Goal: Find specific page/section: Find specific page/section

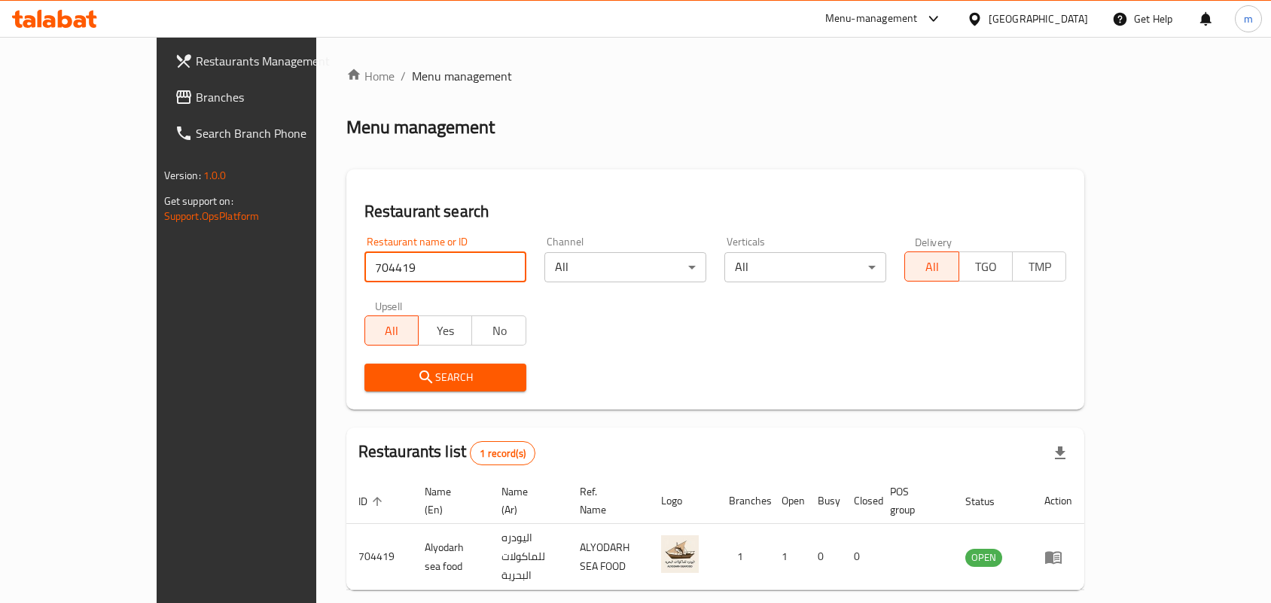
scroll to position [39, 0]
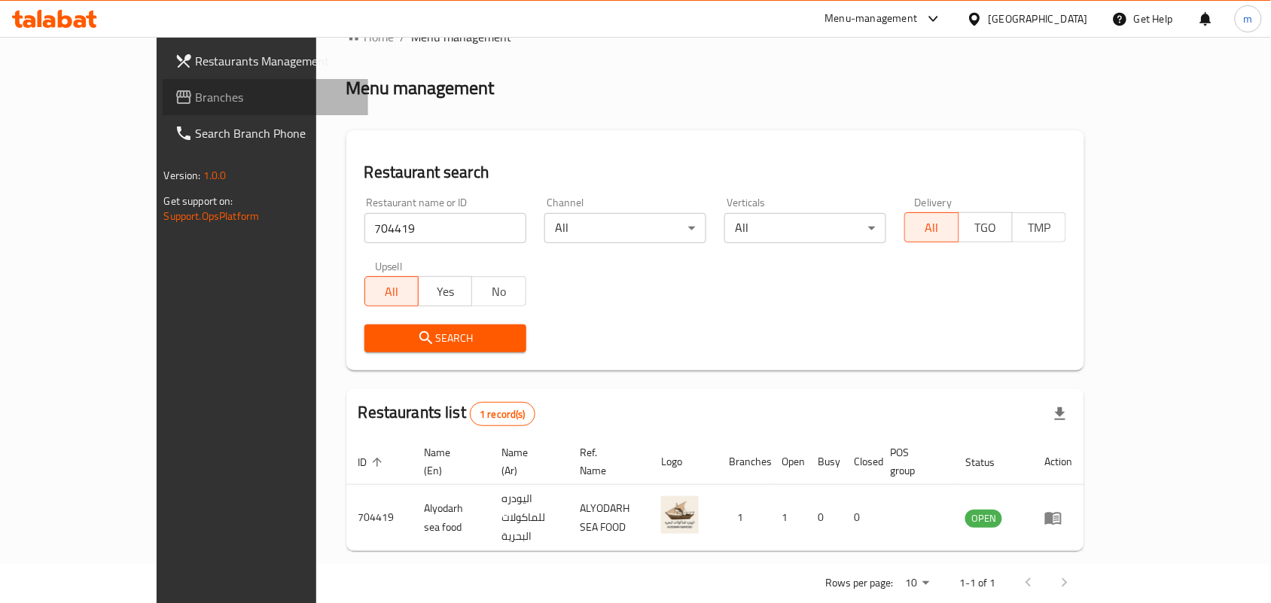
click at [196, 96] on span "Branches" at bounding box center [276, 97] width 161 height 18
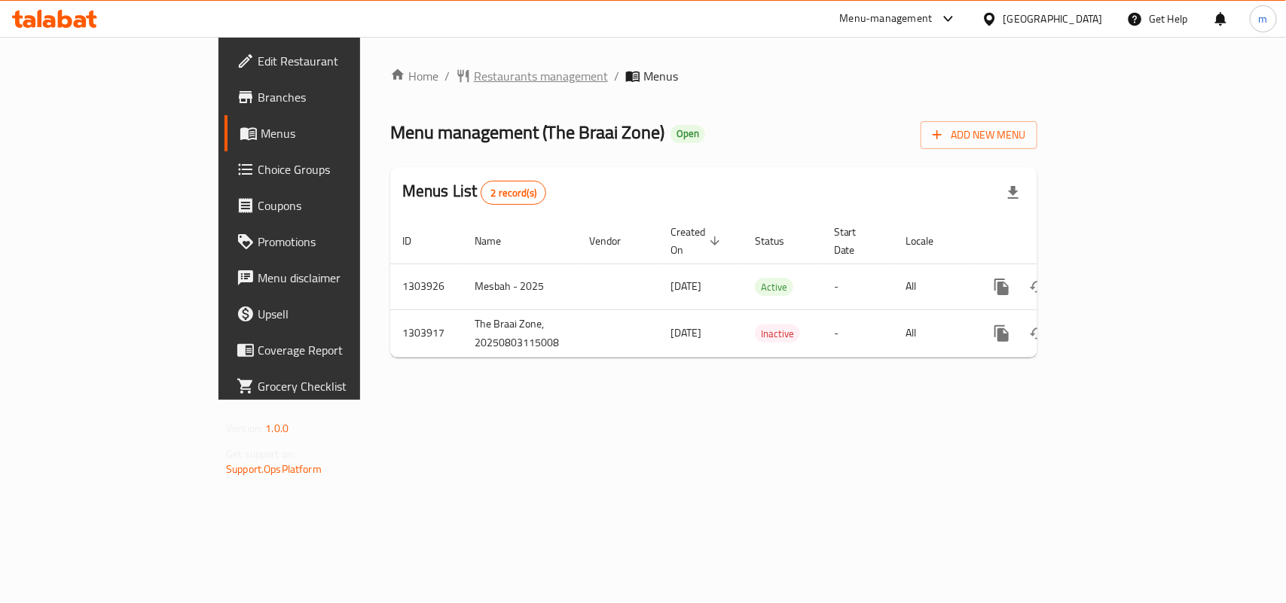
click at [474, 78] on span "Restaurants management" at bounding box center [541, 76] width 134 height 18
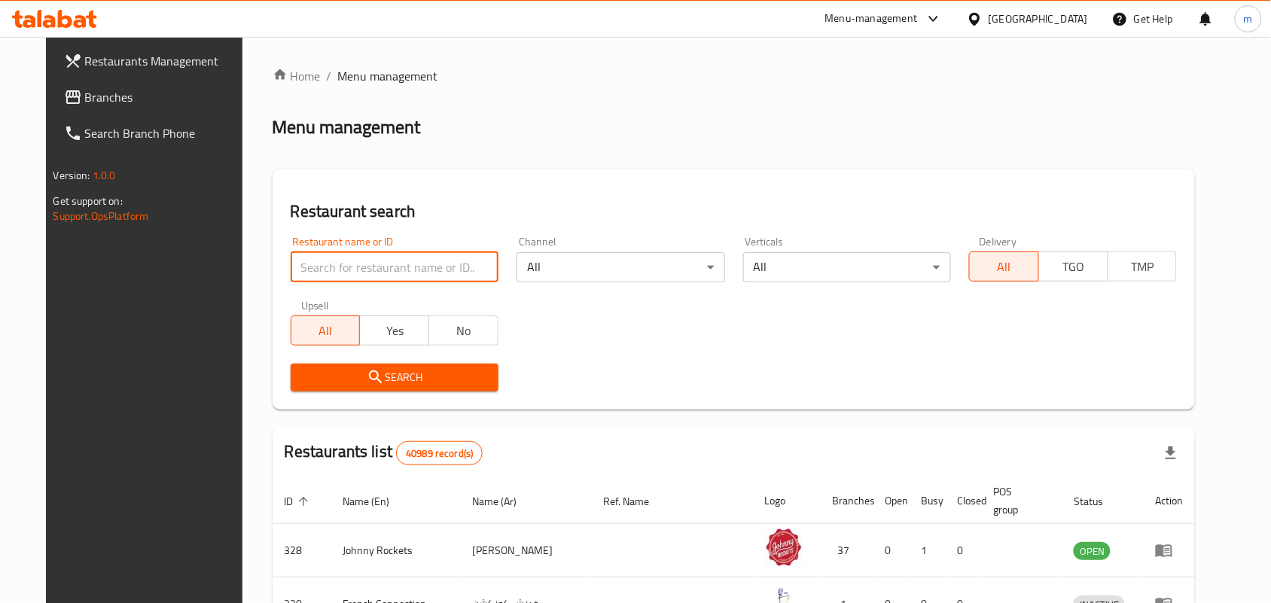
click at [300, 273] on input "search" at bounding box center [395, 267] width 208 height 30
paste input "703019"
type input "703019"
click button "Search" at bounding box center [395, 378] width 208 height 28
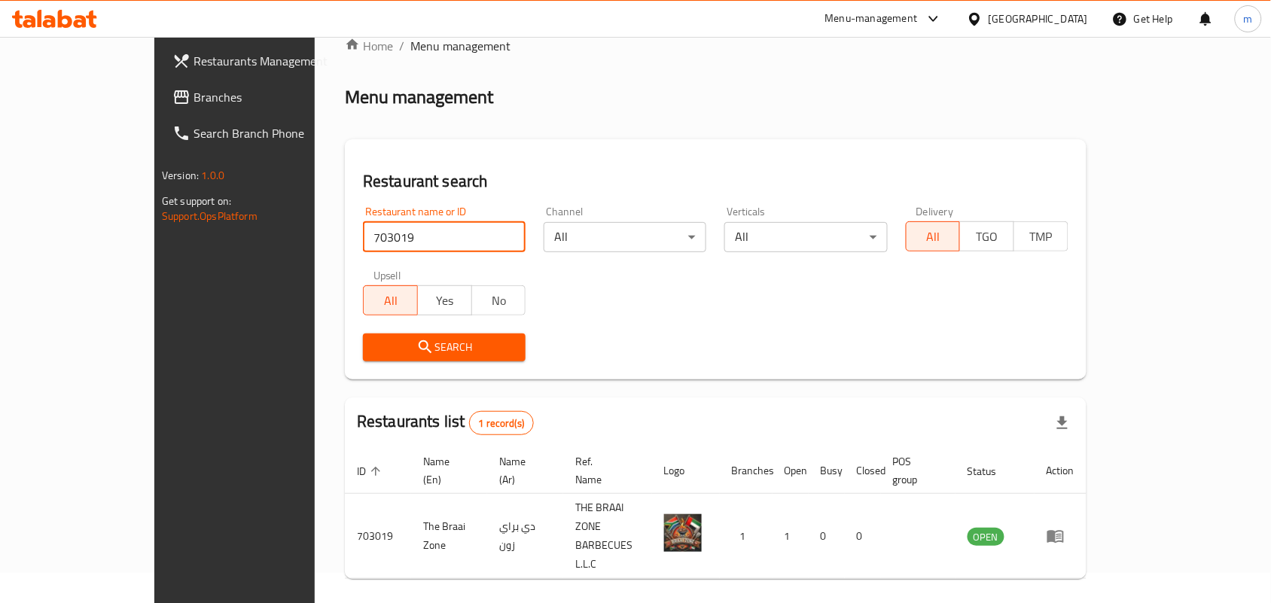
scroll to position [39, 0]
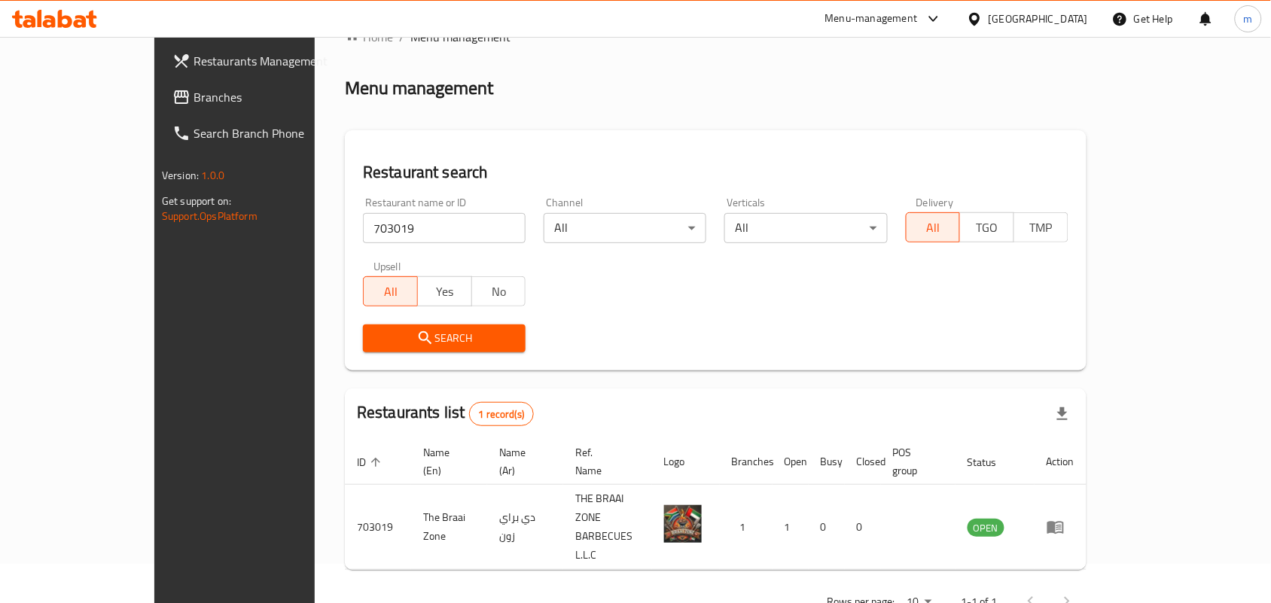
click at [194, 93] on span "Branches" at bounding box center [274, 97] width 161 height 18
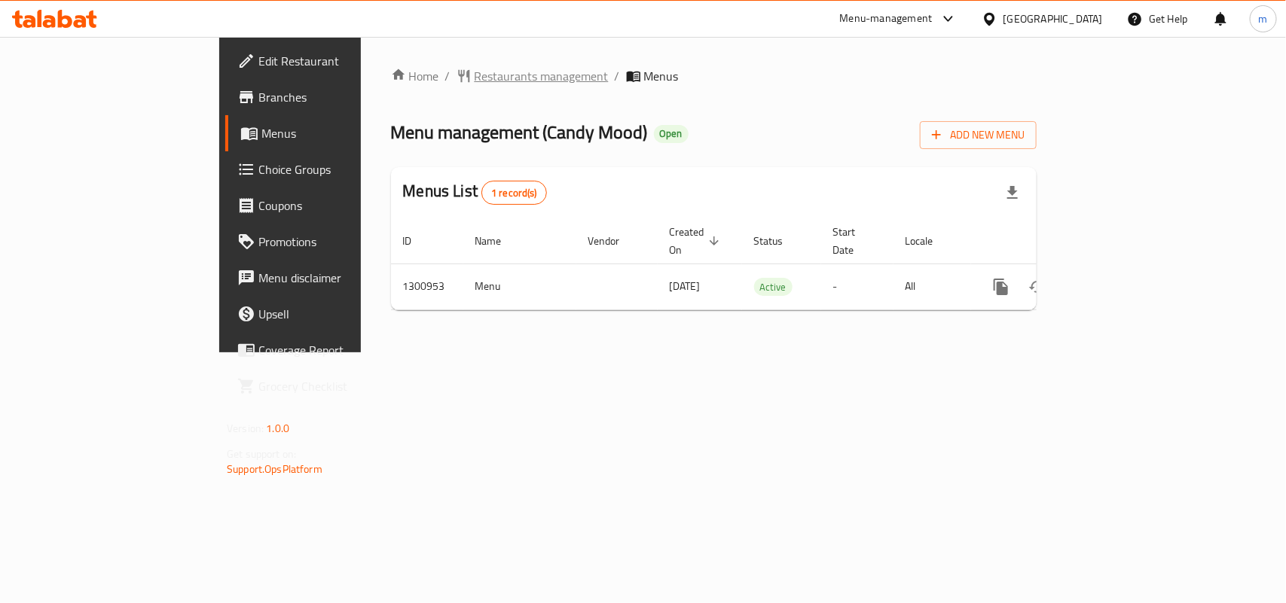
click at [474, 83] on span "Restaurants management" at bounding box center [541, 76] width 134 height 18
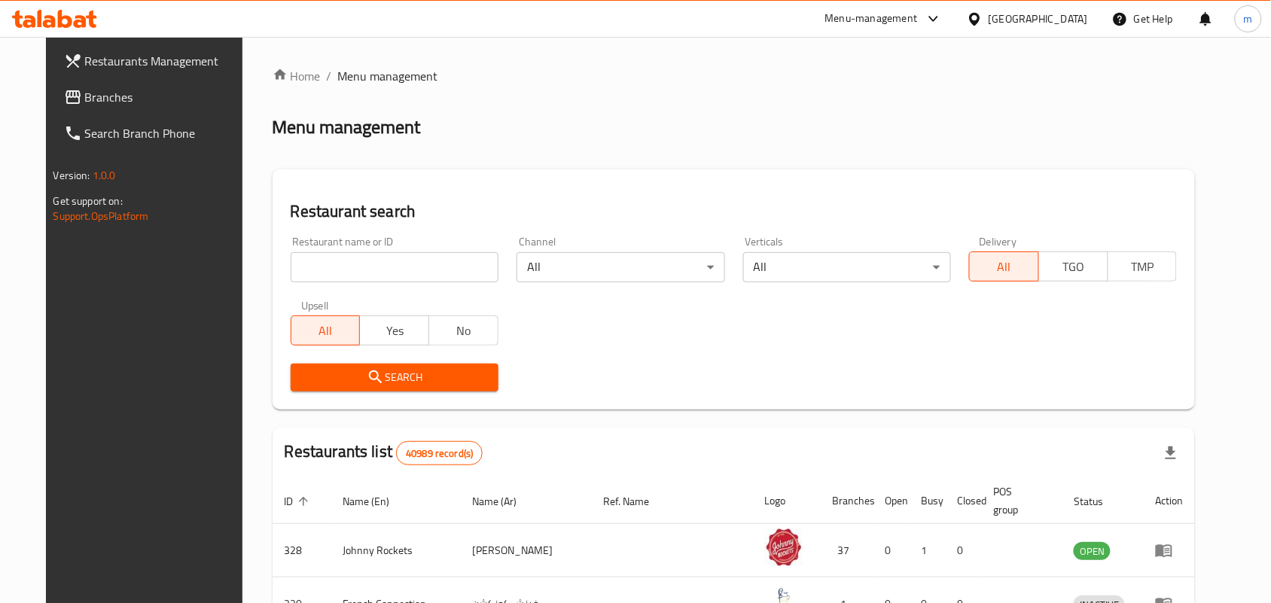
click at [294, 267] on input "search" at bounding box center [395, 267] width 208 height 30
paste input "701710"
type input "701710"
click button "Search" at bounding box center [395, 378] width 208 height 28
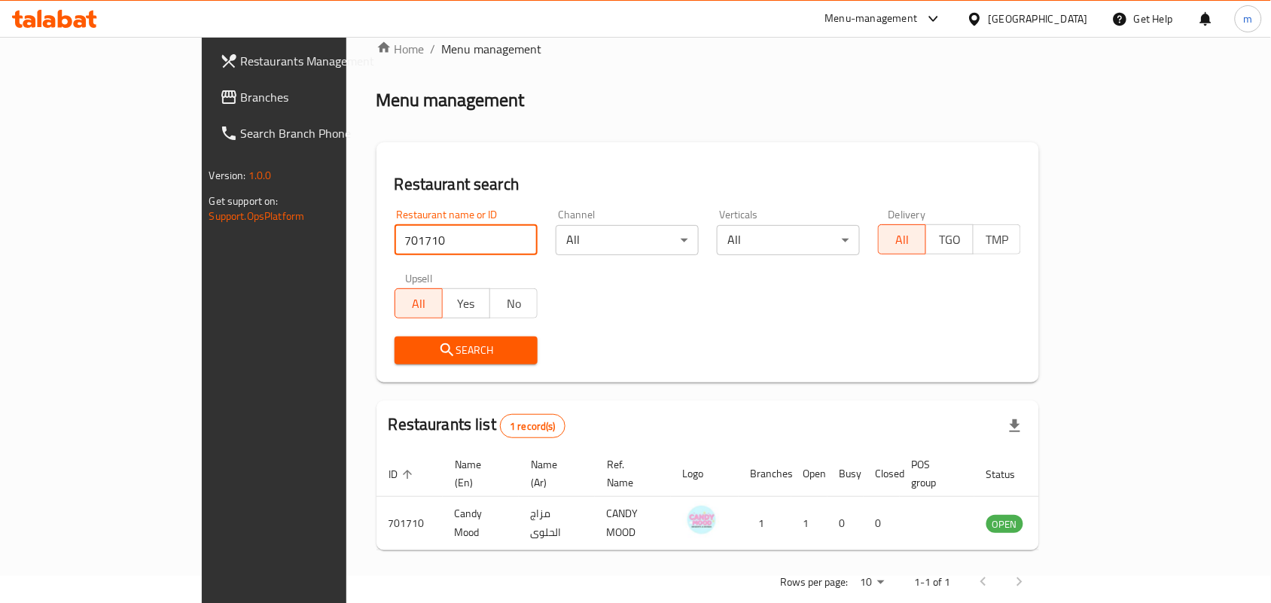
scroll to position [39, 0]
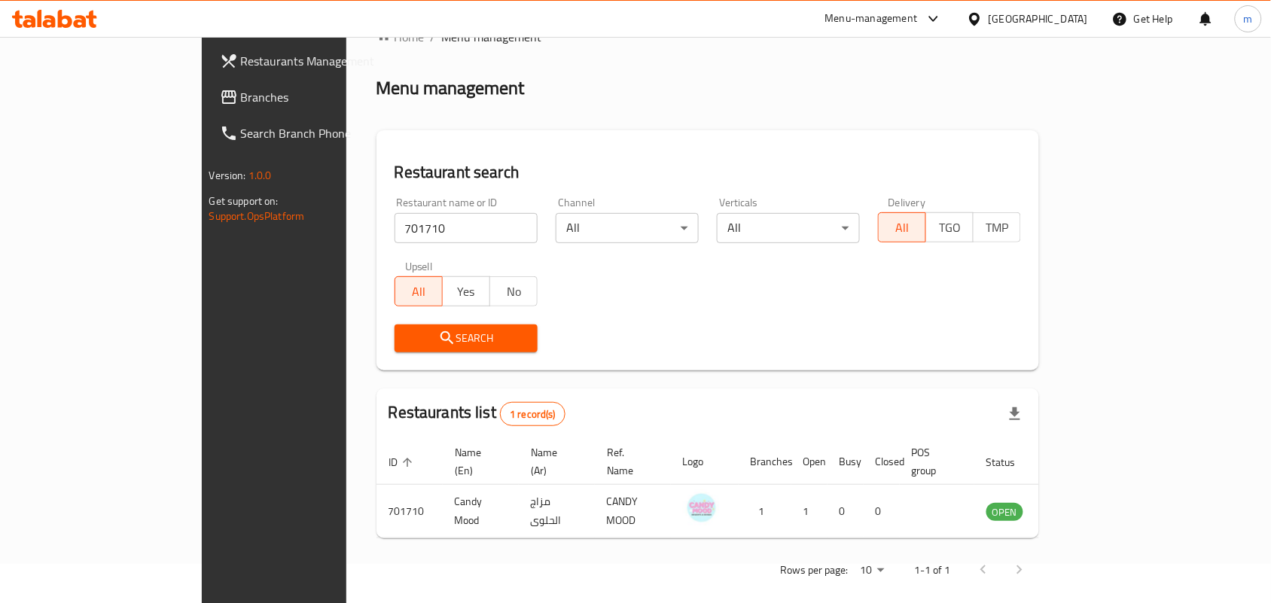
click at [990, 19] on div "[GEOGRAPHIC_DATA]" at bounding box center [1038, 19] width 99 height 17
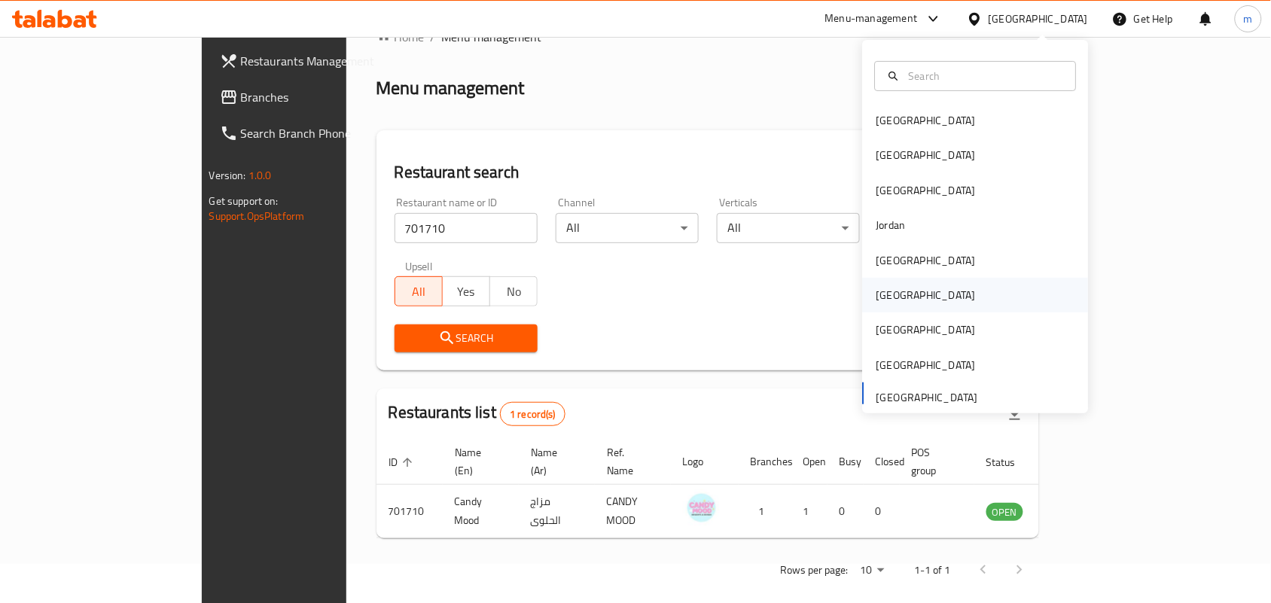
click at [877, 291] on div "Oman" at bounding box center [926, 295] width 99 height 17
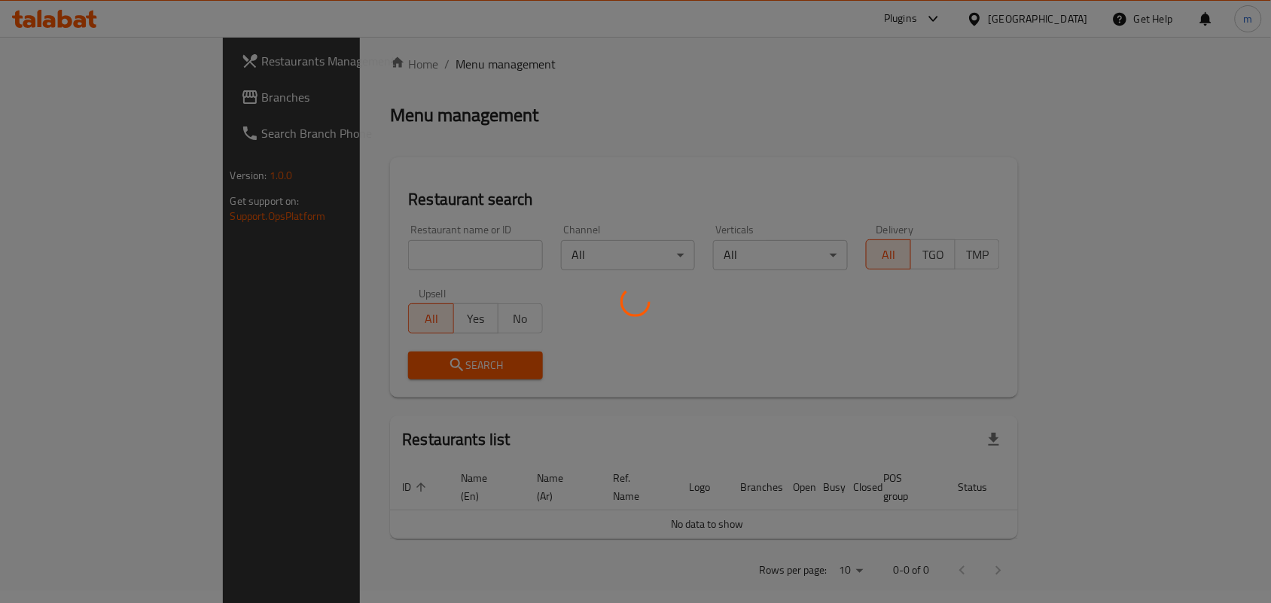
scroll to position [39, 0]
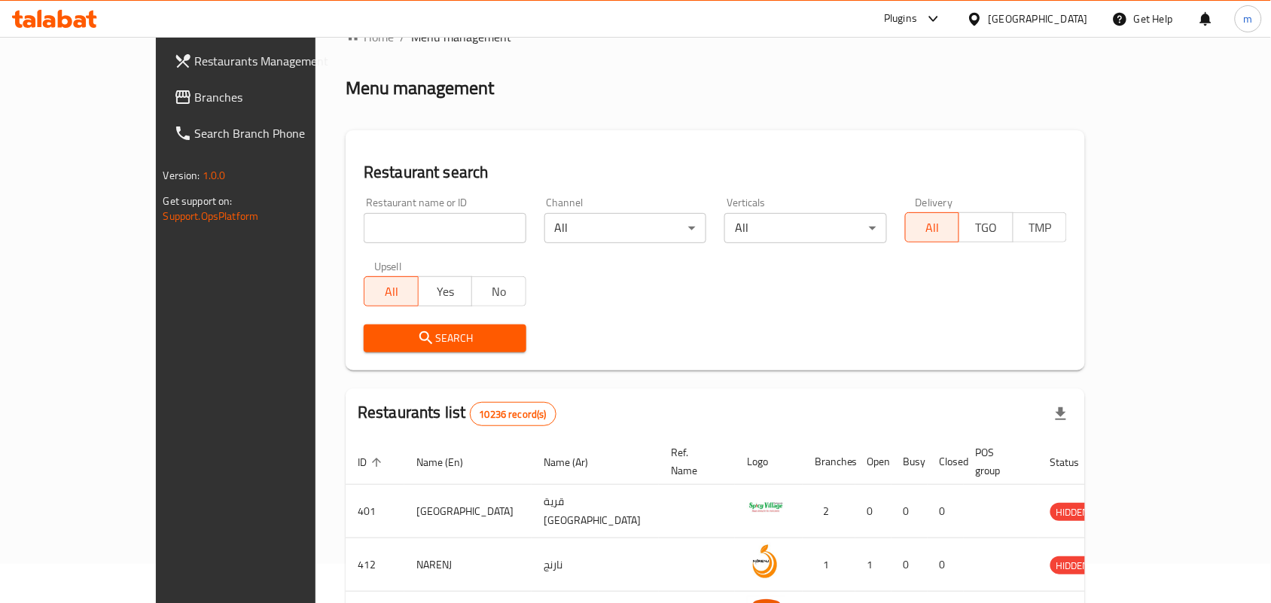
click at [195, 88] on span "Branches" at bounding box center [275, 97] width 161 height 18
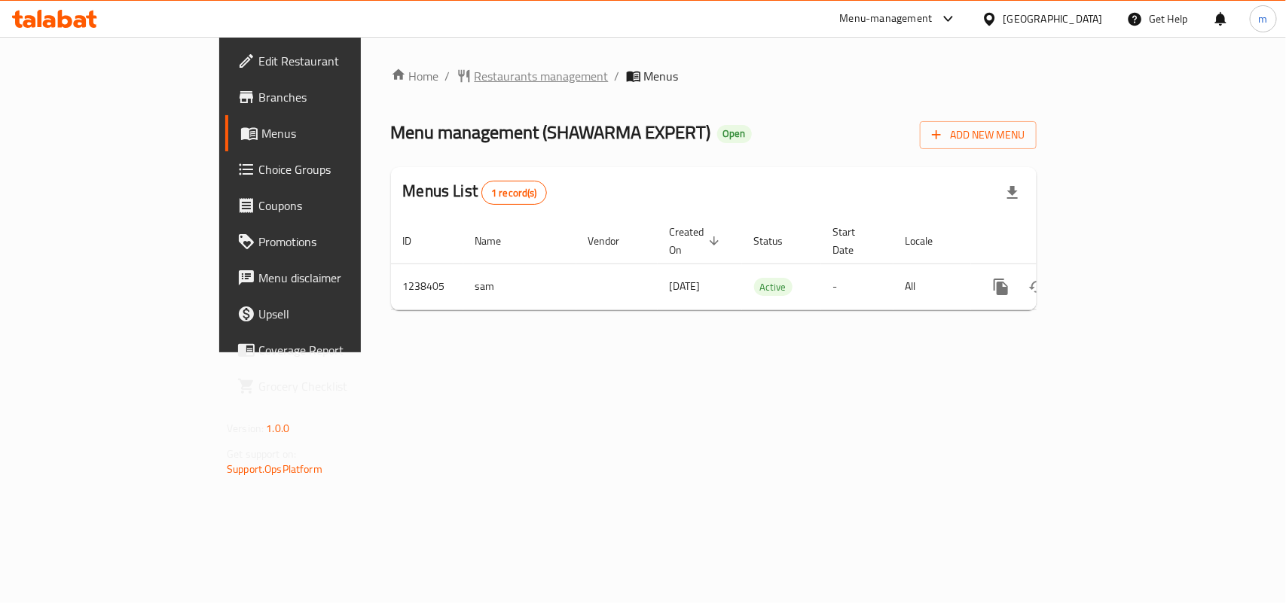
click at [474, 69] on span "Restaurants management" at bounding box center [541, 76] width 134 height 18
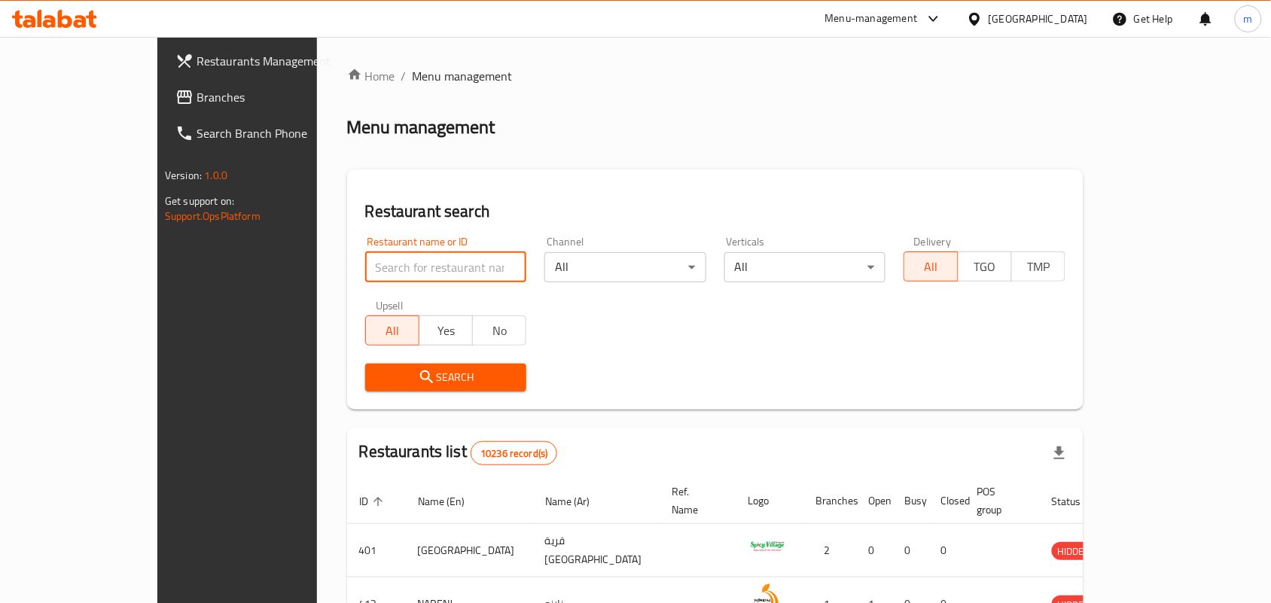
click at [365, 270] on input "search" at bounding box center [446, 267] width 162 height 30
paste input "679699"
type input "679699"
click button "Search" at bounding box center [446, 378] width 162 height 28
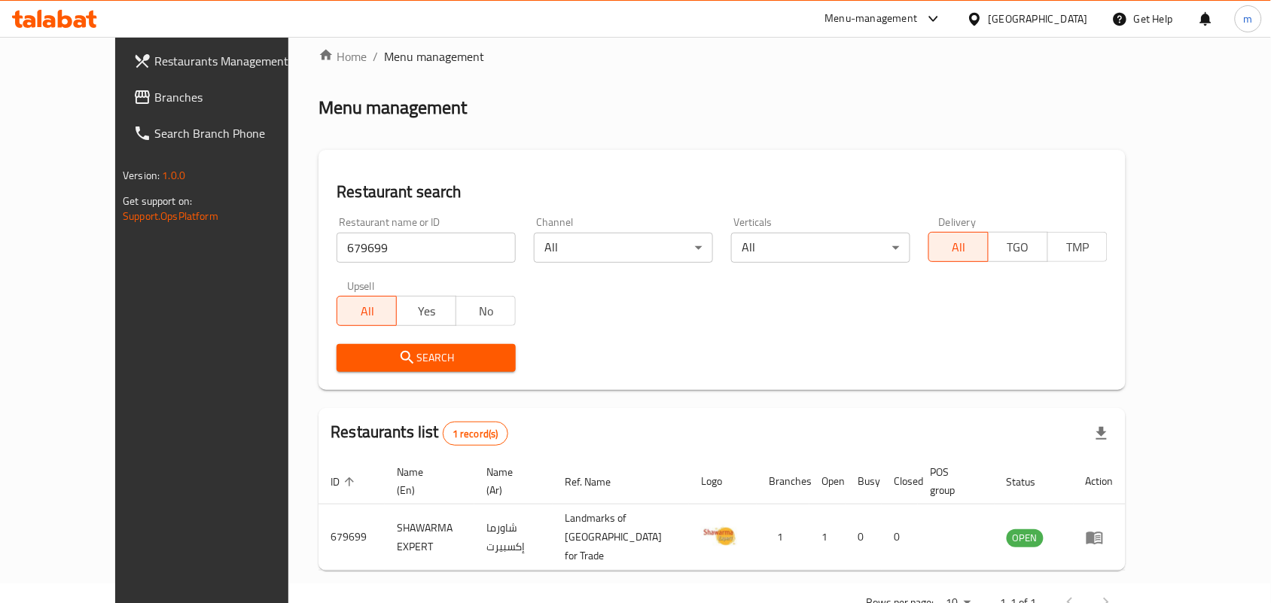
scroll to position [39, 0]
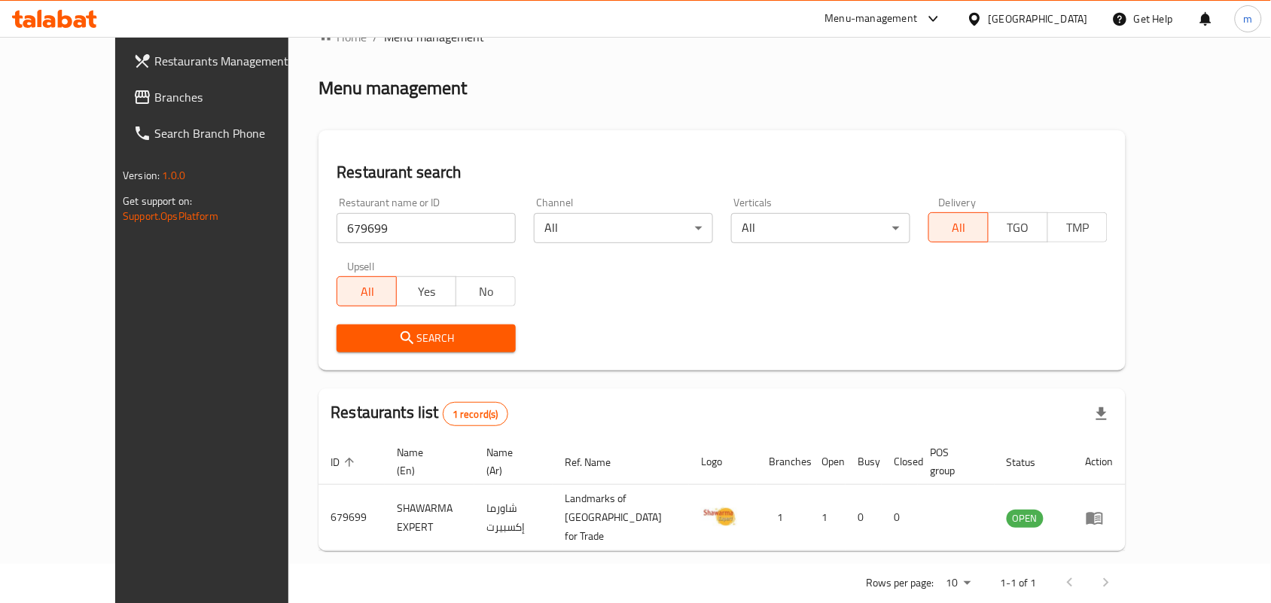
click at [1040, 35] on div "[GEOGRAPHIC_DATA]" at bounding box center [1027, 19] width 145 height 36
click at [980, 21] on icon at bounding box center [974, 18] width 11 height 13
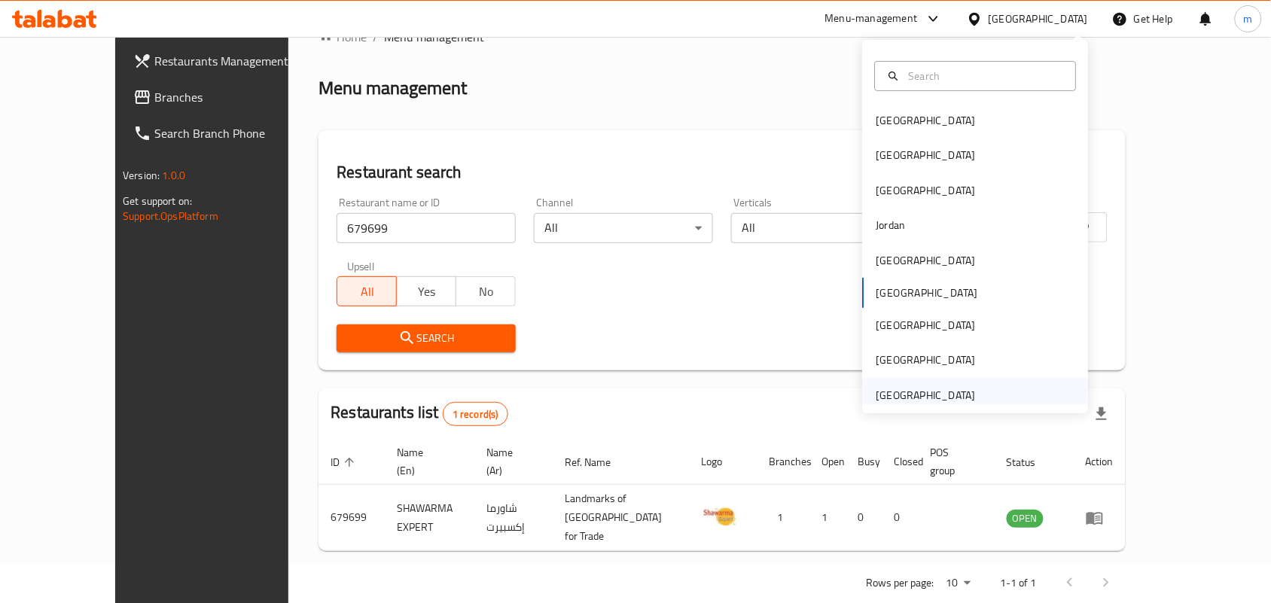
click at [995, 398] on div "[GEOGRAPHIC_DATA]" at bounding box center [976, 395] width 226 height 35
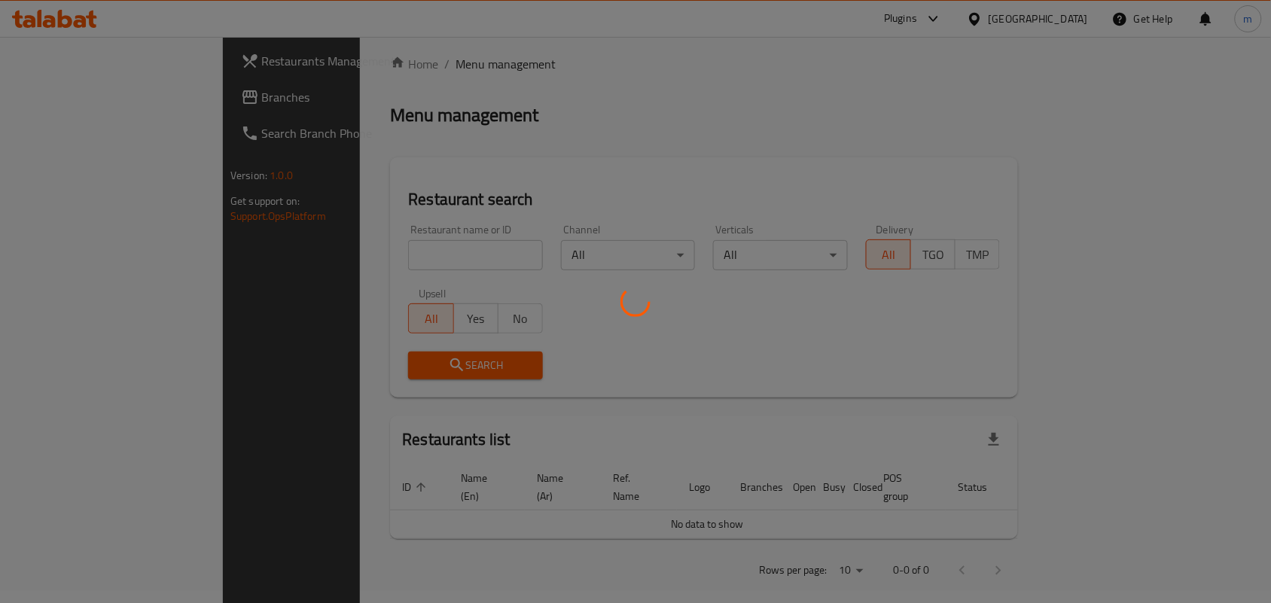
scroll to position [39, 0]
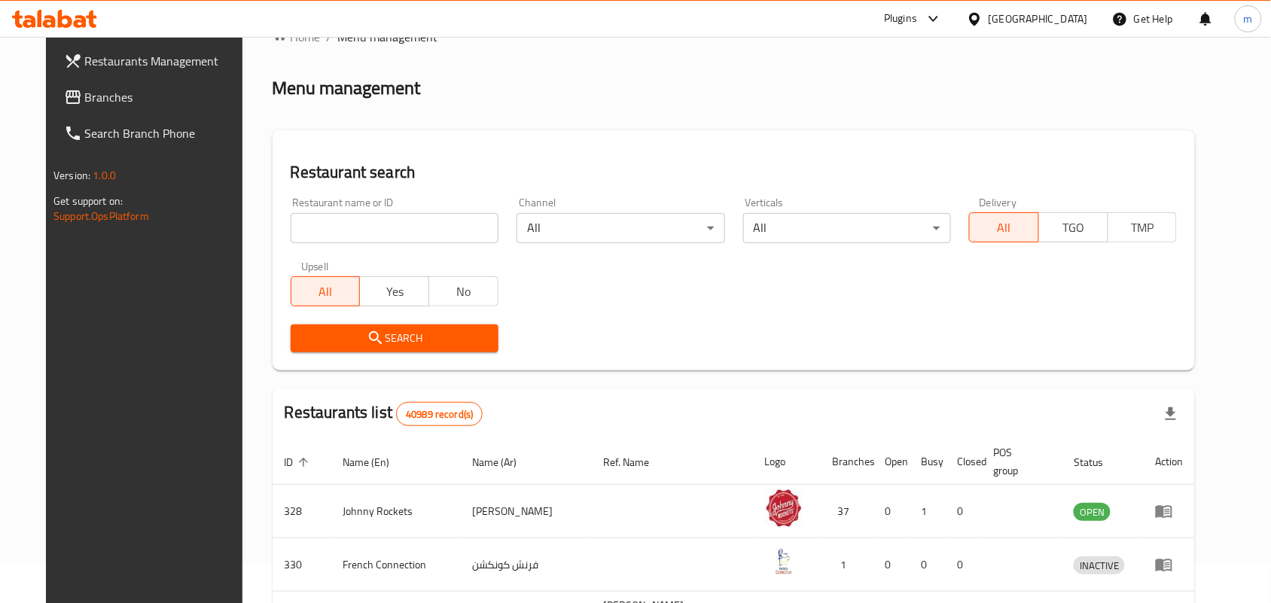
click at [85, 100] on span "Branches" at bounding box center [165, 97] width 161 height 18
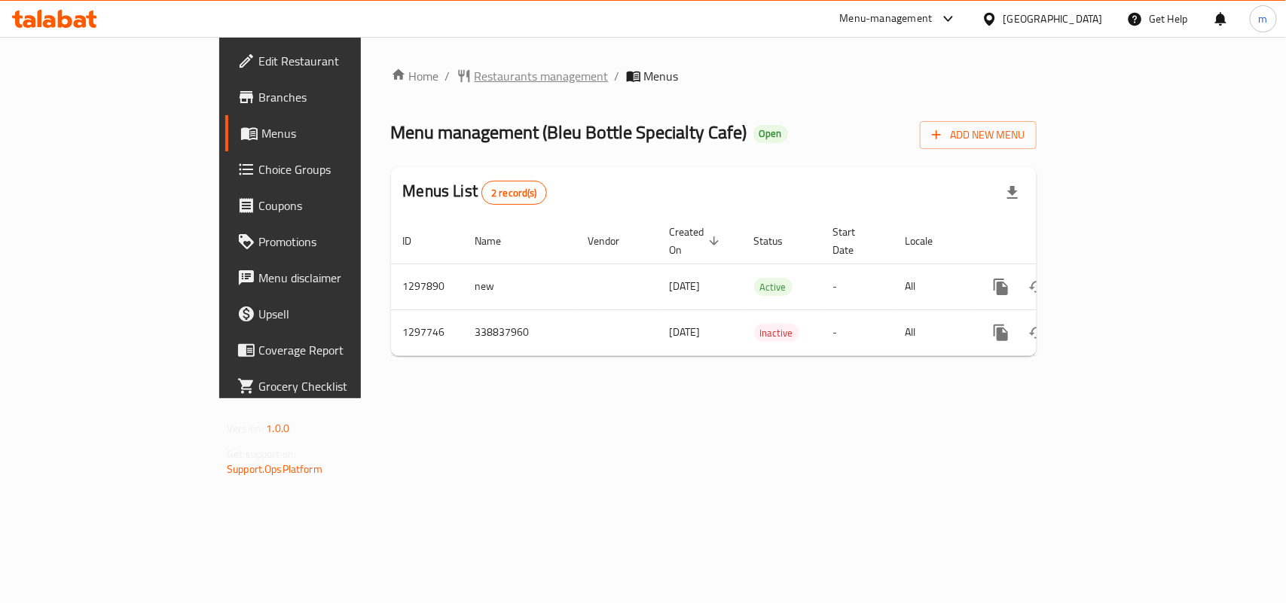
click at [474, 74] on span "Restaurants management" at bounding box center [541, 76] width 134 height 18
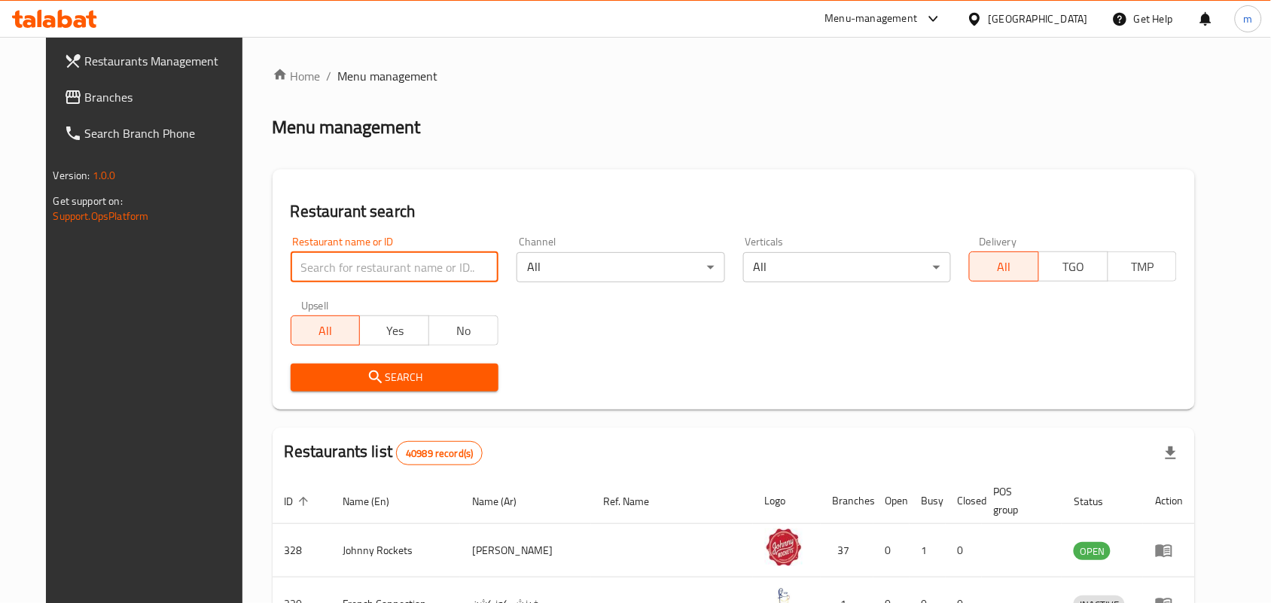
click at [299, 261] on input "search" at bounding box center [395, 267] width 208 height 30
paste input "700605"
type input "700605"
click button "Search" at bounding box center [395, 378] width 208 height 28
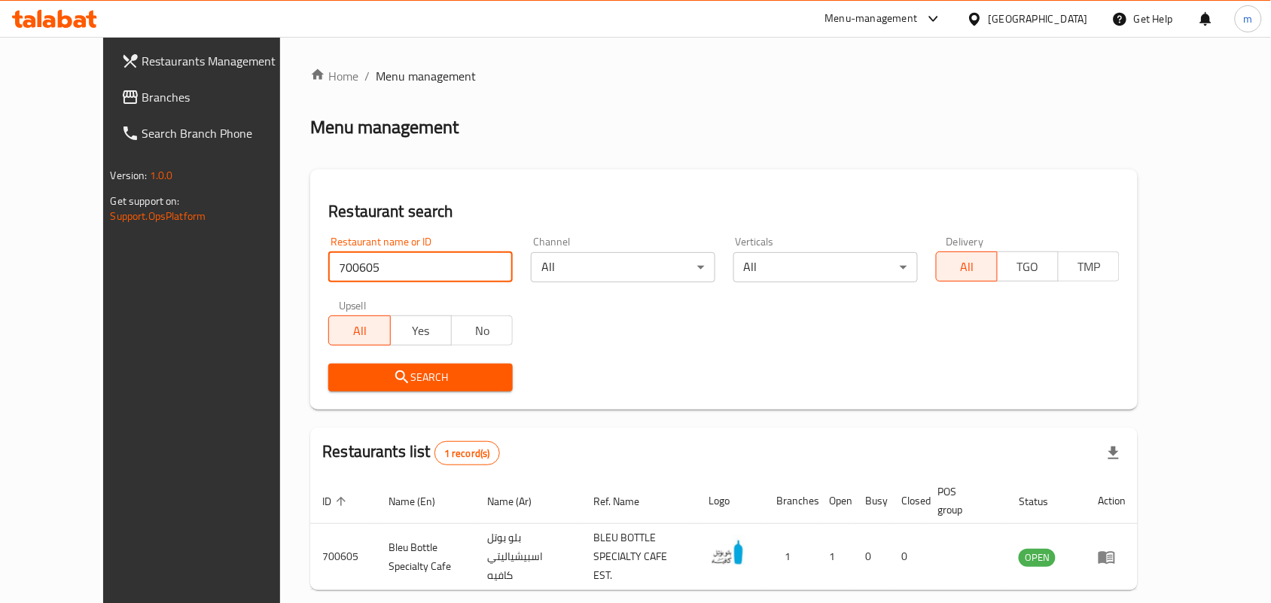
scroll to position [56, 0]
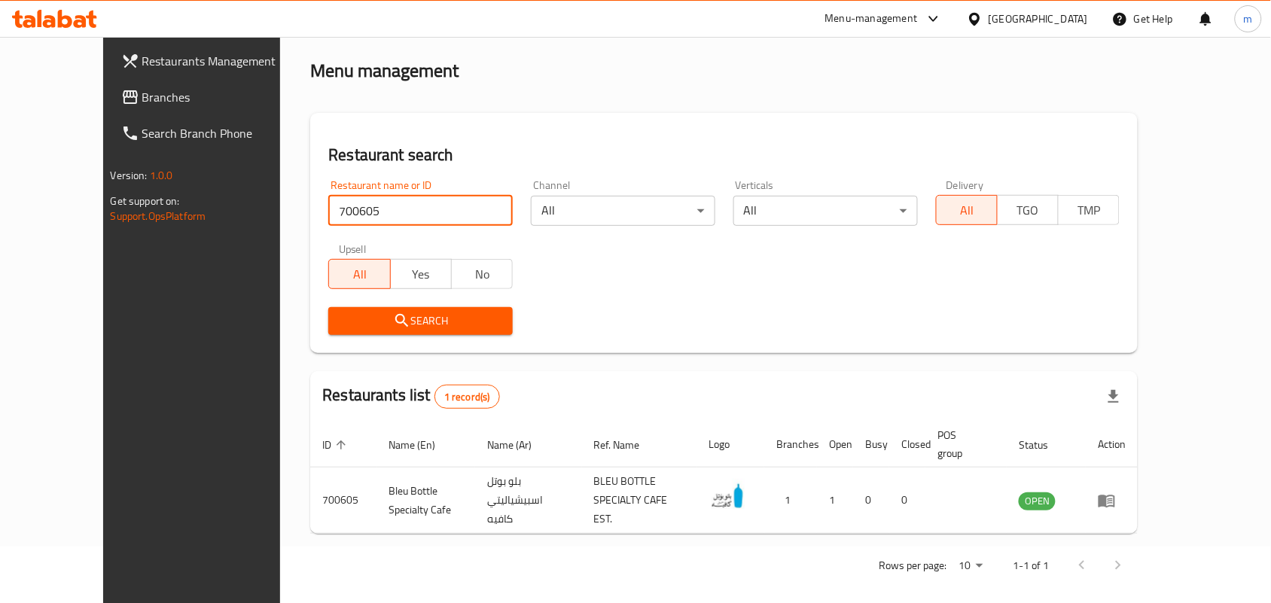
click at [109, 83] on link "Branches" at bounding box center [212, 97] width 206 height 36
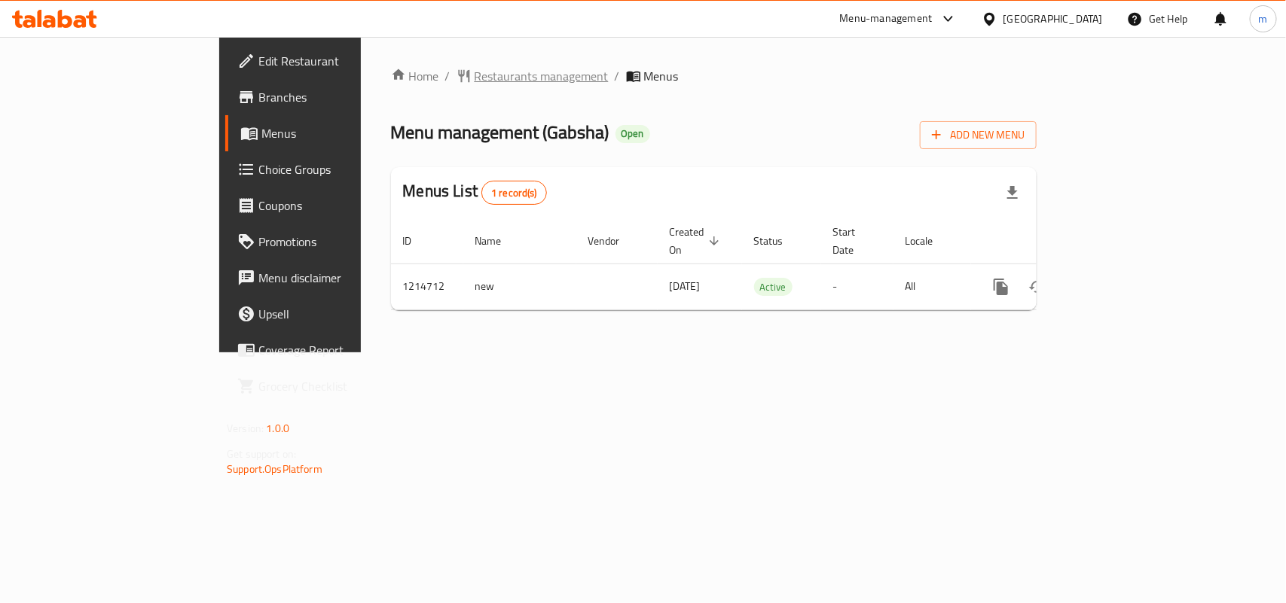
click at [474, 76] on span "Restaurants management" at bounding box center [541, 76] width 134 height 18
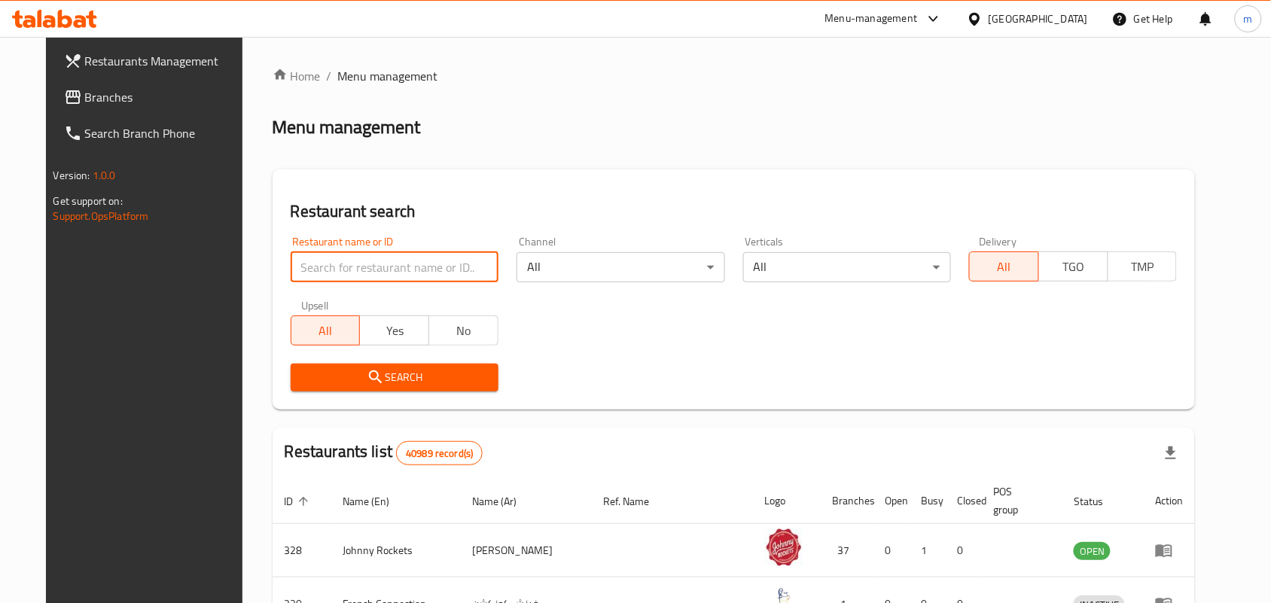
click at [303, 272] on input "search" at bounding box center [395, 267] width 208 height 30
paste input "672220"
type input "672220"
click button "Search" at bounding box center [395, 378] width 208 height 28
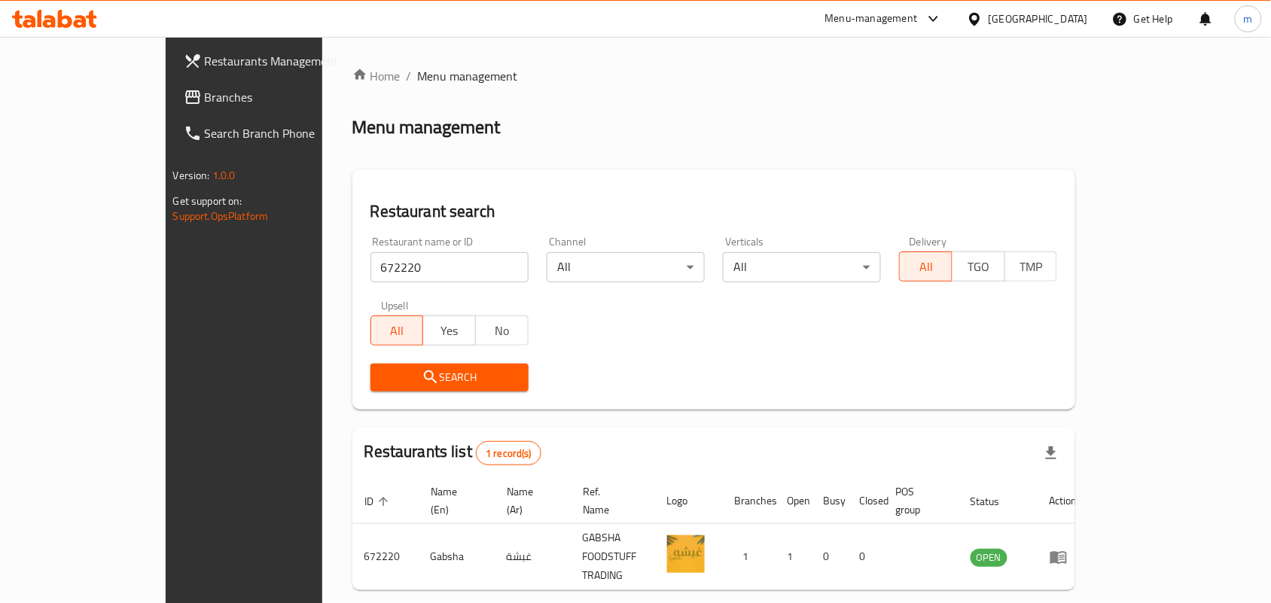
click at [1022, 17] on div "United Arab Emirates" at bounding box center [1038, 19] width 99 height 17
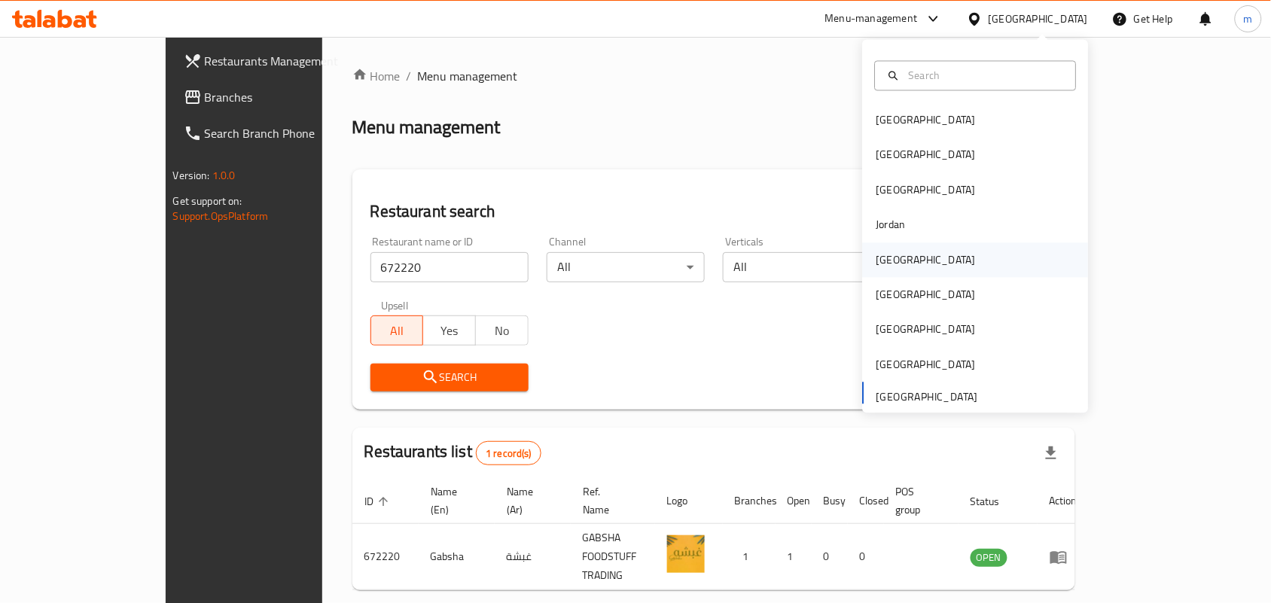
click at [886, 255] on div "[GEOGRAPHIC_DATA]" at bounding box center [926, 260] width 99 height 17
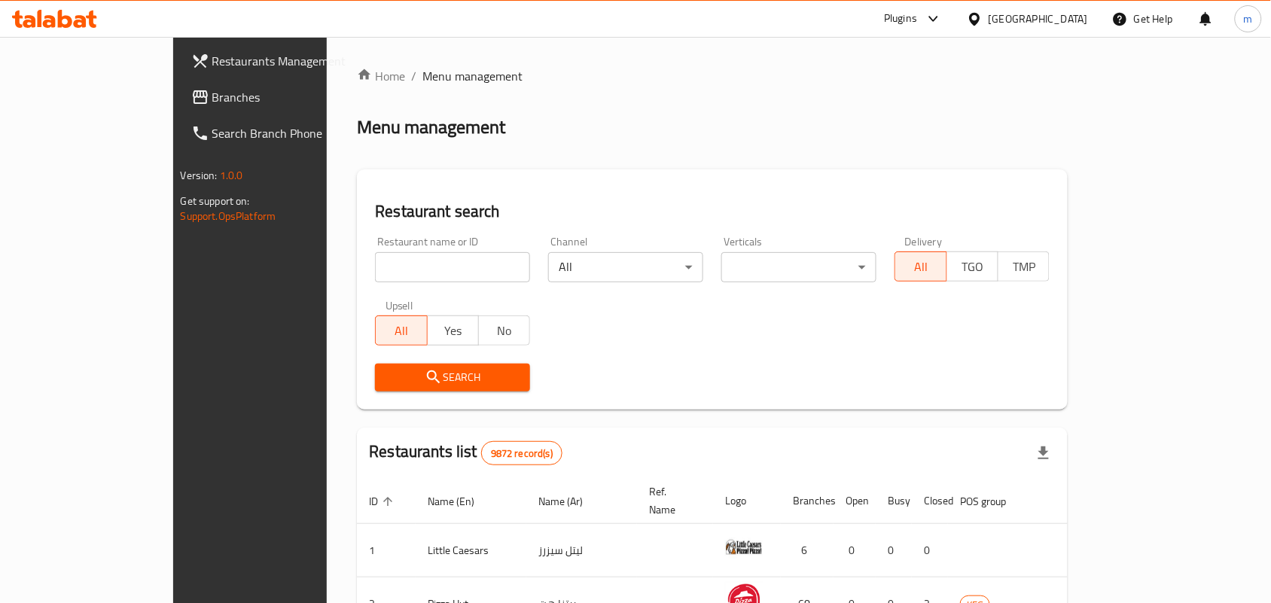
click at [212, 95] on span "Branches" at bounding box center [292, 97] width 161 height 18
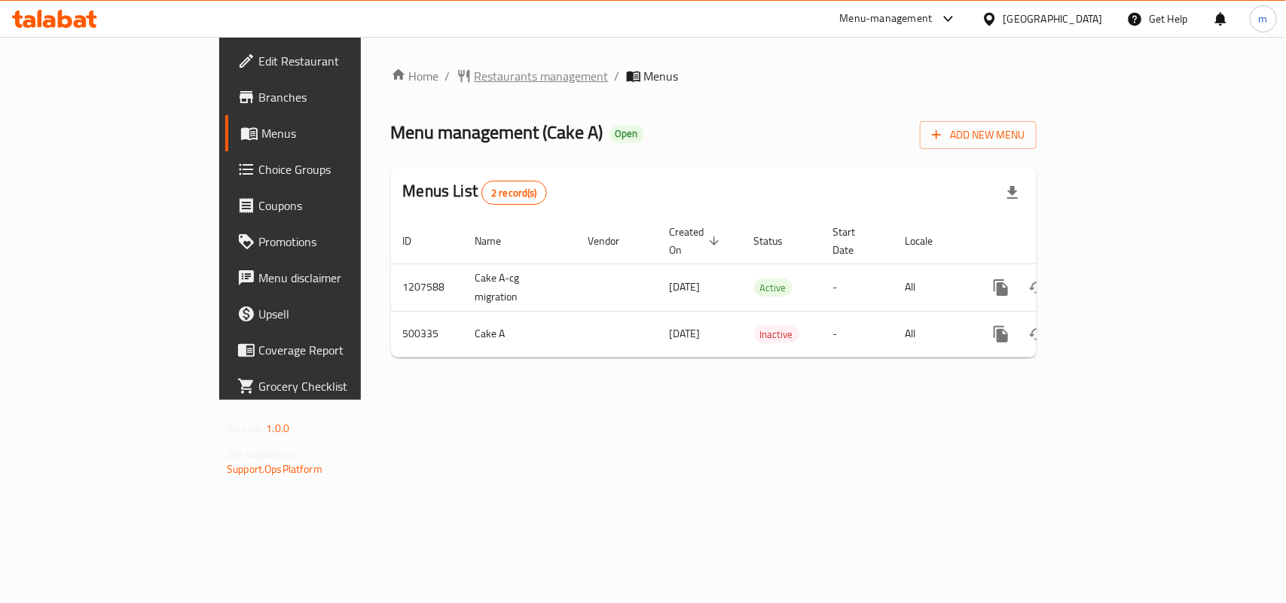
click at [474, 80] on span "Restaurants management" at bounding box center [541, 76] width 134 height 18
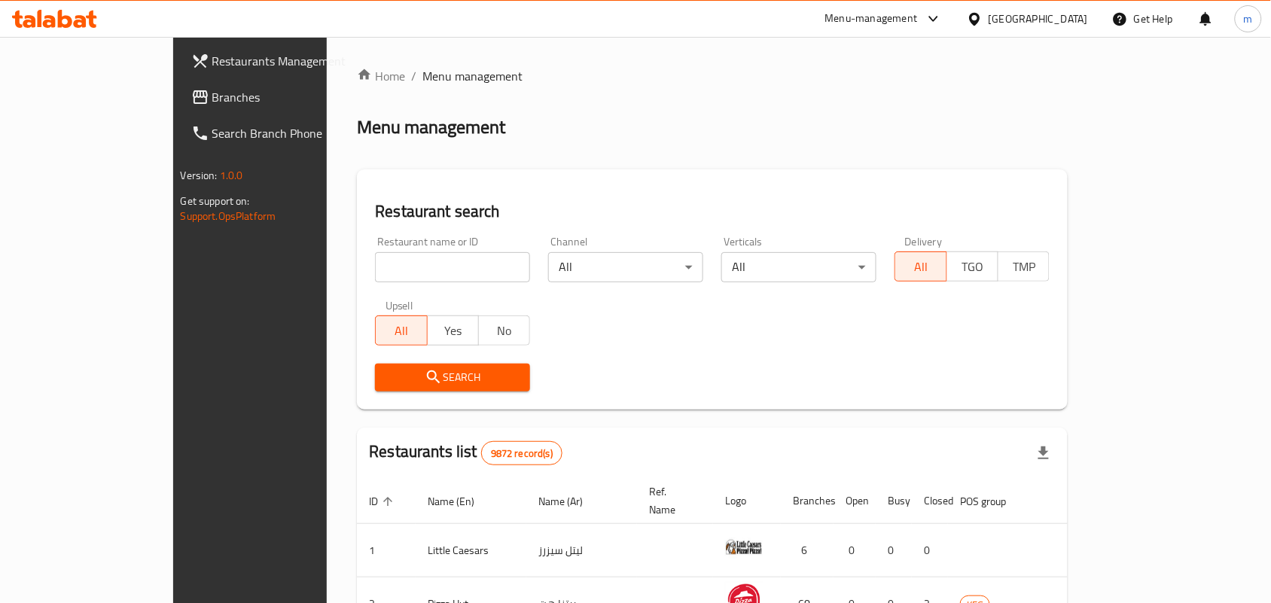
click at [375, 268] on input "search" at bounding box center [452, 267] width 155 height 30
paste input "634562"
type input "634562"
click button "Search" at bounding box center [452, 378] width 155 height 28
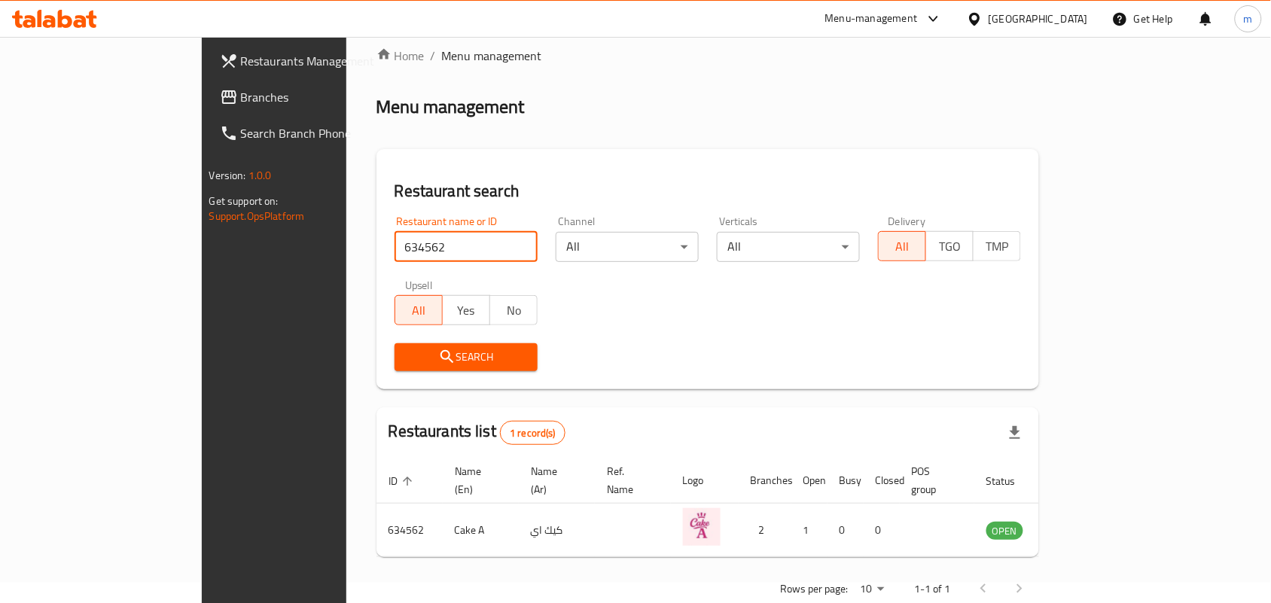
scroll to position [39, 0]
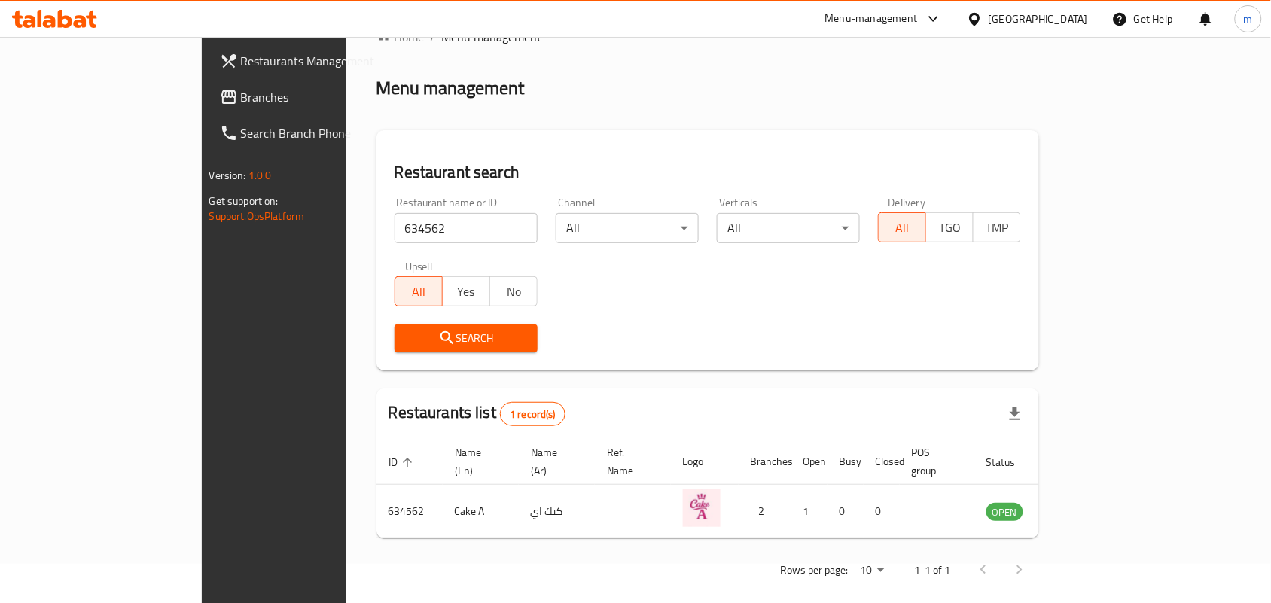
click at [980, 23] on icon at bounding box center [974, 18] width 11 height 13
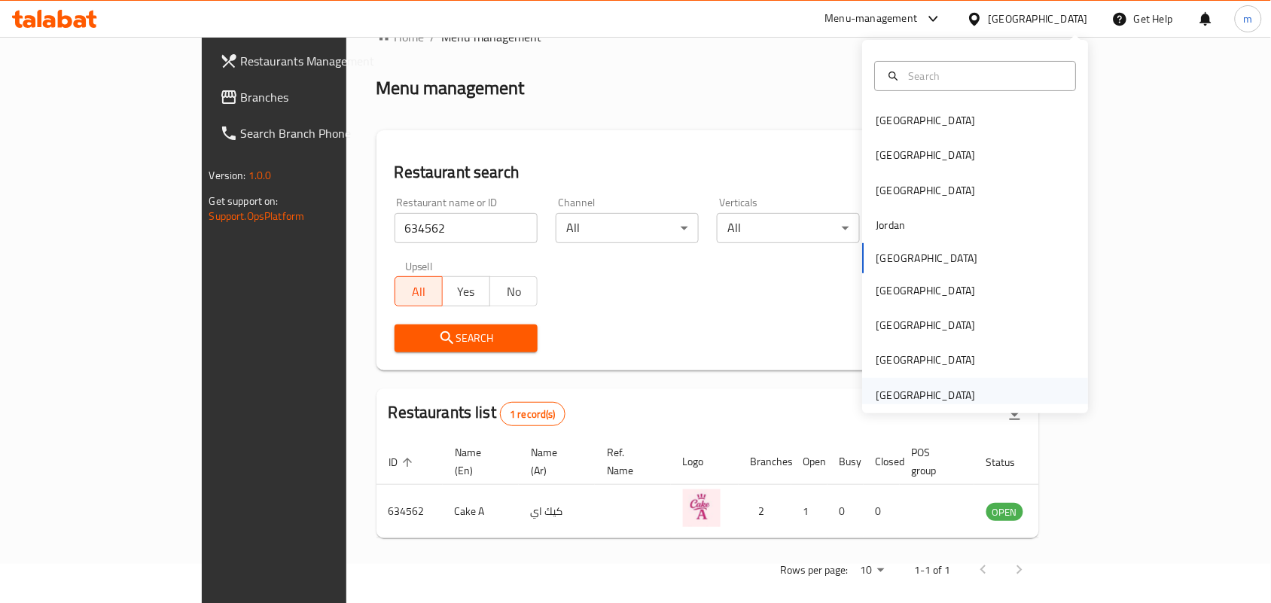
click at [949, 397] on div "[GEOGRAPHIC_DATA]" at bounding box center [926, 395] width 99 height 17
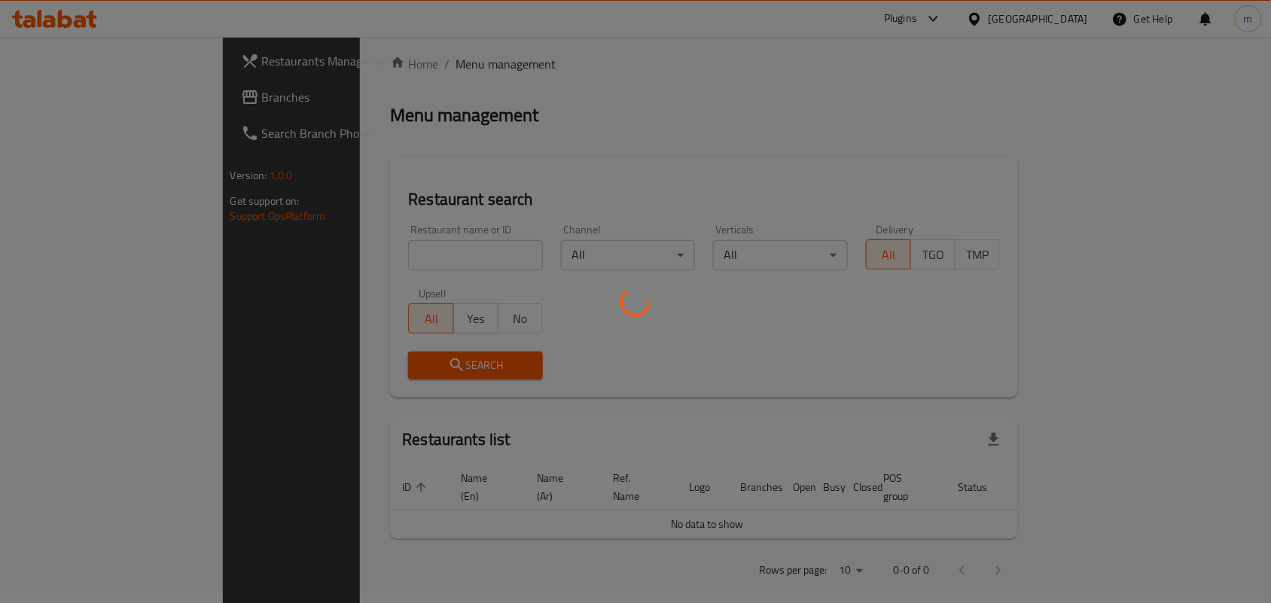
scroll to position [39, 0]
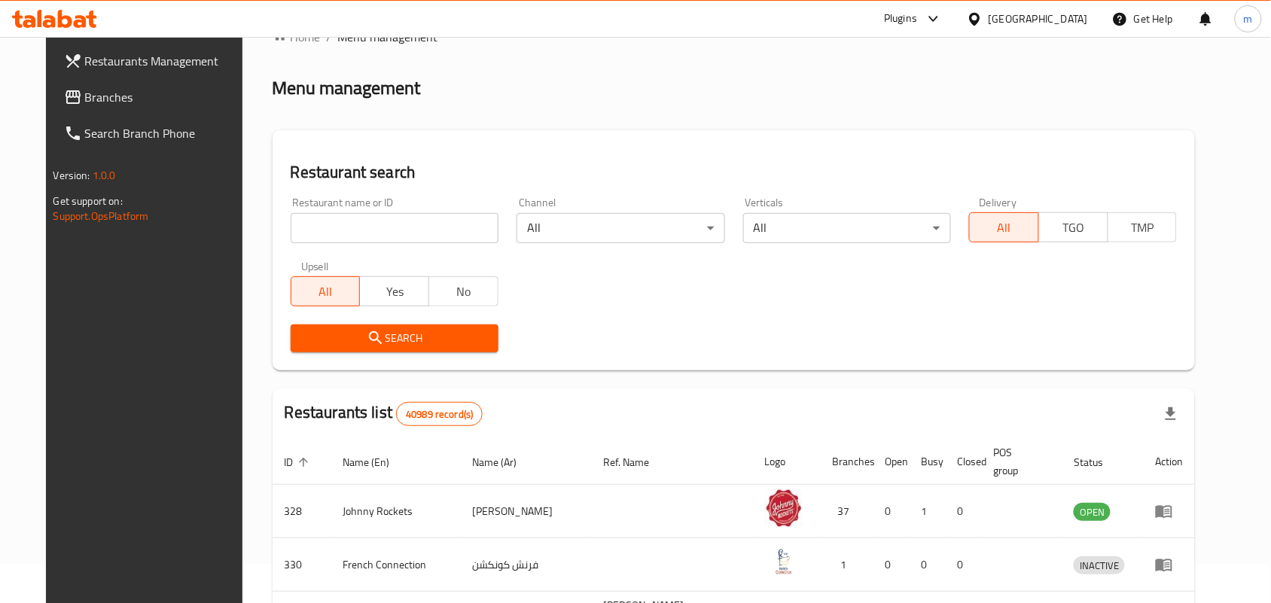
click at [102, 105] on span "Branches" at bounding box center [165, 97] width 161 height 18
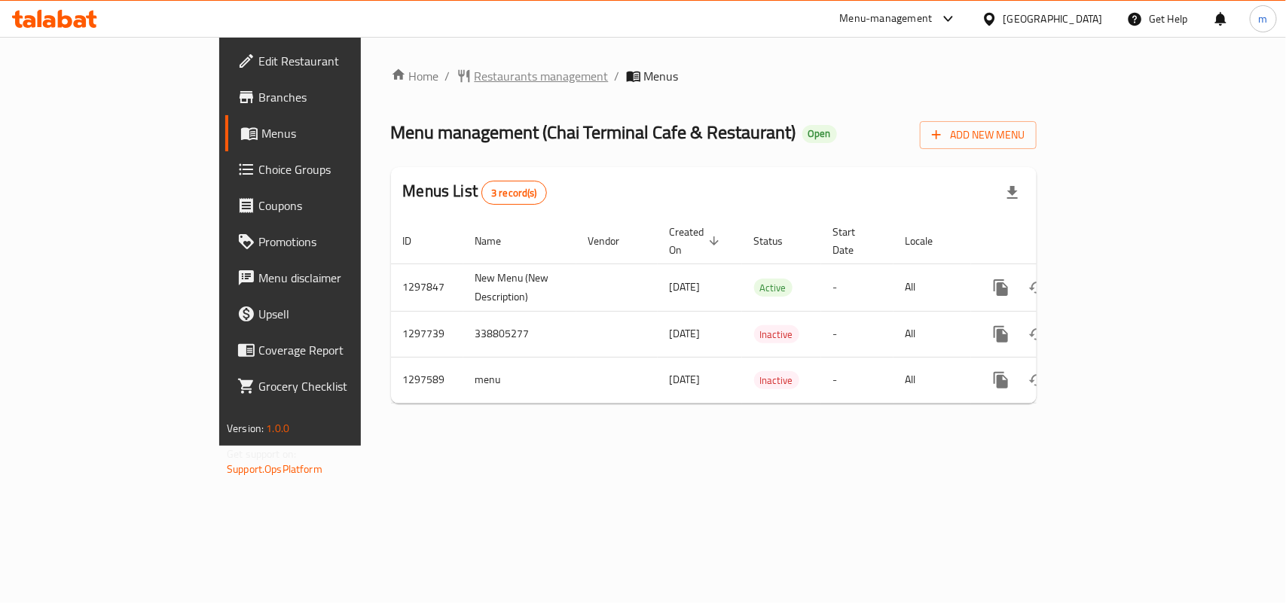
click at [474, 70] on span "Restaurants management" at bounding box center [541, 76] width 134 height 18
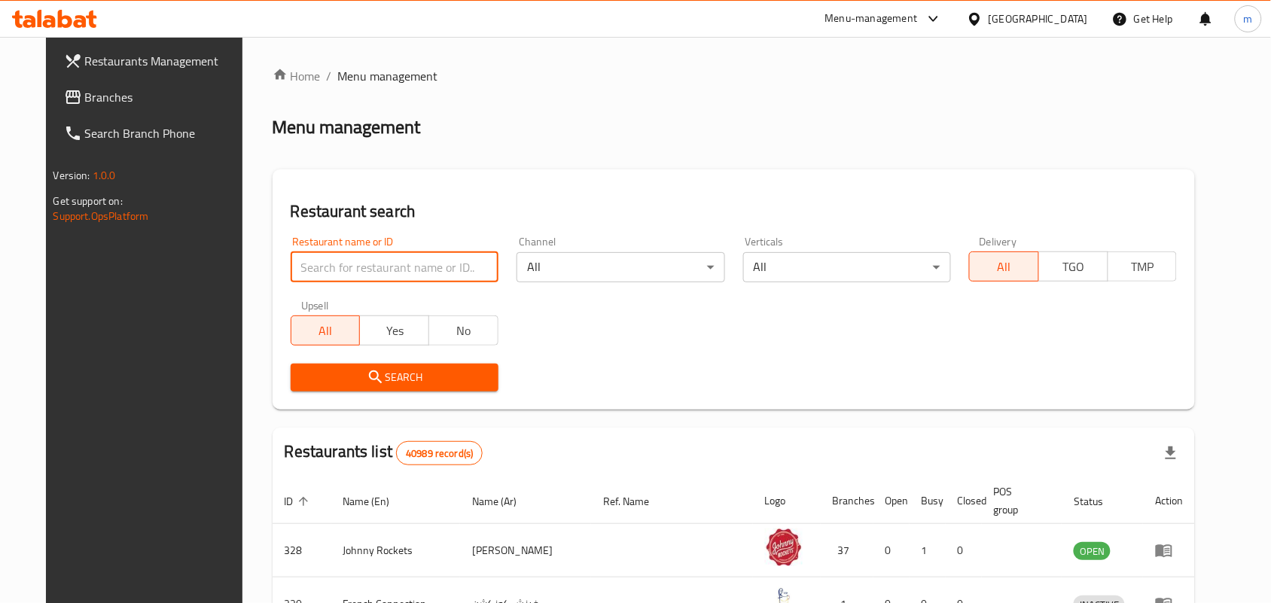
click at [294, 255] on input "search" at bounding box center [395, 267] width 208 height 30
paste input "700539"
type input "700539"
click button "Search" at bounding box center [395, 378] width 208 height 28
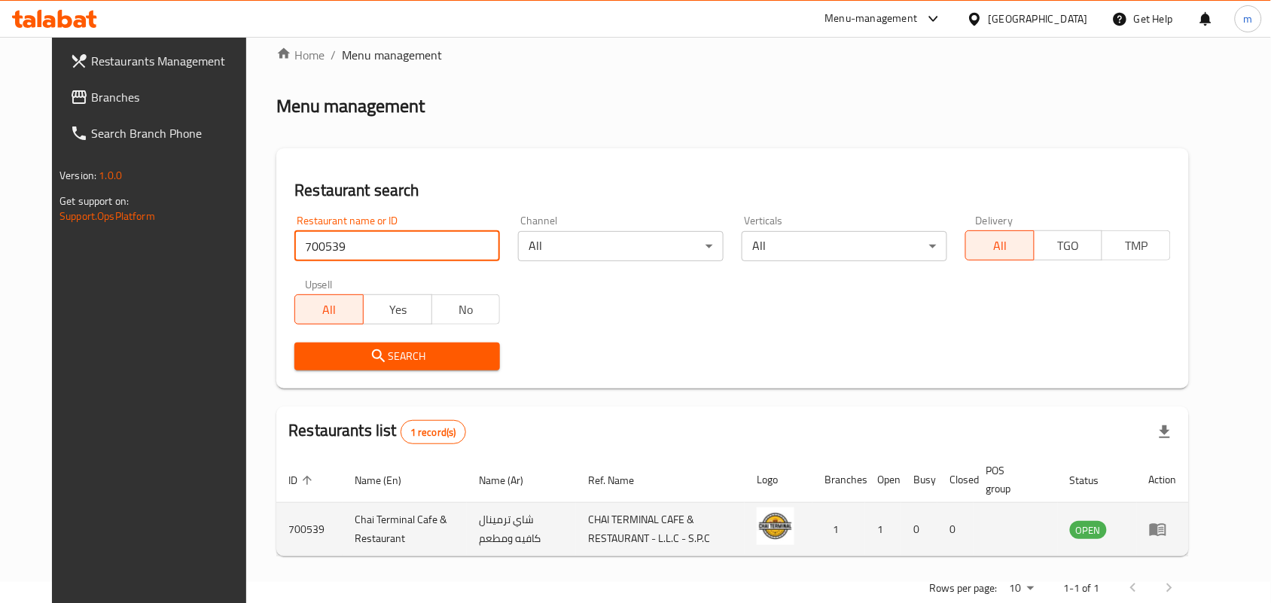
scroll to position [56, 0]
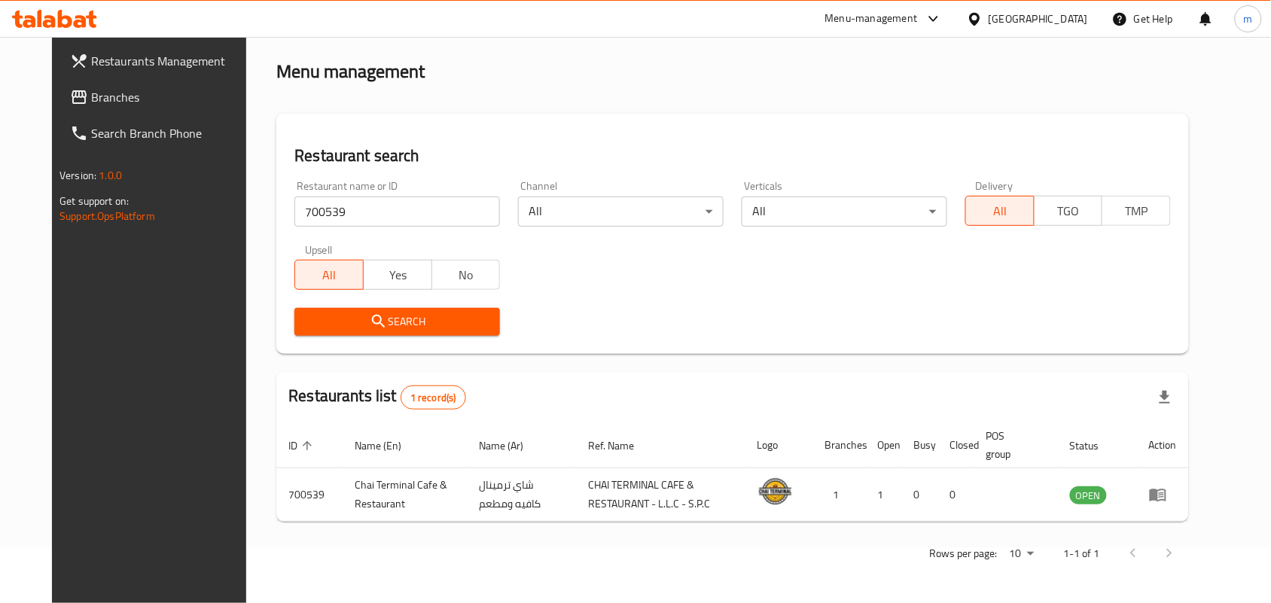
click at [1019, 14] on div "[GEOGRAPHIC_DATA]" at bounding box center [1038, 19] width 99 height 17
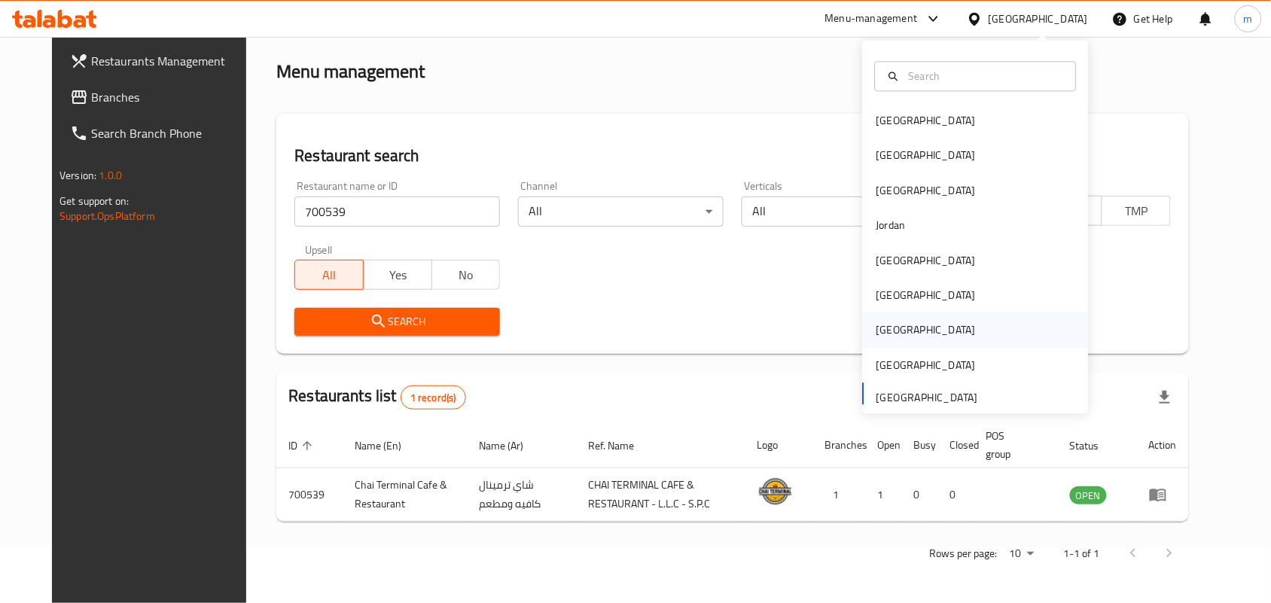
click at [877, 328] on div "Qatar" at bounding box center [926, 330] width 99 height 17
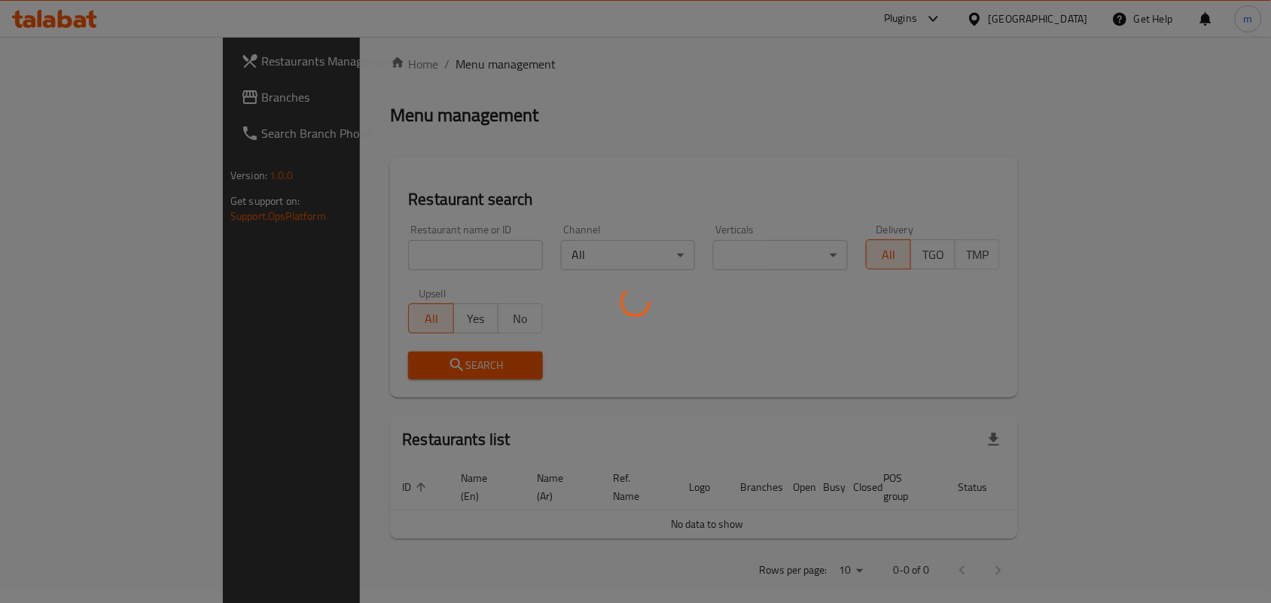
scroll to position [56, 0]
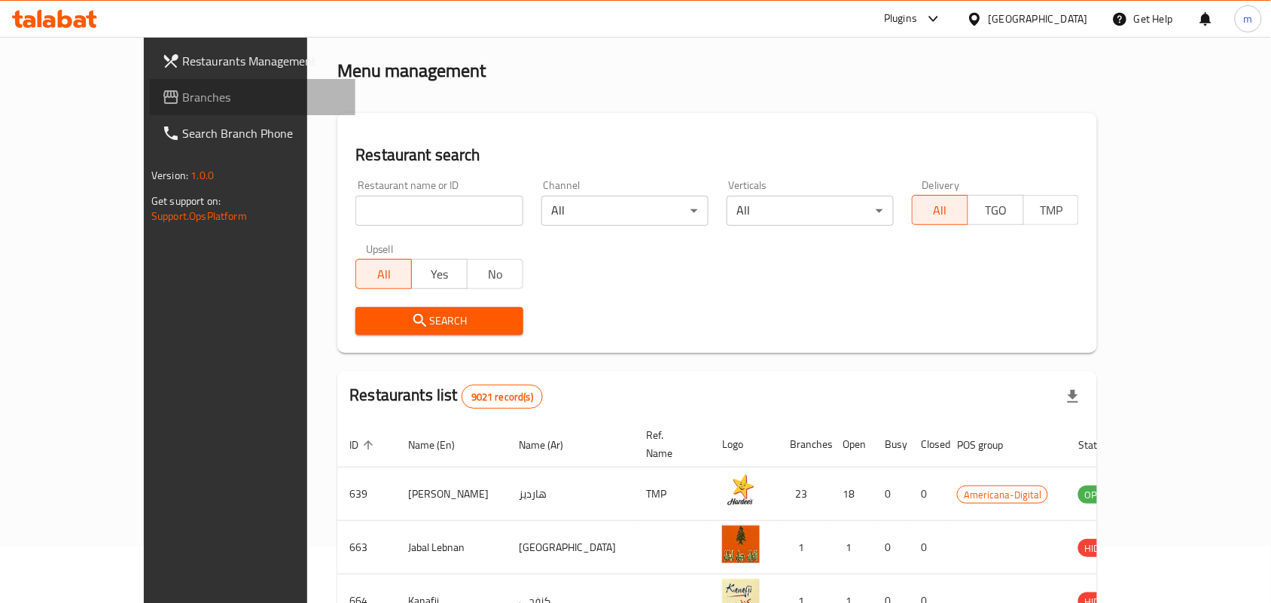
click at [183, 98] on span "Branches" at bounding box center [263, 97] width 161 height 18
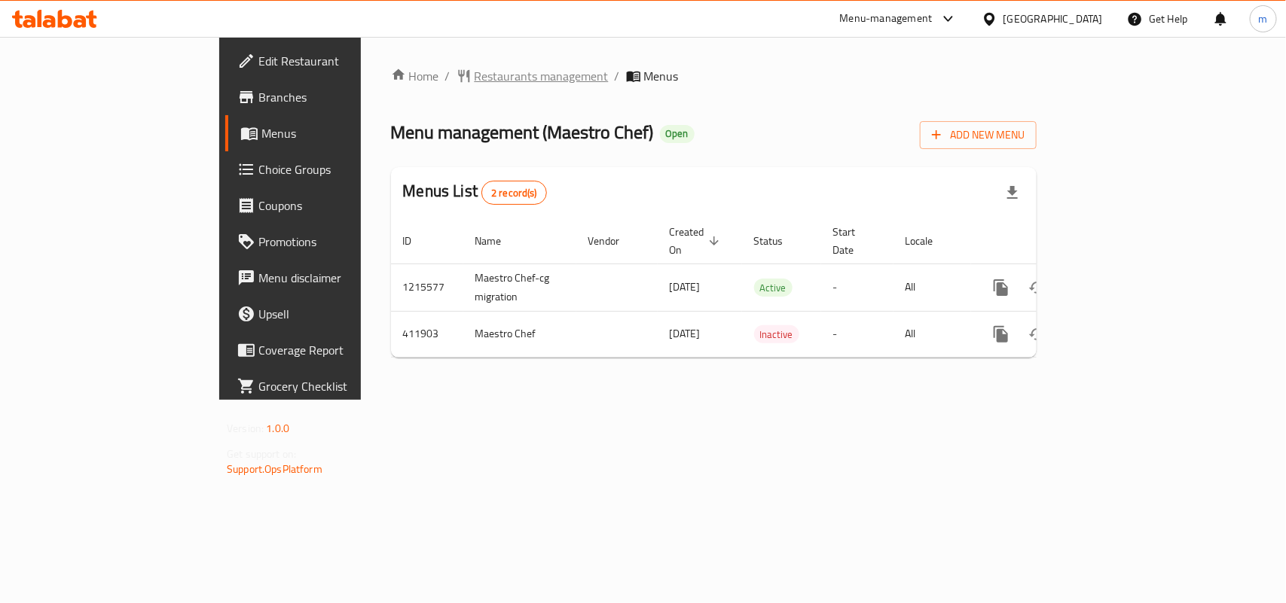
click at [474, 76] on span "Restaurants management" at bounding box center [541, 76] width 134 height 18
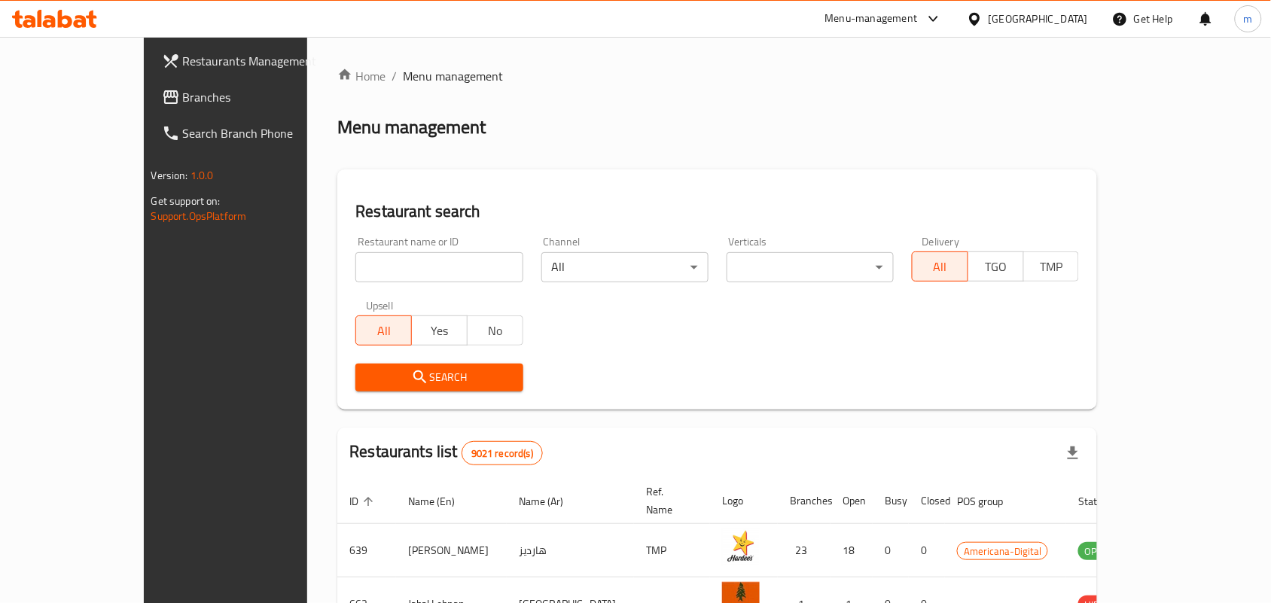
click at [355, 256] on input "search" at bounding box center [438, 267] width 167 height 30
paste input "632093"
type input "632093"
click button "Search" at bounding box center [438, 378] width 167 height 28
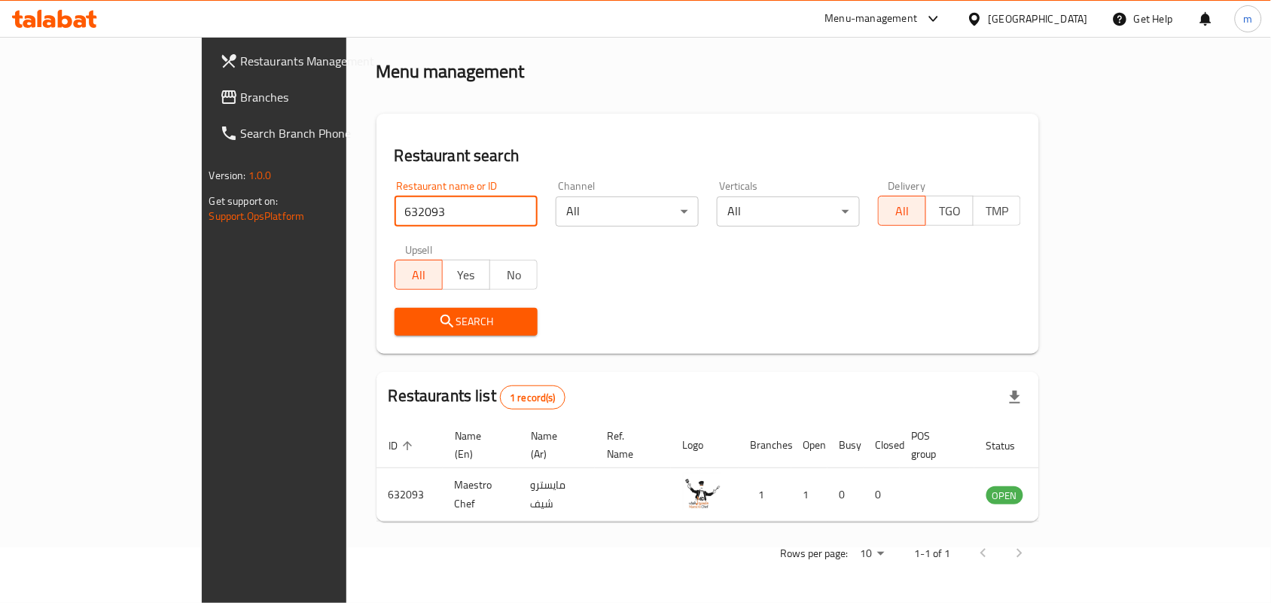
scroll to position [39, 0]
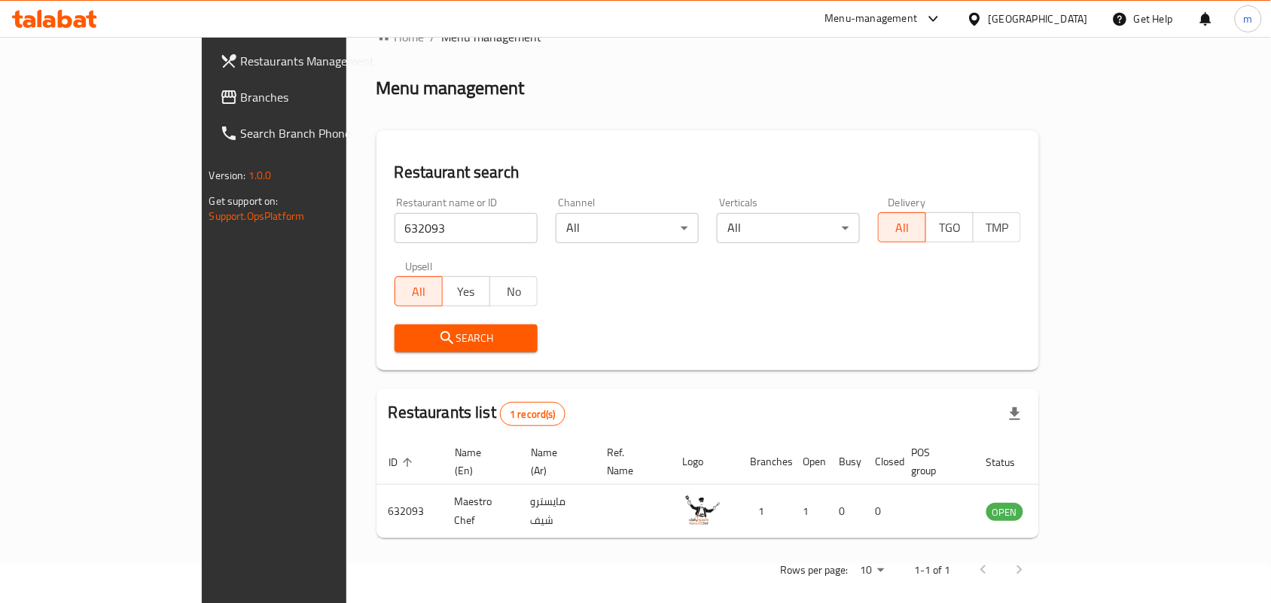
click at [983, 16] on icon at bounding box center [975, 19] width 16 height 16
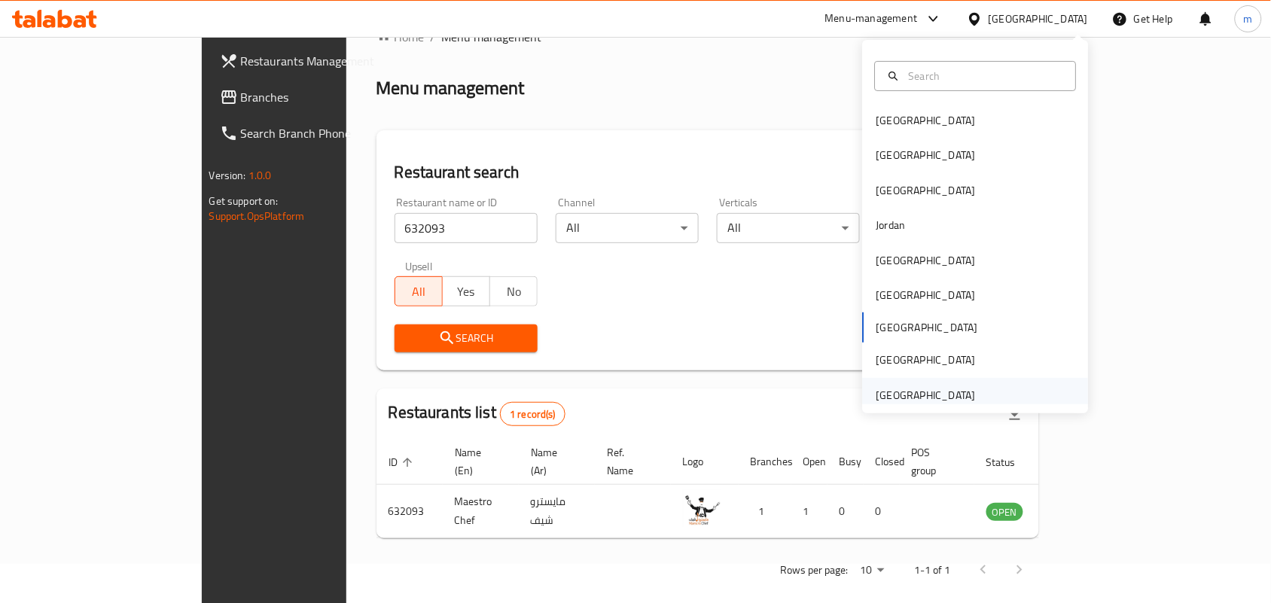
click at [935, 394] on div "[GEOGRAPHIC_DATA]" at bounding box center [926, 395] width 99 height 17
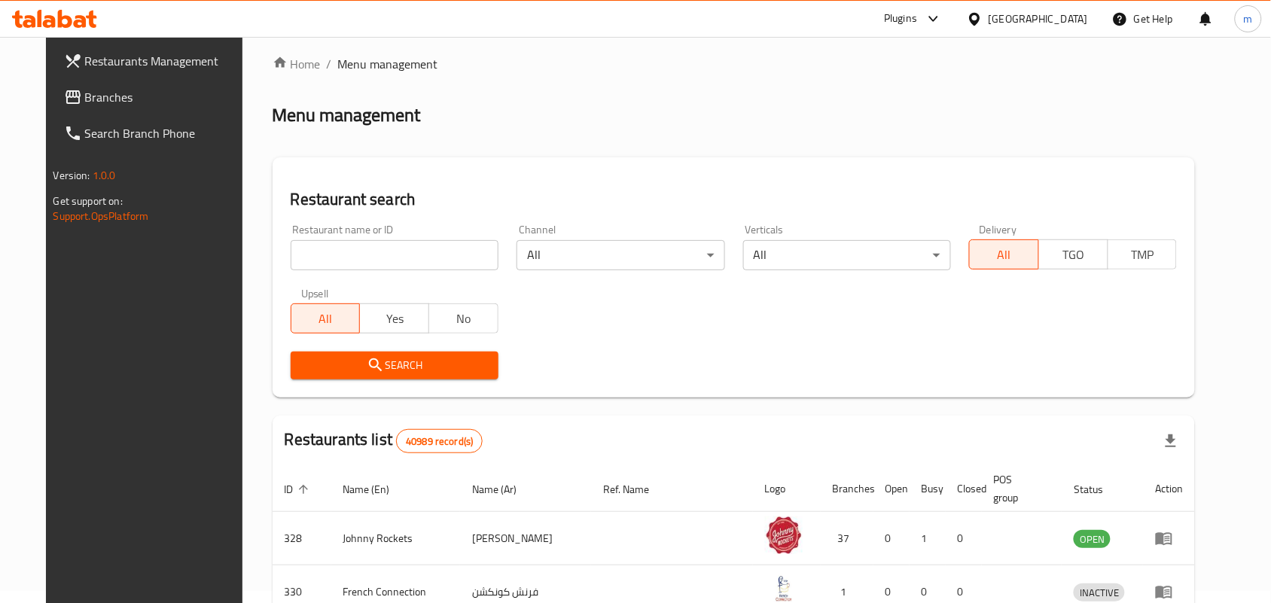
scroll to position [39, 0]
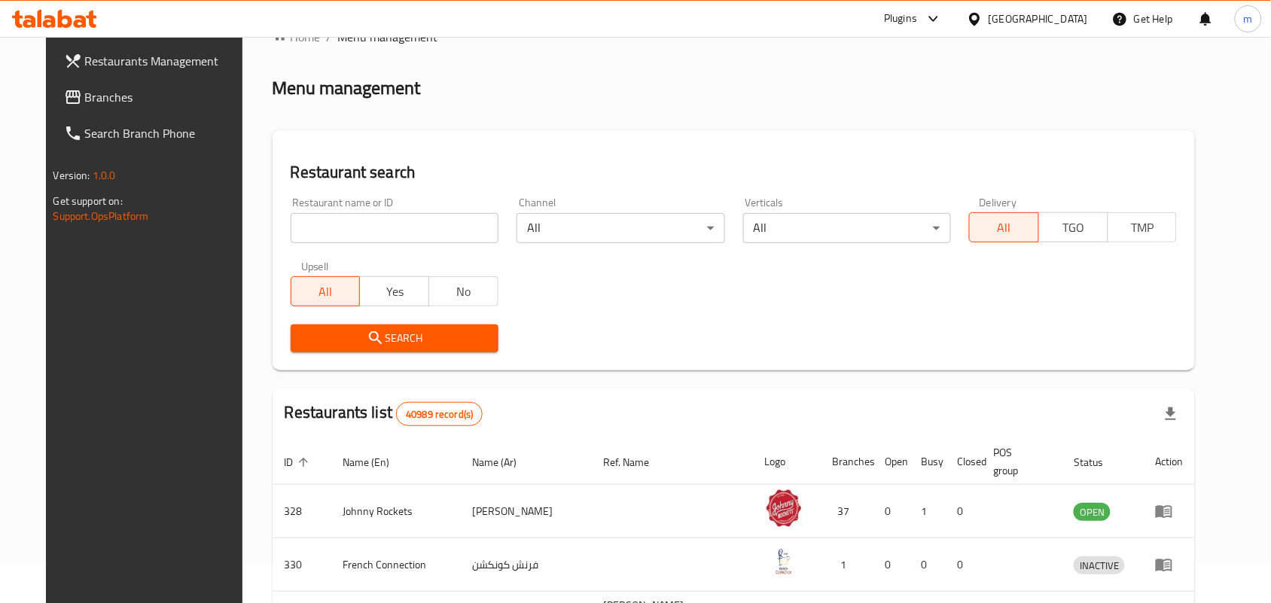
click at [85, 102] on span "Branches" at bounding box center [165, 97] width 161 height 18
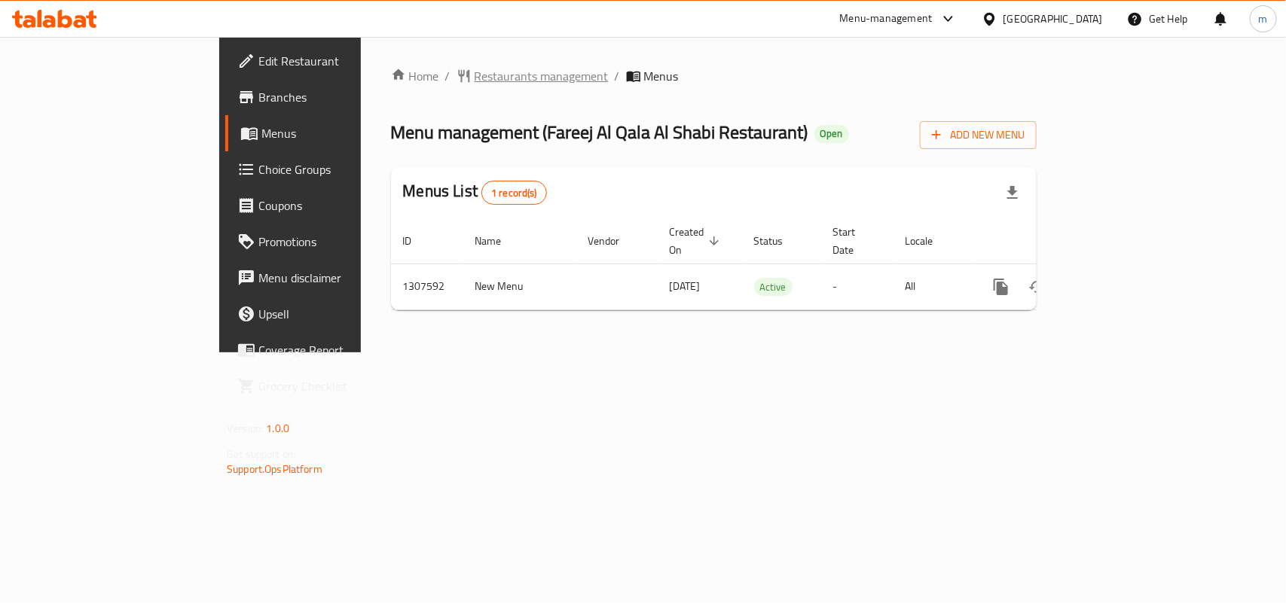
click at [474, 73] on span "Restaurants management" at bounding box center [541, 76] width 134 height 18
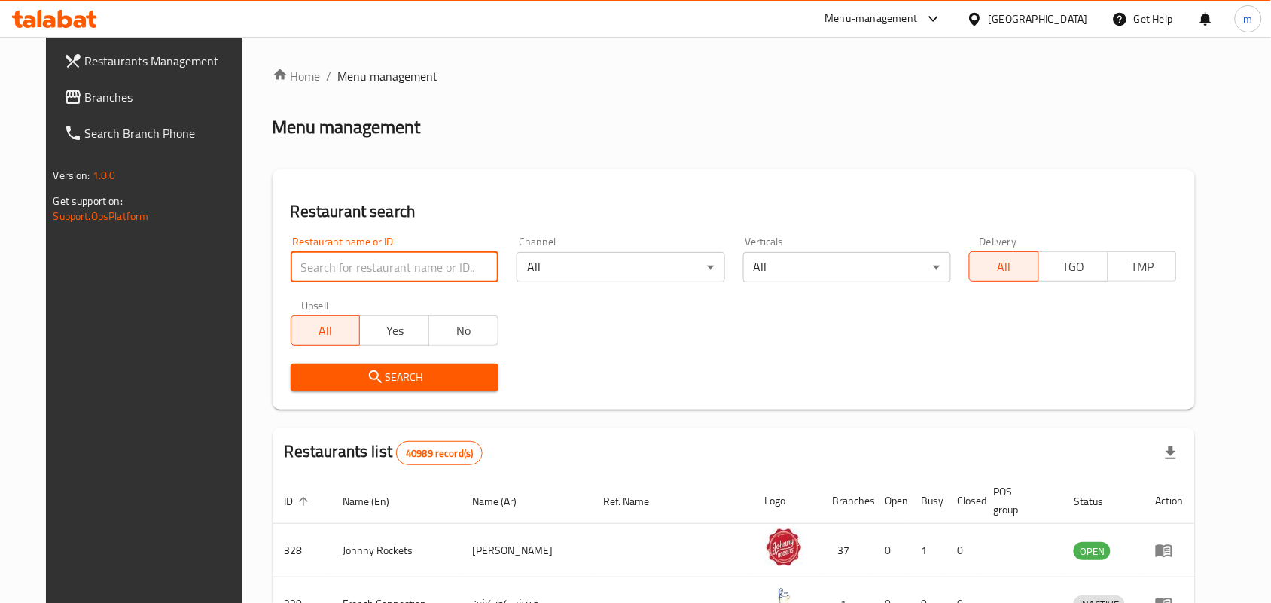
click at [307, 272] on input "search" at bounding box center [395, 267] width 208 height 30
paste input "704308"
type input "704308"
click button "Search" at bounding box center [395, 378] width 208 height 28
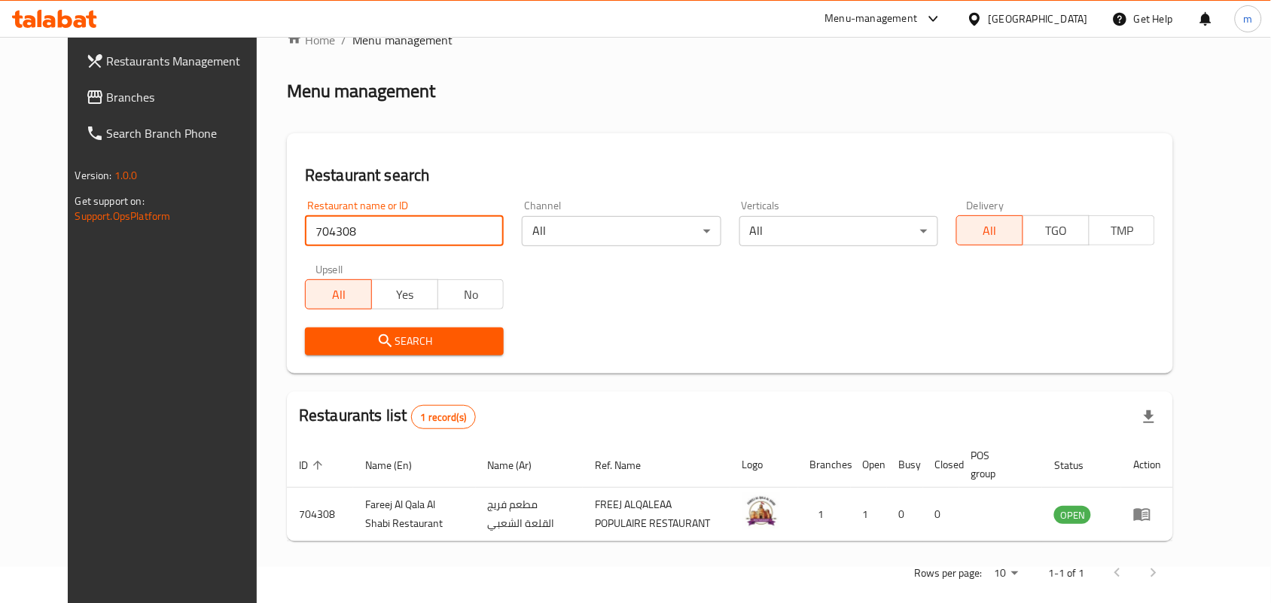
scroll to position [56, 0]
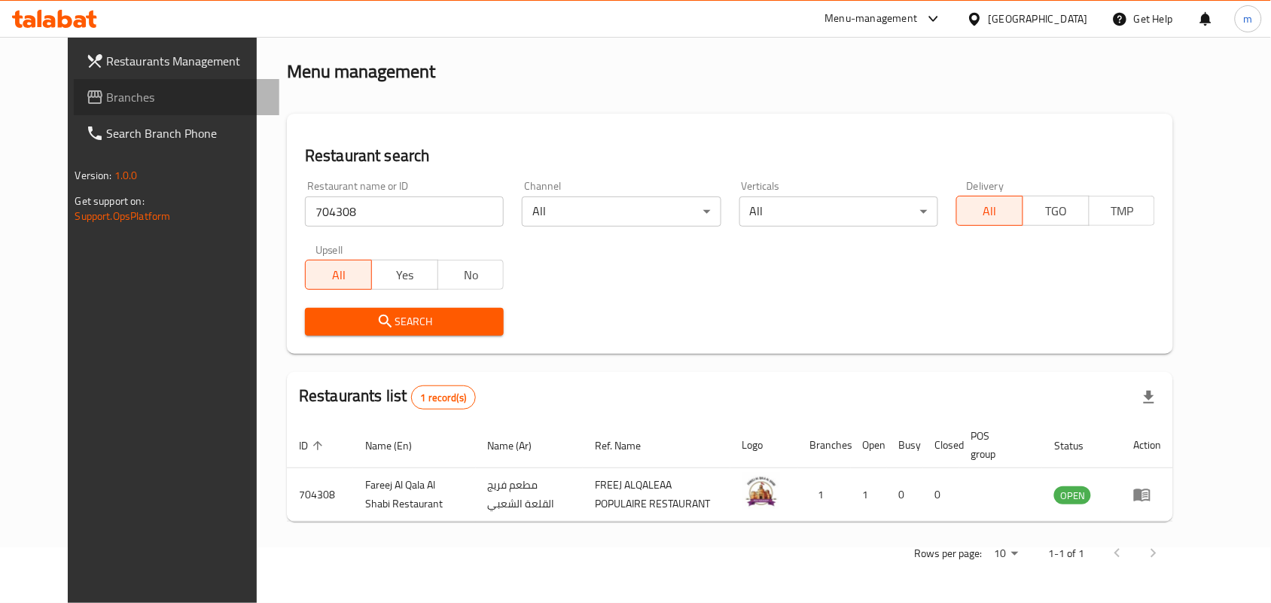
click at [107, 88] on span "Branches" at bounding box center [187, 97] width 161 height 18
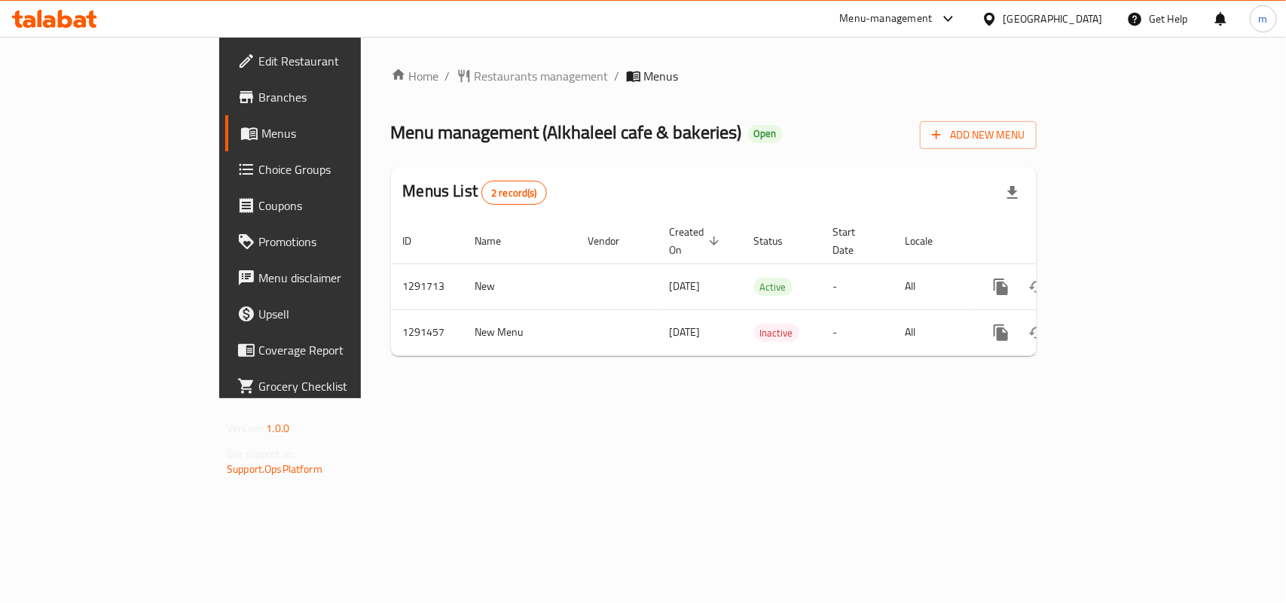
click at [396, 63] on div "Home / Restaurants management / Menus Menu management ( Alkhaleel cafe & bakeri…" at bounding box center [714, 217] width 706 height 361
click at [474, 74] on span "Restaurants management" at bounding box center [541, 76] width 134 height 18
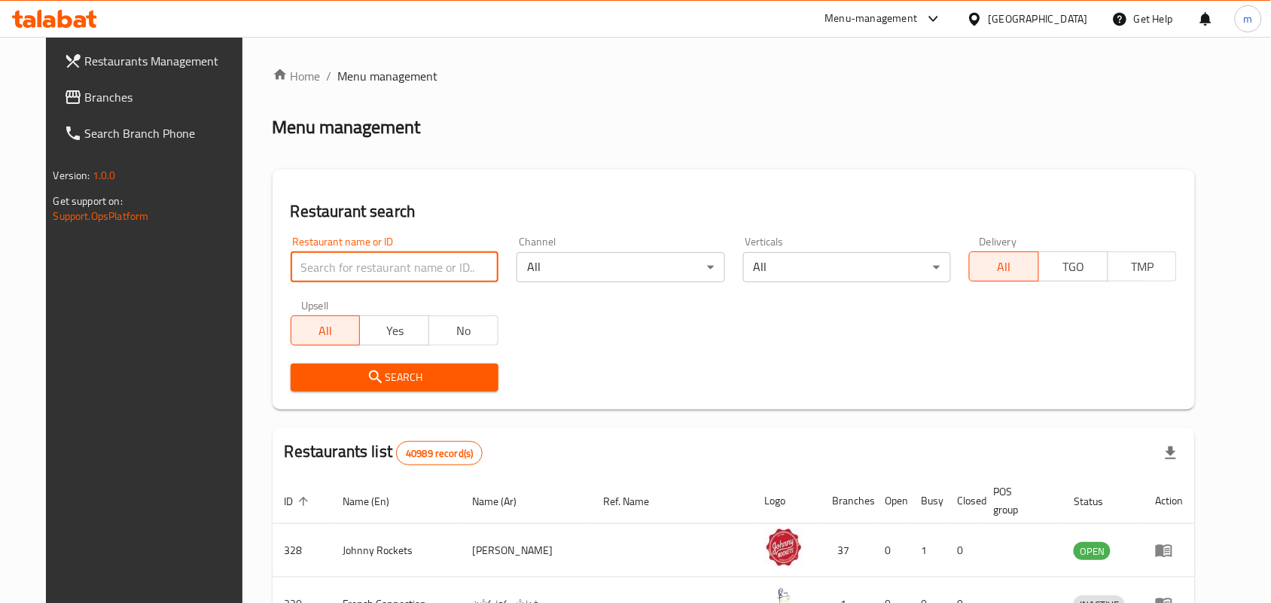
click at [300, 261] on input "search" at bounding box center [395, 267] width 208 height 30
paste input "698760"
type input "698760"
click button "Search" at bounding box center [395, 378] width 208 height 28
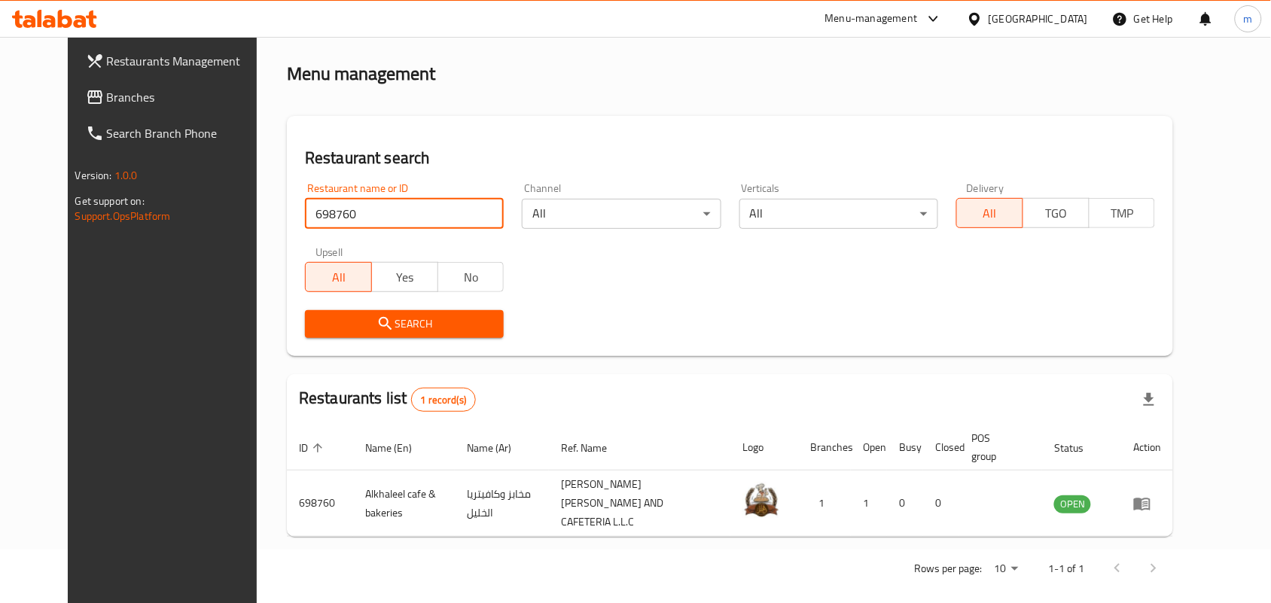
scroll to position [56, 0]
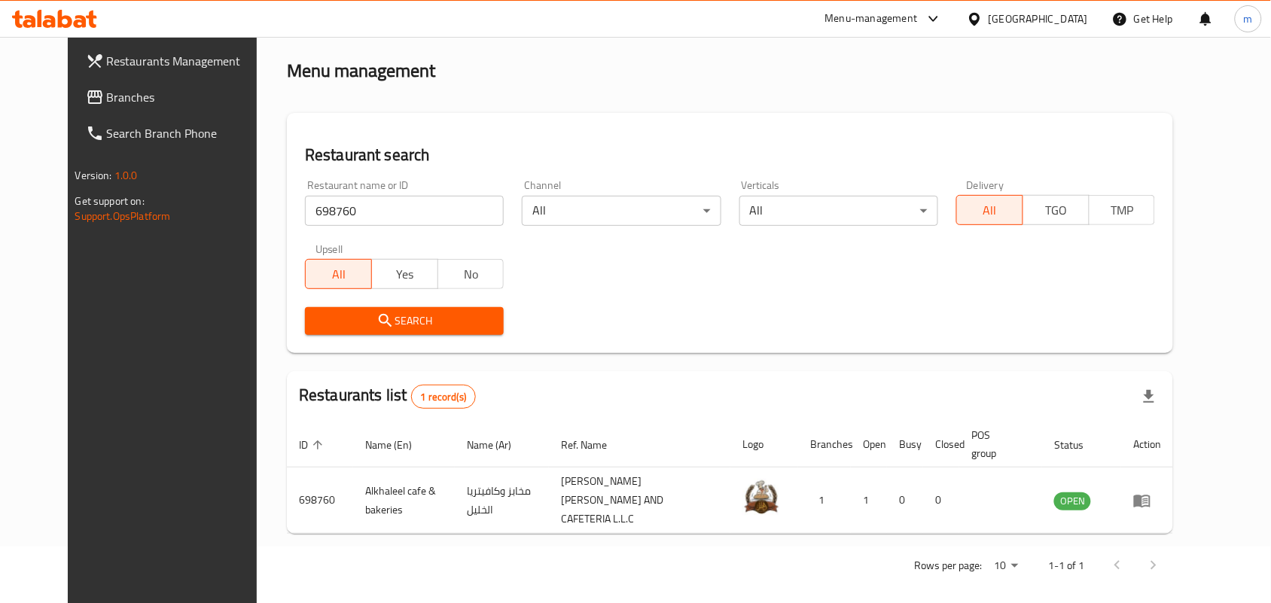
click at [107, 102] on span "Branches" at bounding box center [187, 97] width 161 height 18
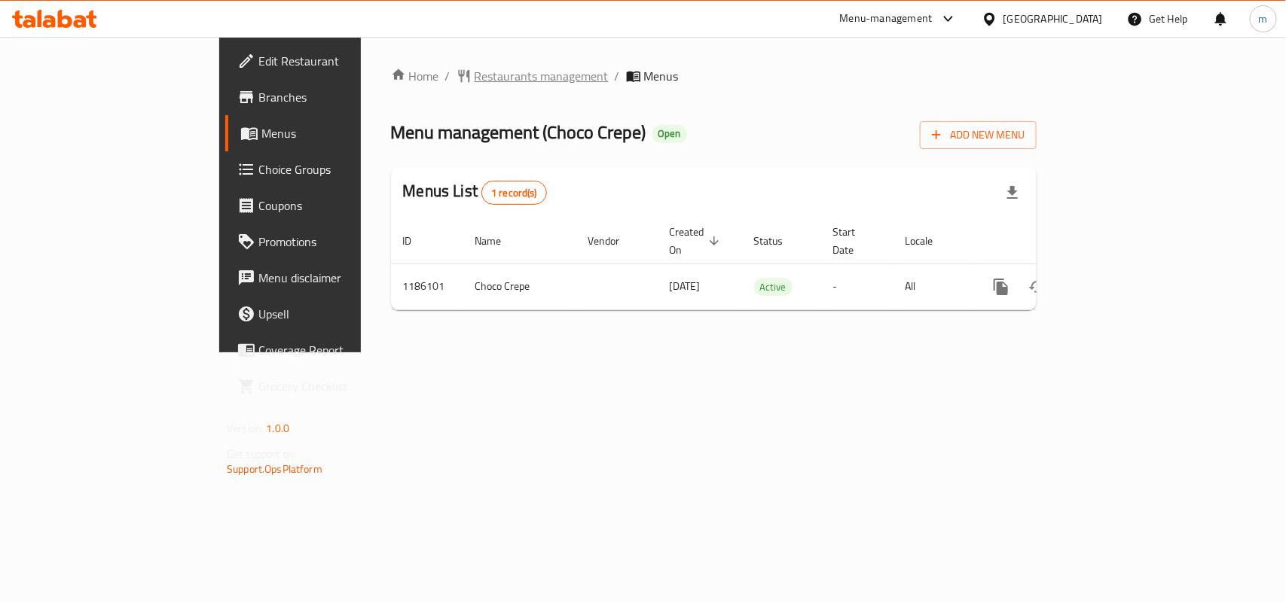
click at [474, 83] on span "Restaurants management" at bounding box center [541, 76] width 134 height 18
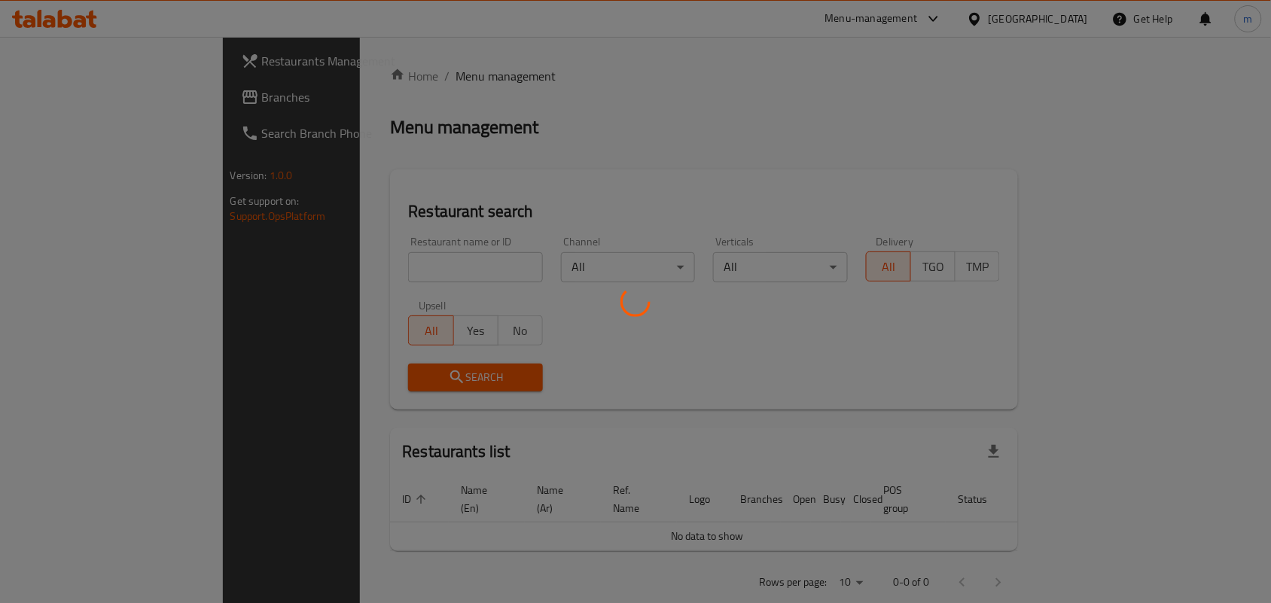
click at [306, 258] on div at bounding box center [635, 301] width 1271 height 603
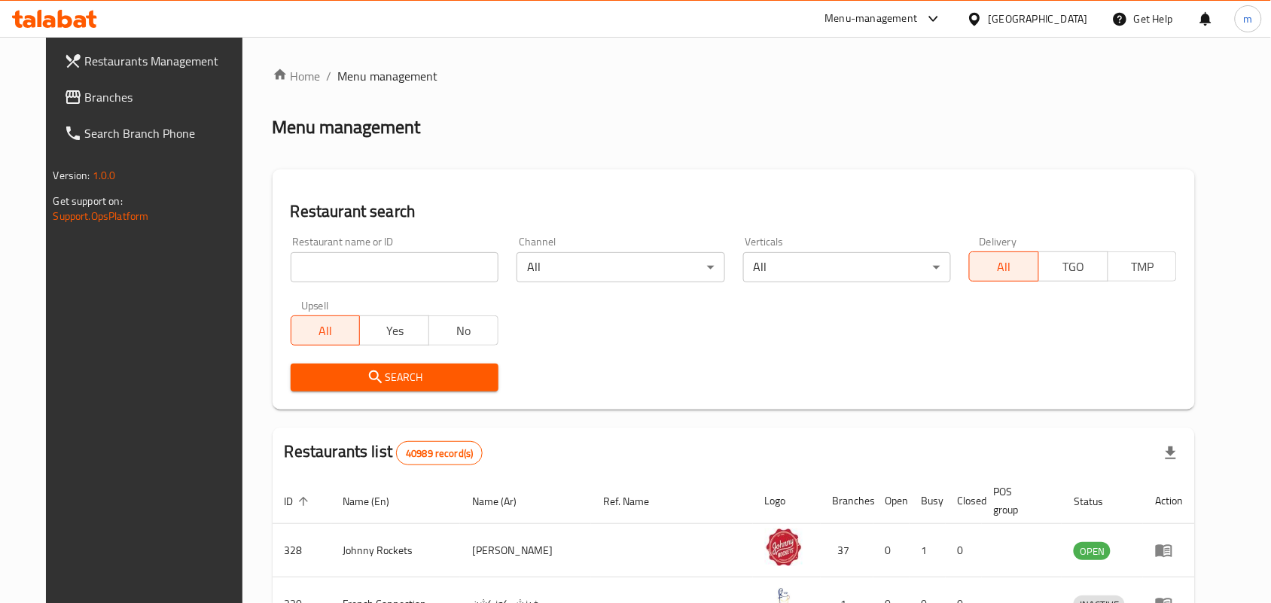
click at [400, 268] on input "search" at bounding box center [395, 267] width 208 height 30
paste input "666560"
type input "666560"
click button "Search" at bounding box center [395, 378] width 208 height 28
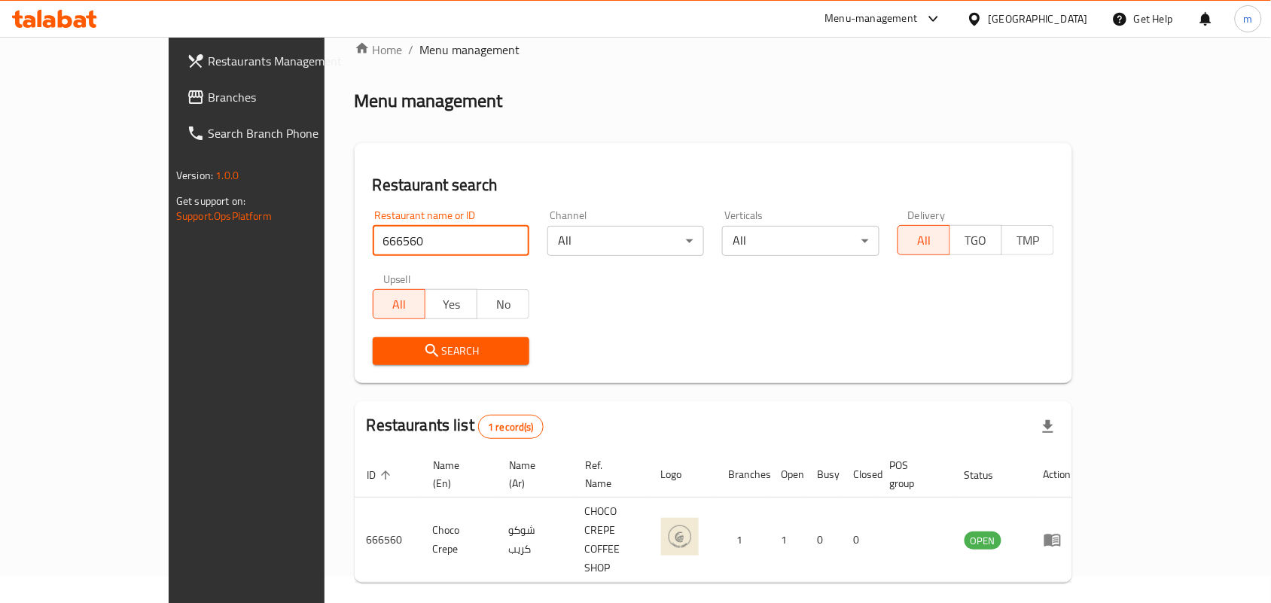
scroll to position [39, 0]
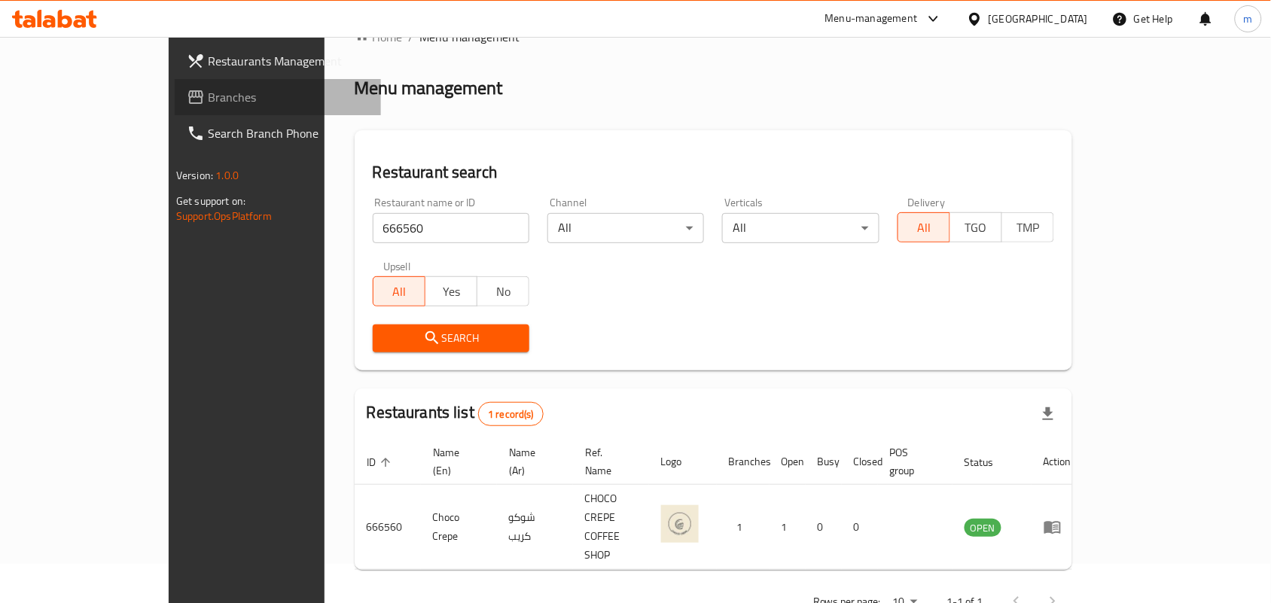
click at [208, 88] on span "Branches" at bounding box center [288, 97] width 161 height 18
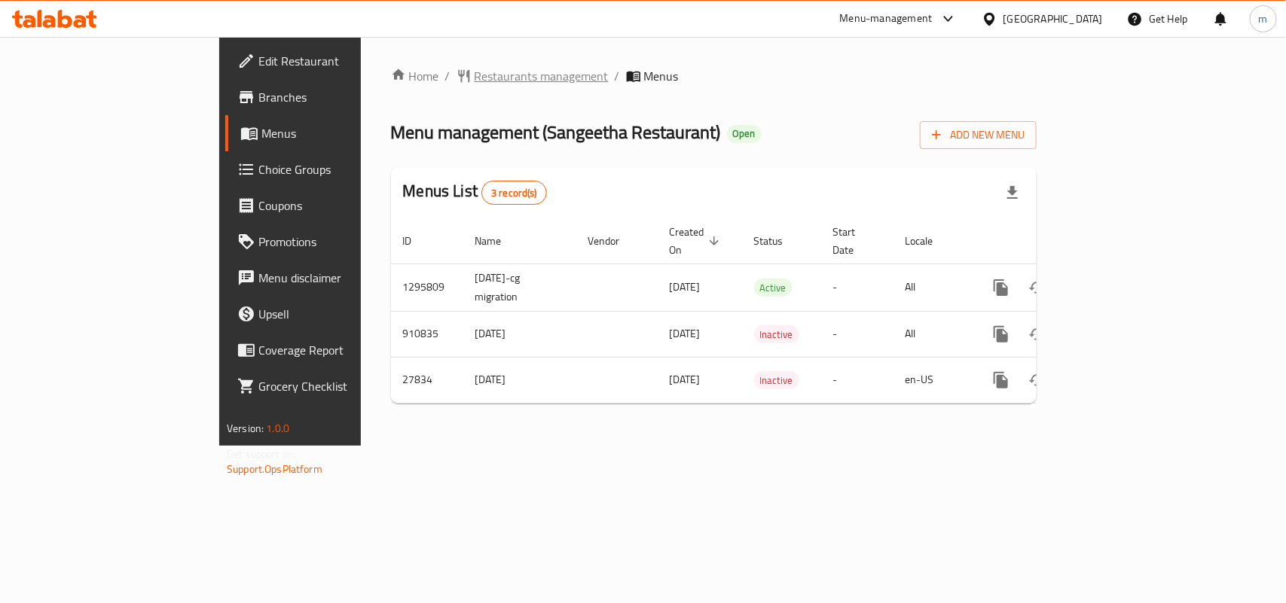
click at [474, 69] on span "Restaurants management" at bounding box center [541, 76] width 134 height 18
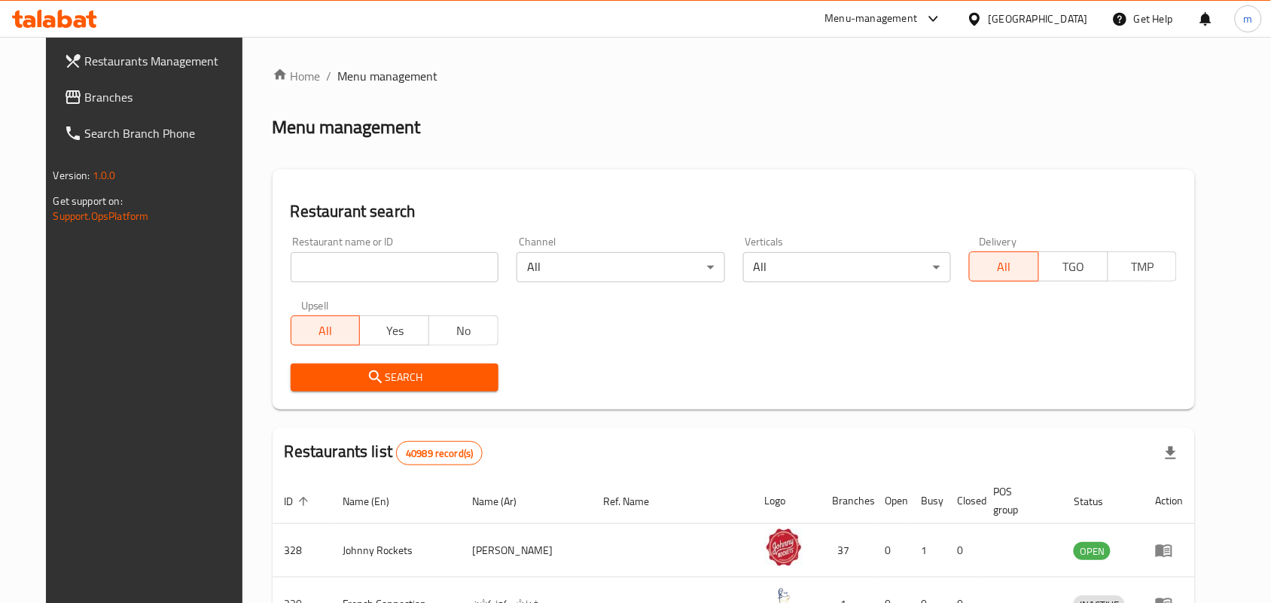
click at [291, 268] on input "search" at bounding box center [395, 267] width 208 height 30
paste input "14542"
type input "14542"
click button "Search" at bounding box center [395, 378] width 208 height 28
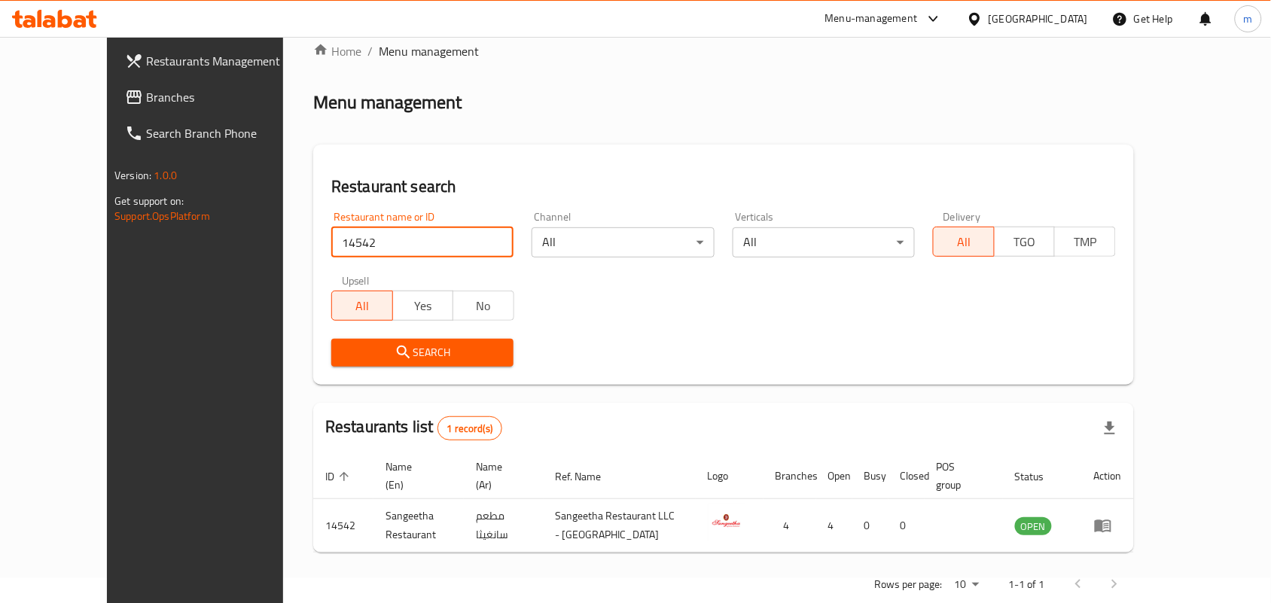
scroll to position [39, 0]
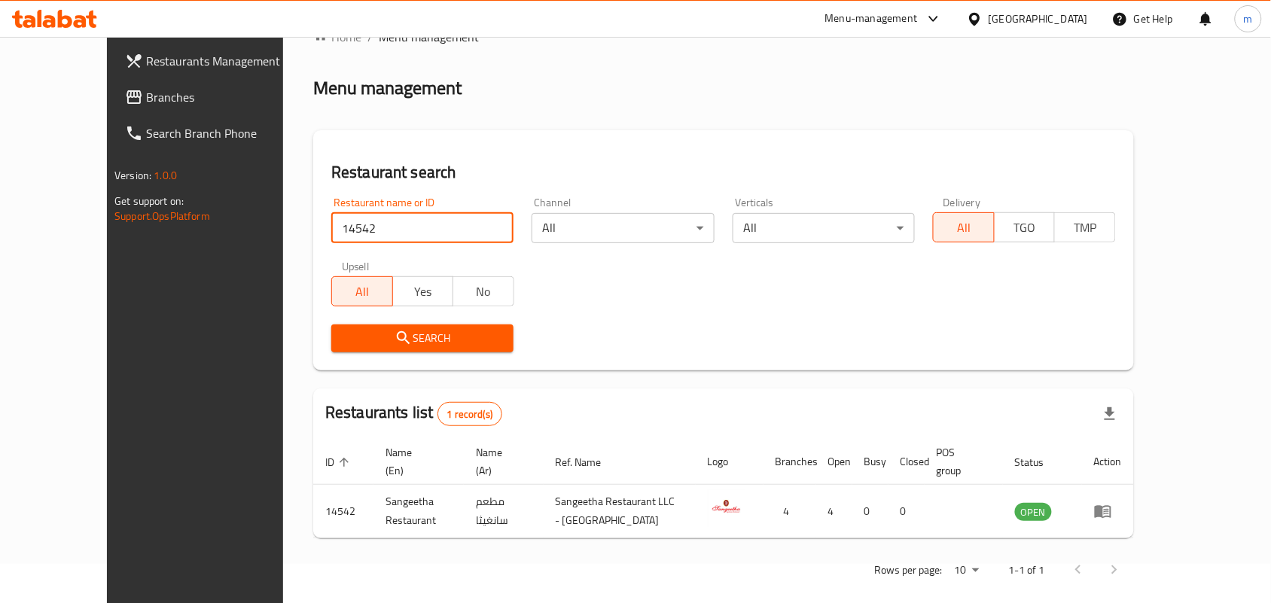
click at [968, 17] on div "[GEOGRAPHIC_DATA]" at bounding box center [1027, 19] width 145 height 36
click at [984, 8] on div "[GEOGRAPHIC_DATA]" at bounding box center [1027, 19] width 145 height 36
click at [977, 19] on icon at bounding box center [975, 19] width 16 height 16
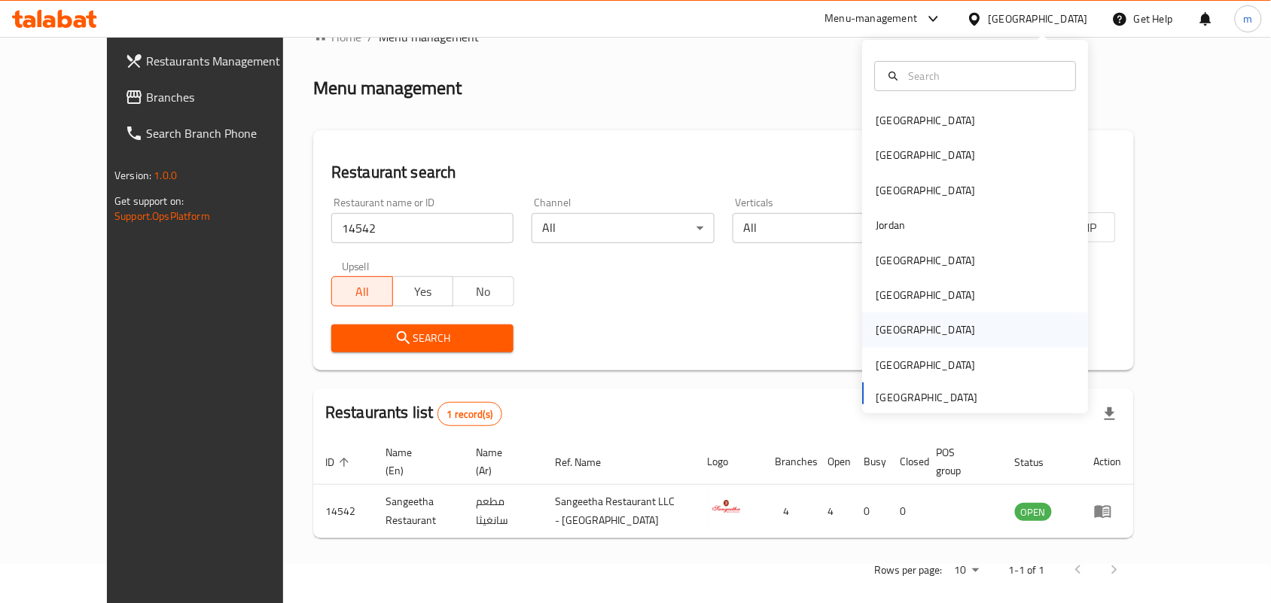
click at [905, 331] on div "[GEOGRAPHIC_DATA]" at bounding box center [976, 330] width 226 height 35
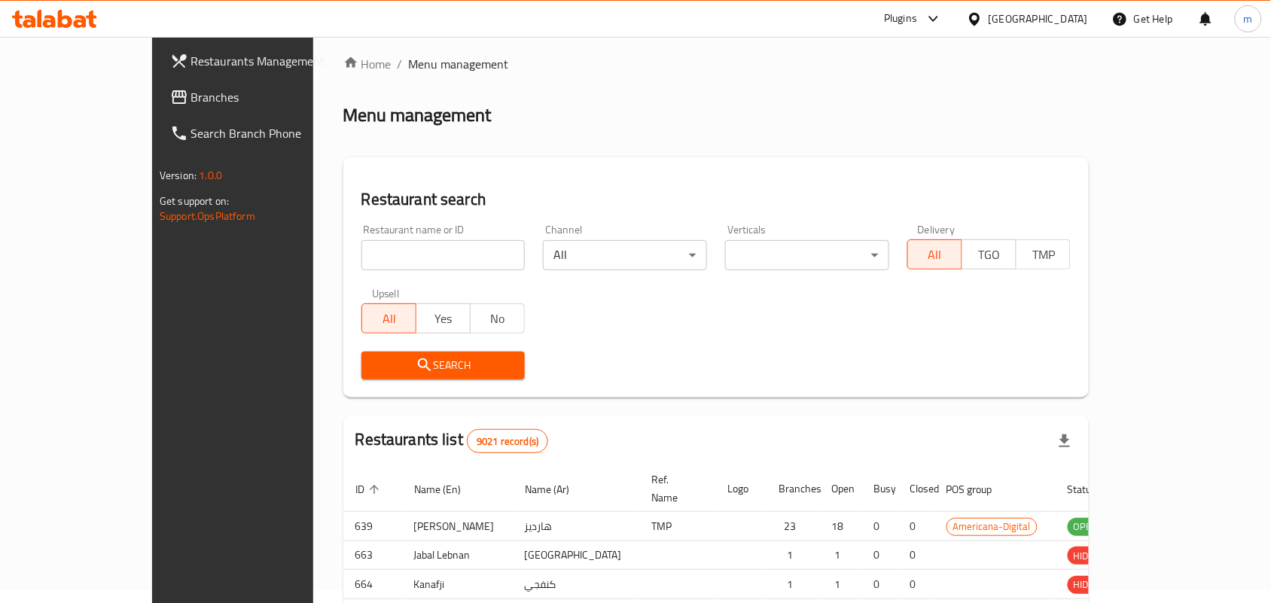
scroll to position [39, 0]
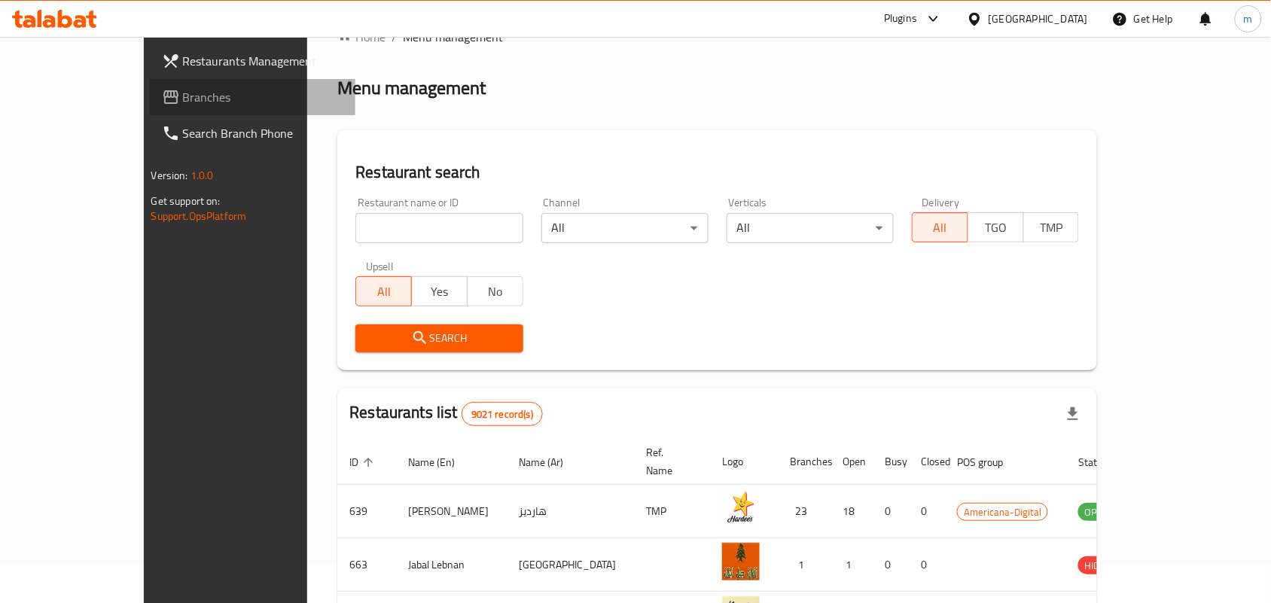
click at [183, 94] on span "Branches" at bounding box center [263, 97] width 161 height 18
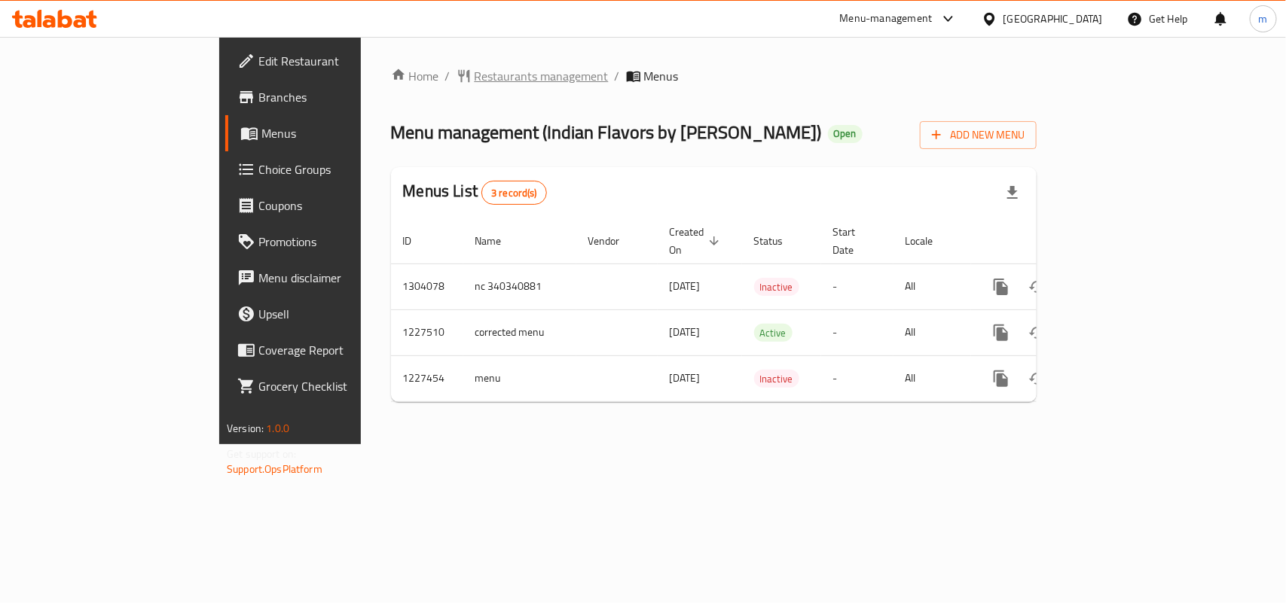
click at [474, 77] on span "Restaurants management" at bounding box center [541, 76] width 134 height 18
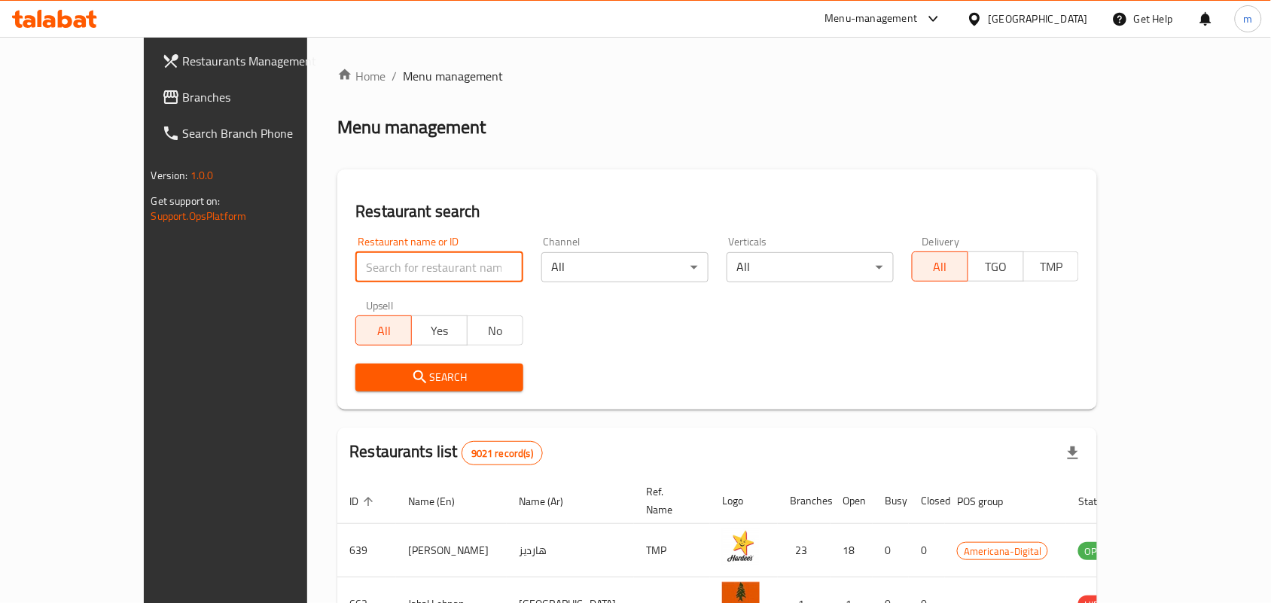
click at [355, 261] on input "search" at bounding box center [438, 267] width 167 height 30
paste input "676093"
type input "676093"
click button "Search" at bounding box center [438, 378] width 167 height 28
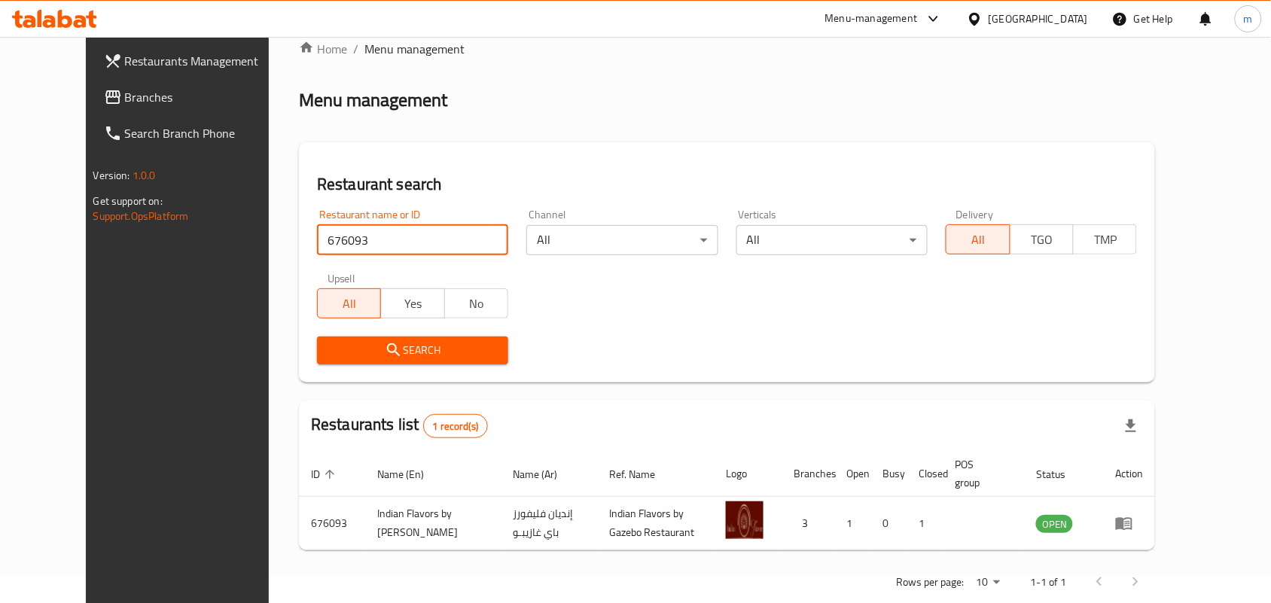
scroll to position [39, 0]
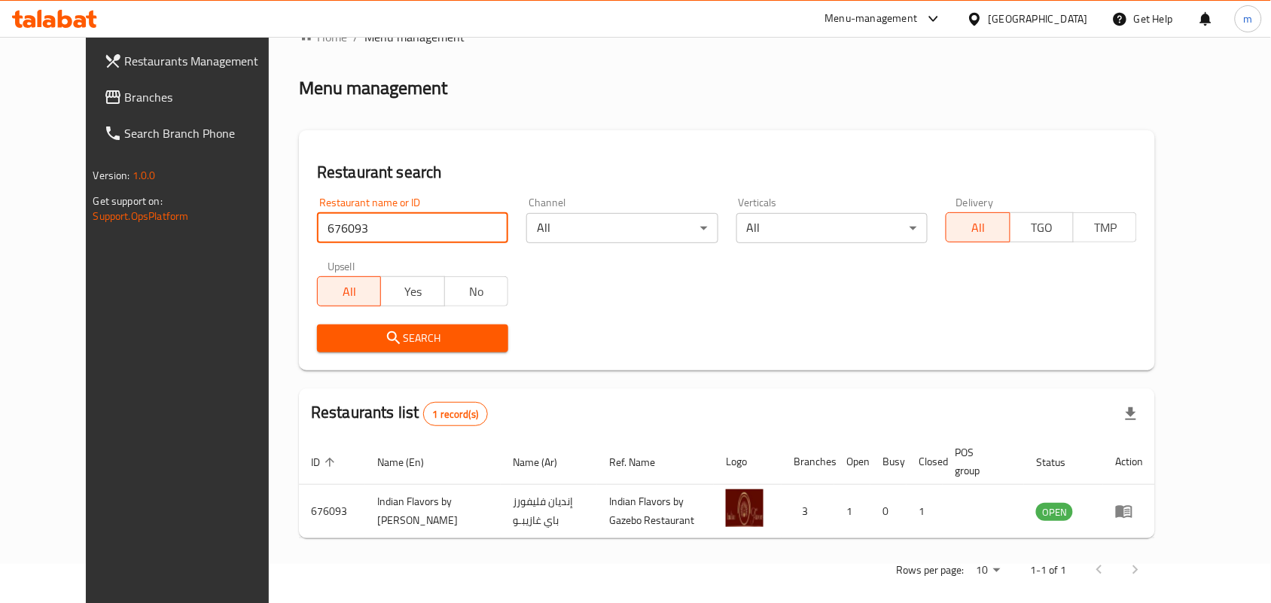
click at [983, 25] on icon at bounding box center [975, 19] width 16 height 16
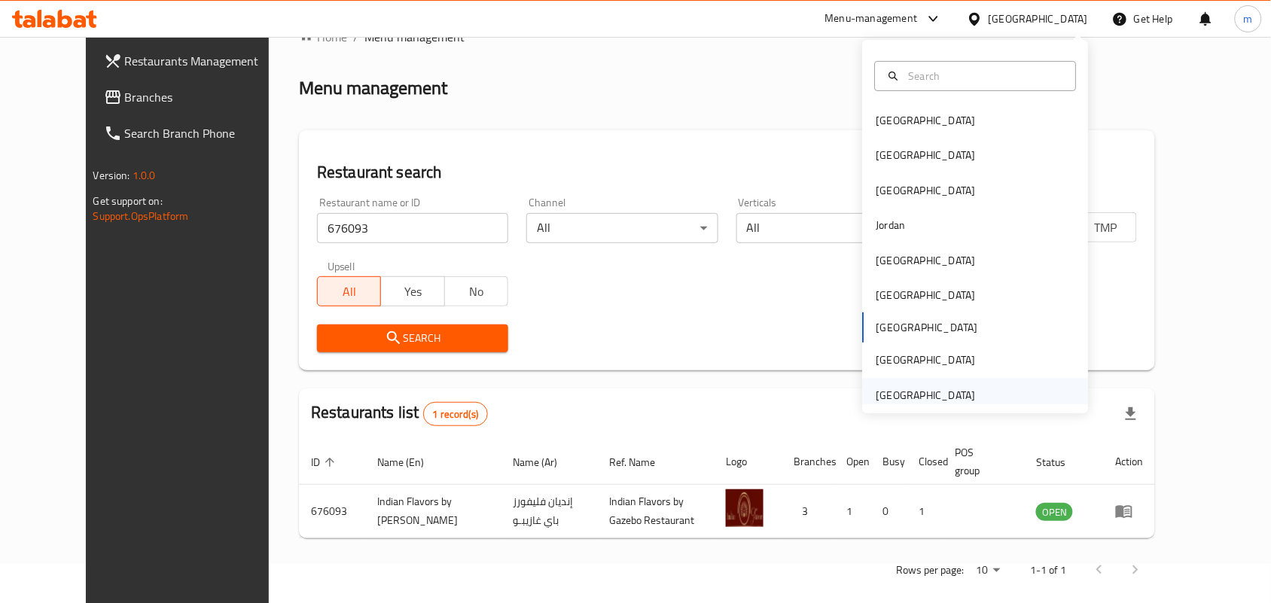
click at [930, 384] on div "[GEOGRAPHIC_DATA]" at bounding box center [927, 395] width 124 height 35
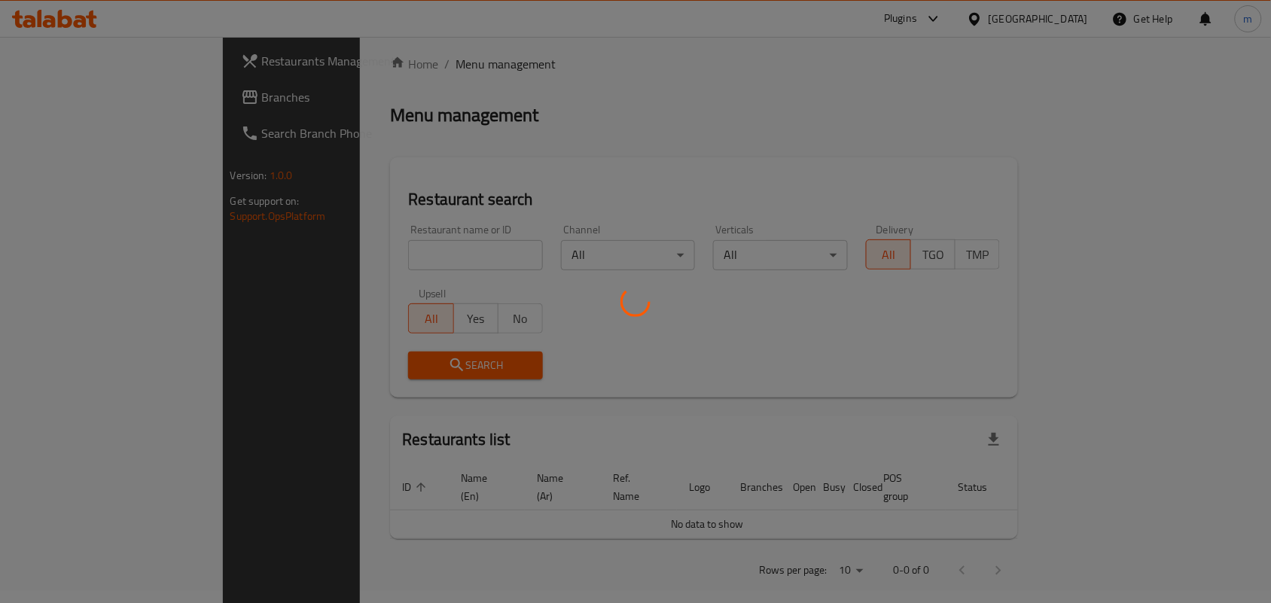
scroll to position [39, 0]
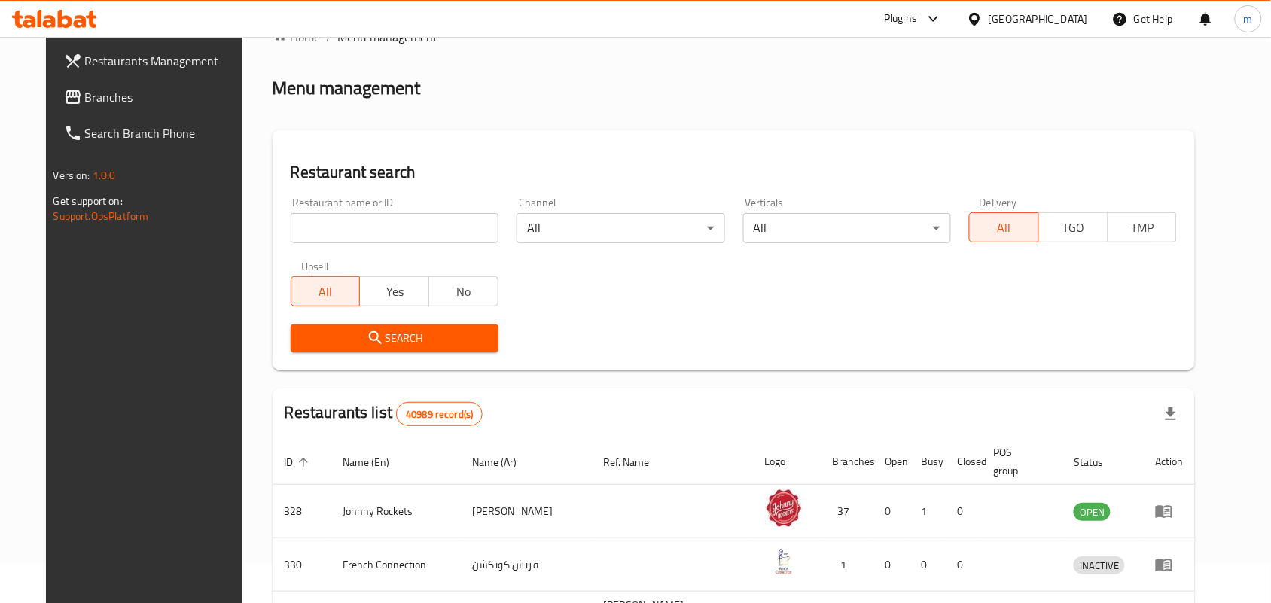
click at [111, 96] on span "Branches" at bounding box center [165, 97] width 161 height 18
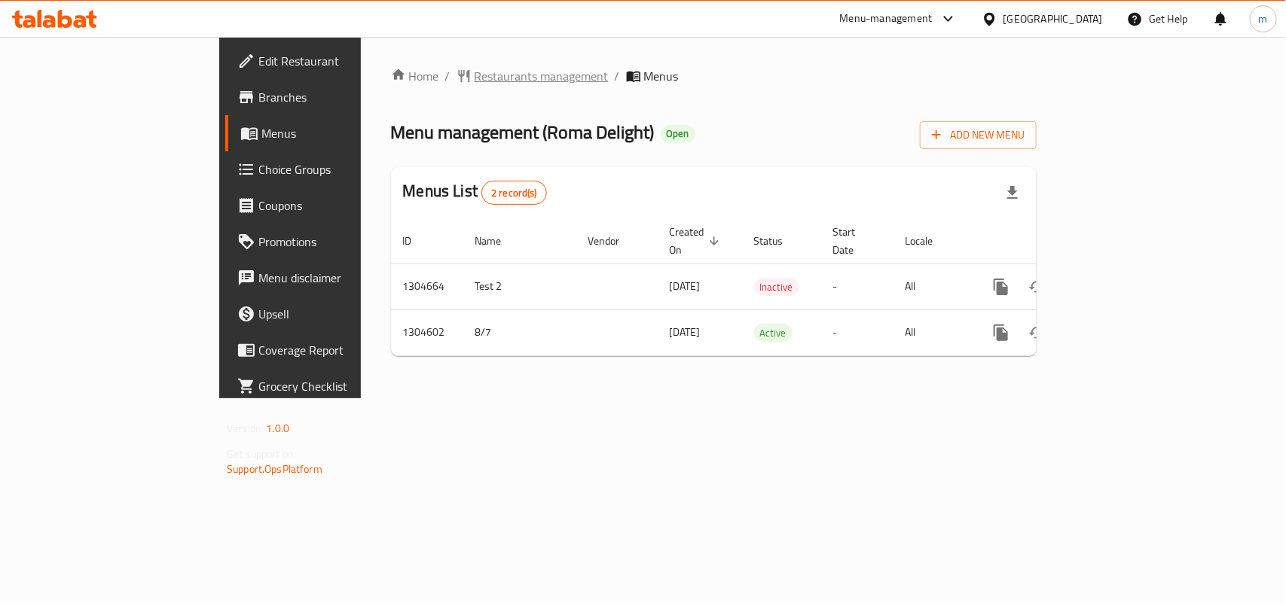
click at [474, 83] on span "Restaurants management" at bounding box center [541, 76] width 134 height 18
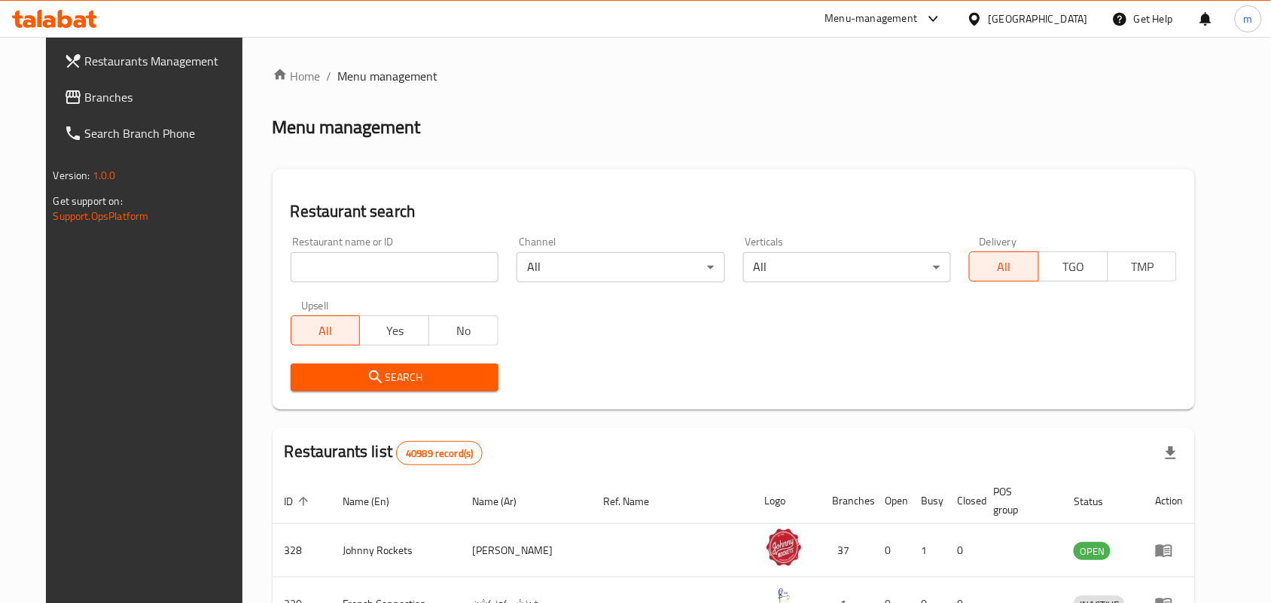
click at [310, 252] on input "search" at bounding box center [395, 267] width 208 height 30
paste input "703331"
type input "703331"
click button "Search" at bounding box center [395, 378] width 208 height 28
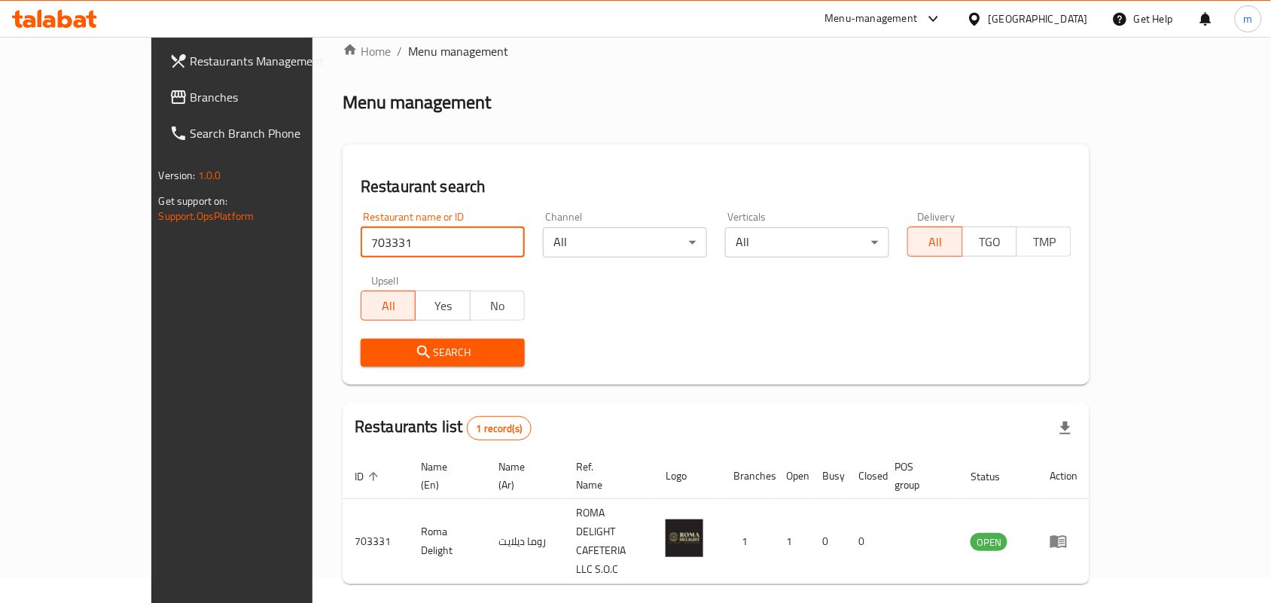
scroll to position [39, 0]
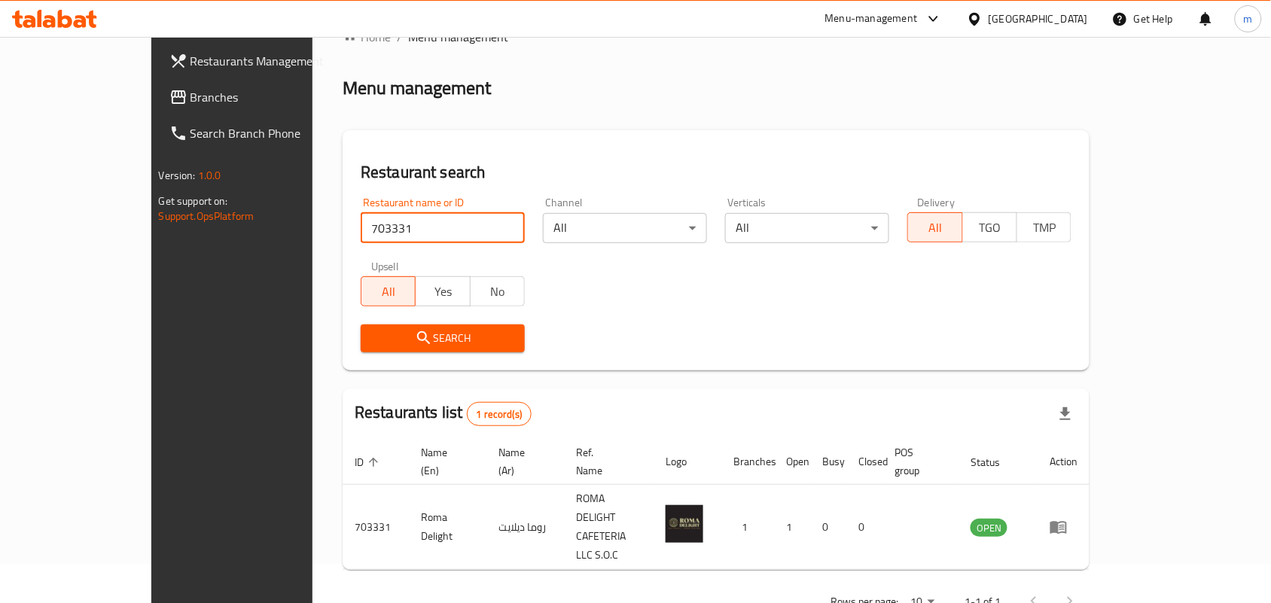
click at [191, 93] on span "Branches" at bounding box center [271, 97] width 161 height 18
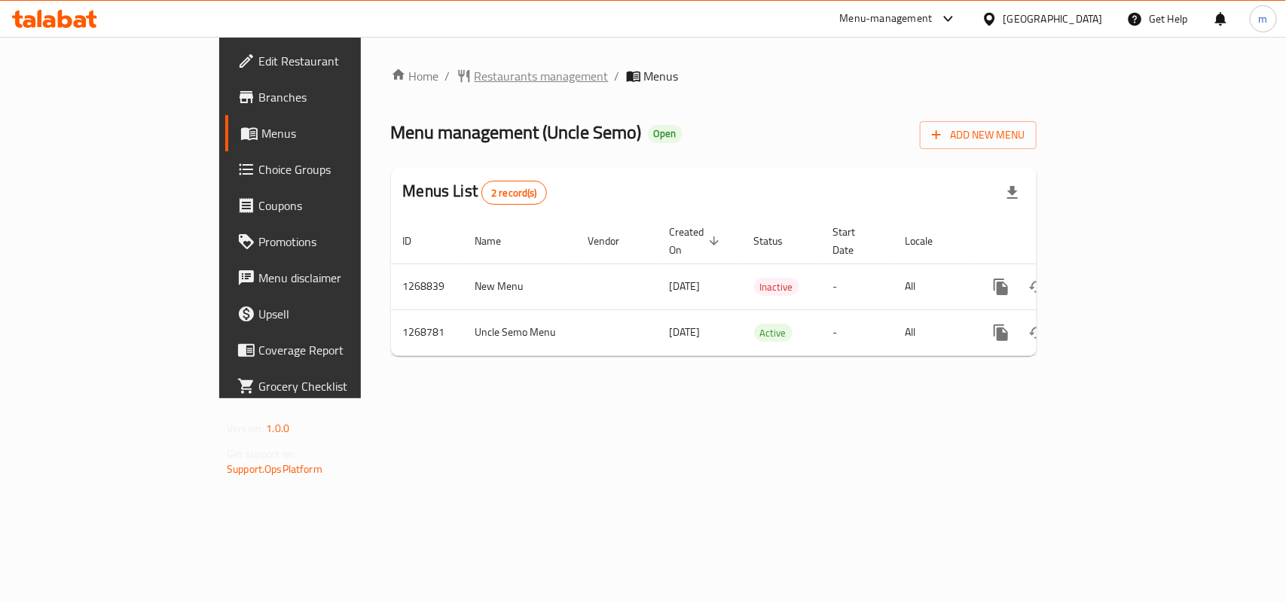
click at [474, 75] on span "Restaurants management" at bounding box center [541, 76] width 134 height 18
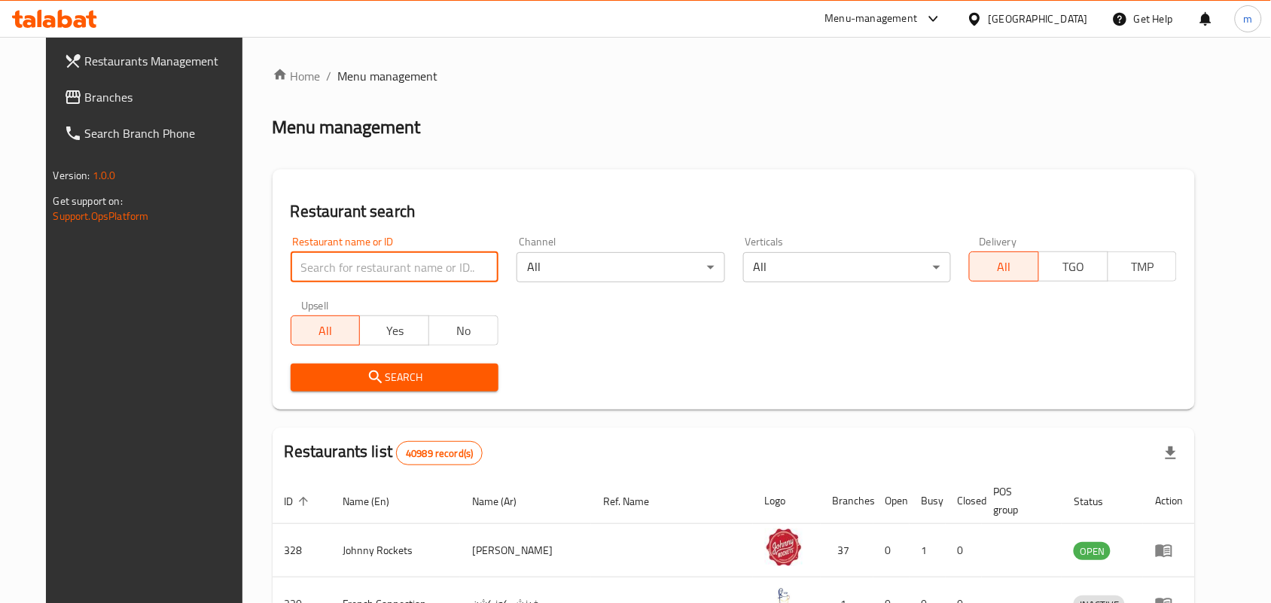
click at [315, 272] on input "search" at bounding box center [395, 267] width 208 height 30
paste input "687935"
type input "687935"
click button "Search" at bounding box center [395, 378] width 208 height 28
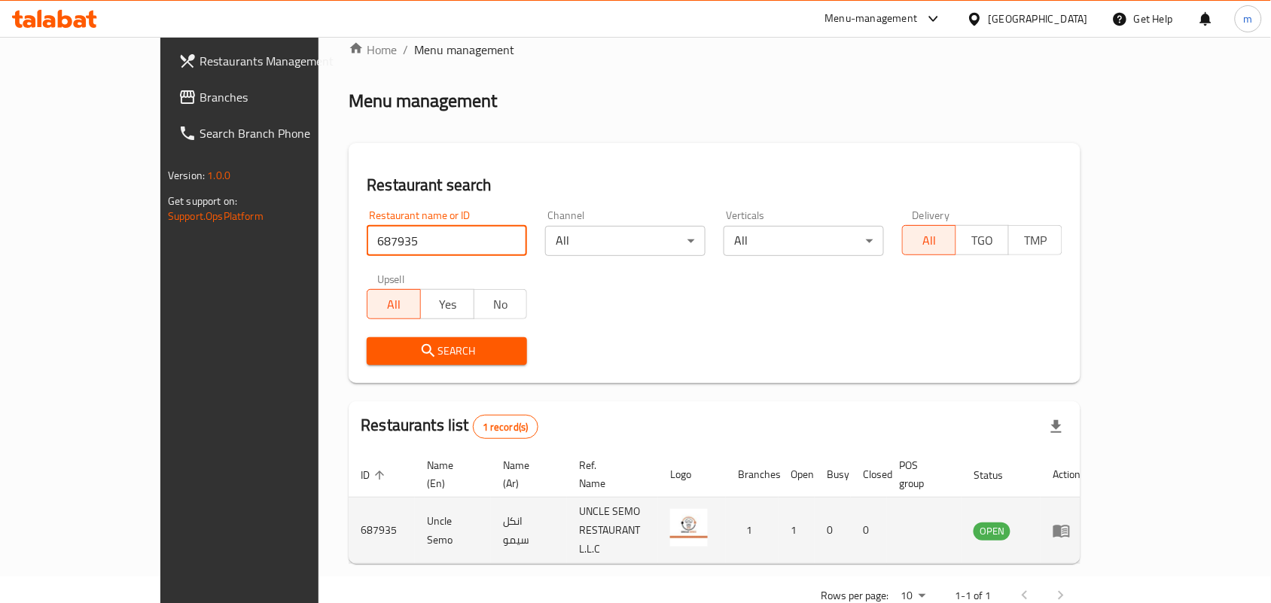
scroll to position [39, 0]
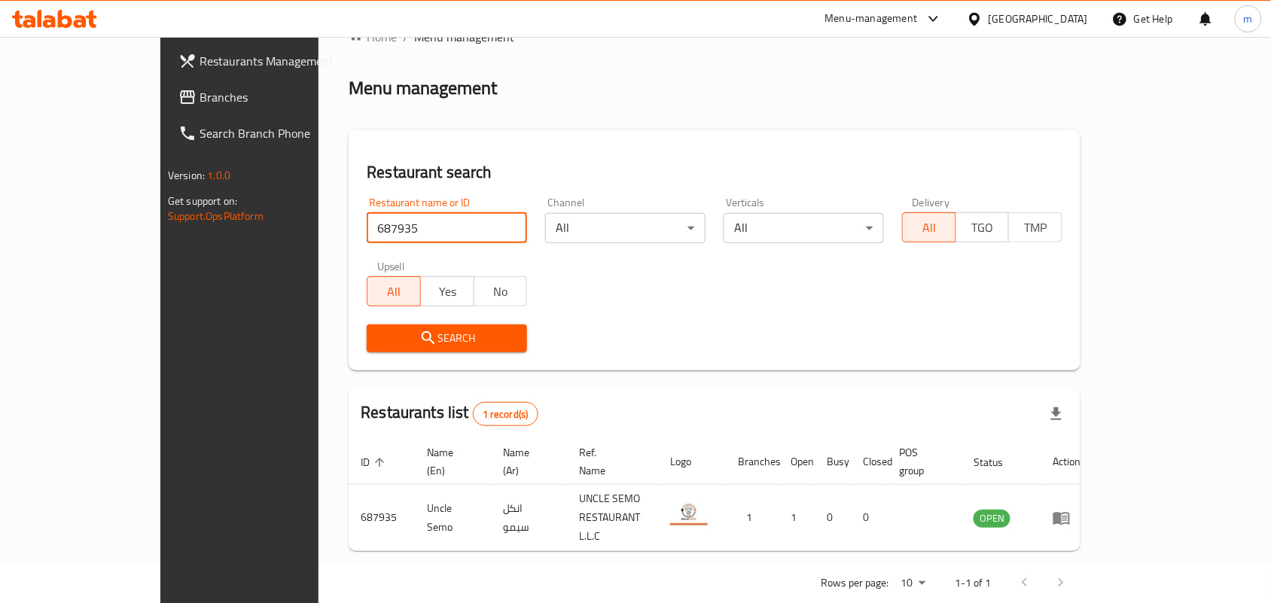
click at [200, 102] on span "Branches" at bounding box center [280, 97] width 161 height 18
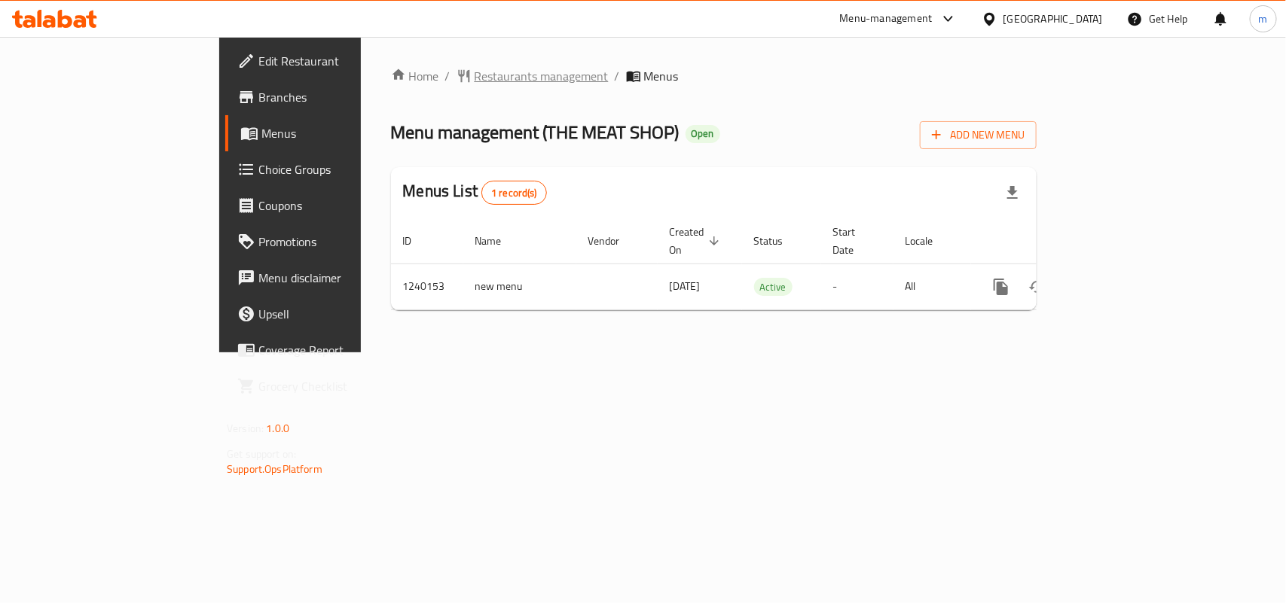
click at [474, 79] on span "Restaurants management" at bounding box center [541, 76] width 134 height 18
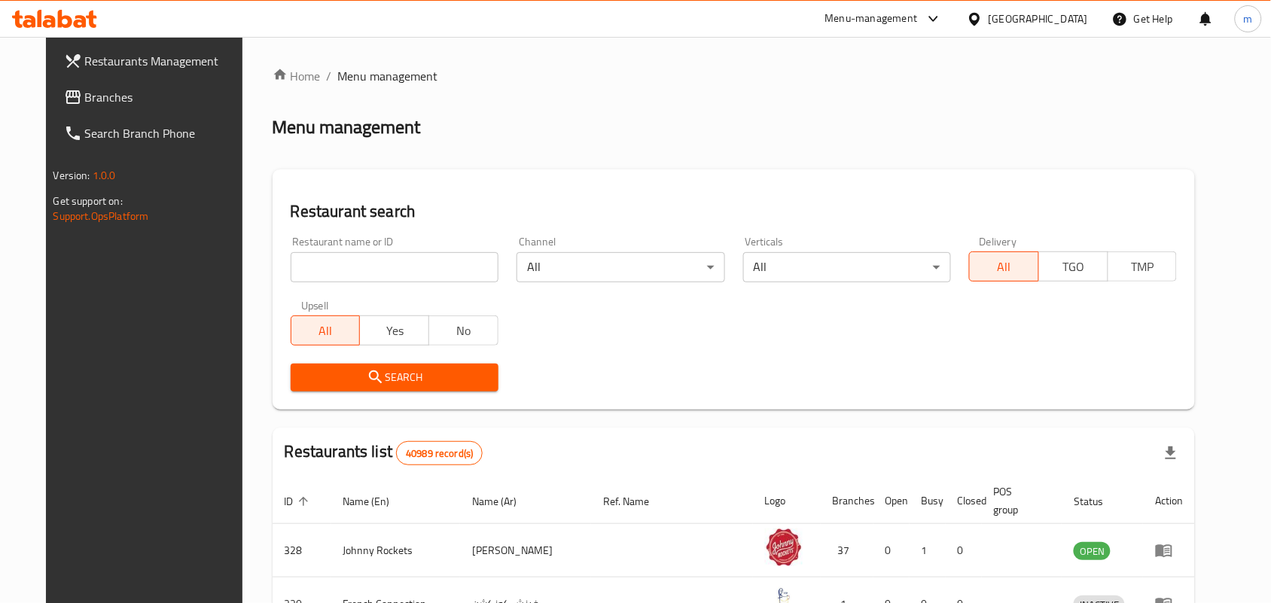
click at [291, 266] on input "search" at bounding box center [395, 267] width 208 height 30
paste input "680249"
type input "680249"
click button "Search" at bounding box center [395, 378] width 208 height 28
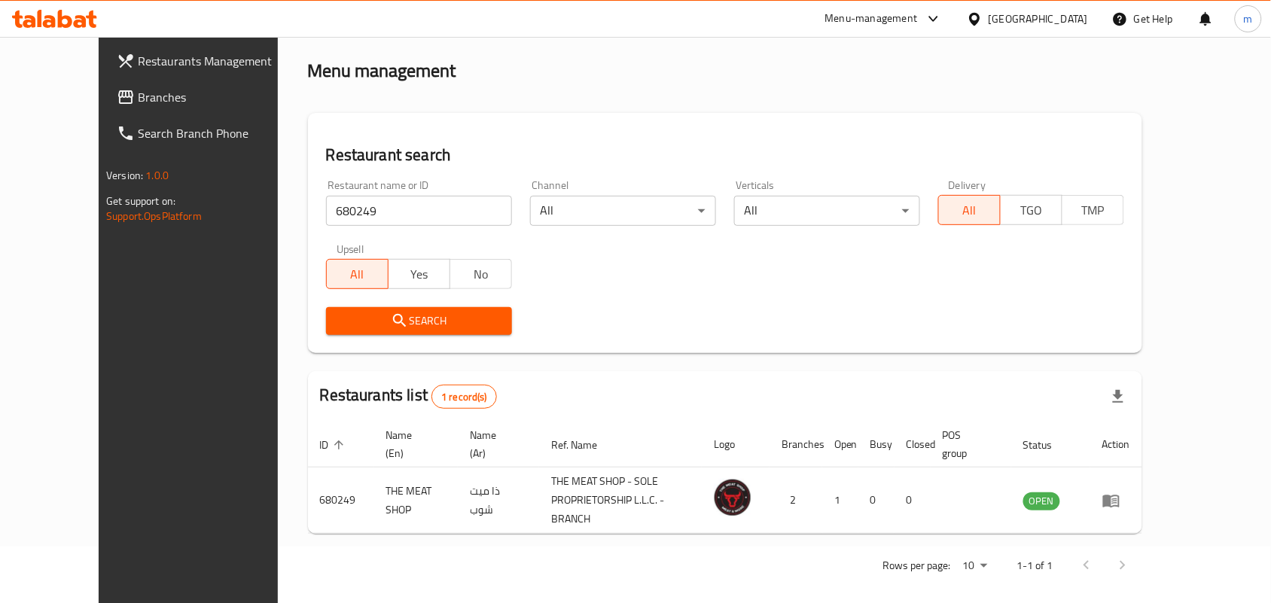
scroll to position [41, 0]
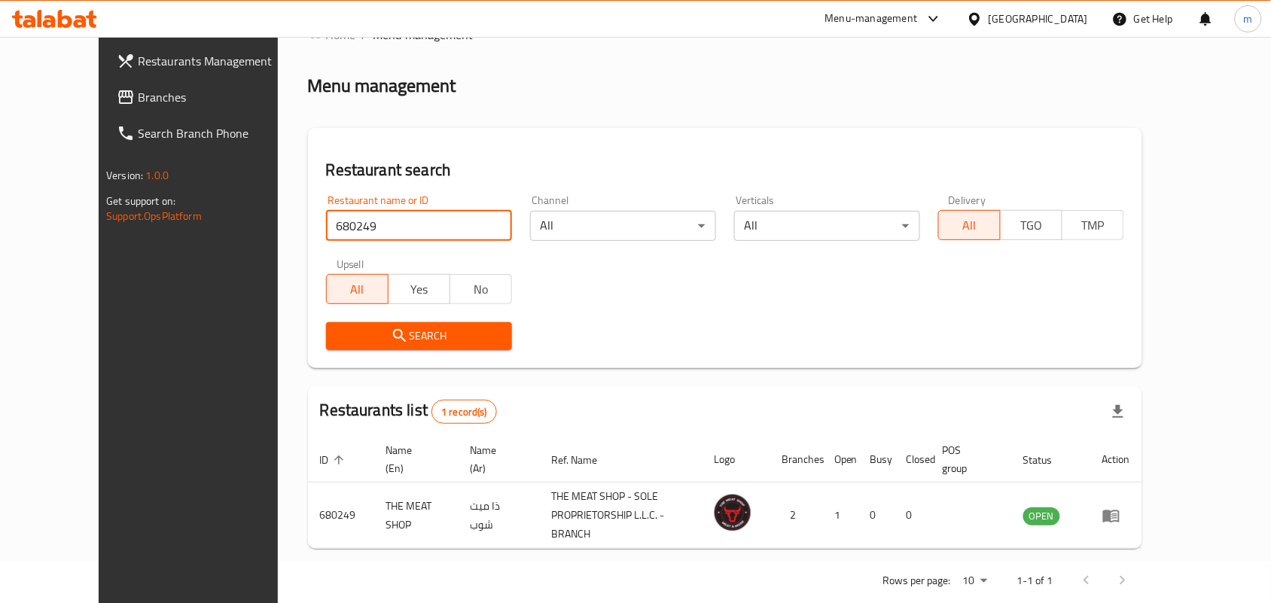
click at [1037, 23] on div "[GEOGRAPHIC_DATA]" at bounding box center [1038, 19] width 99 height 17
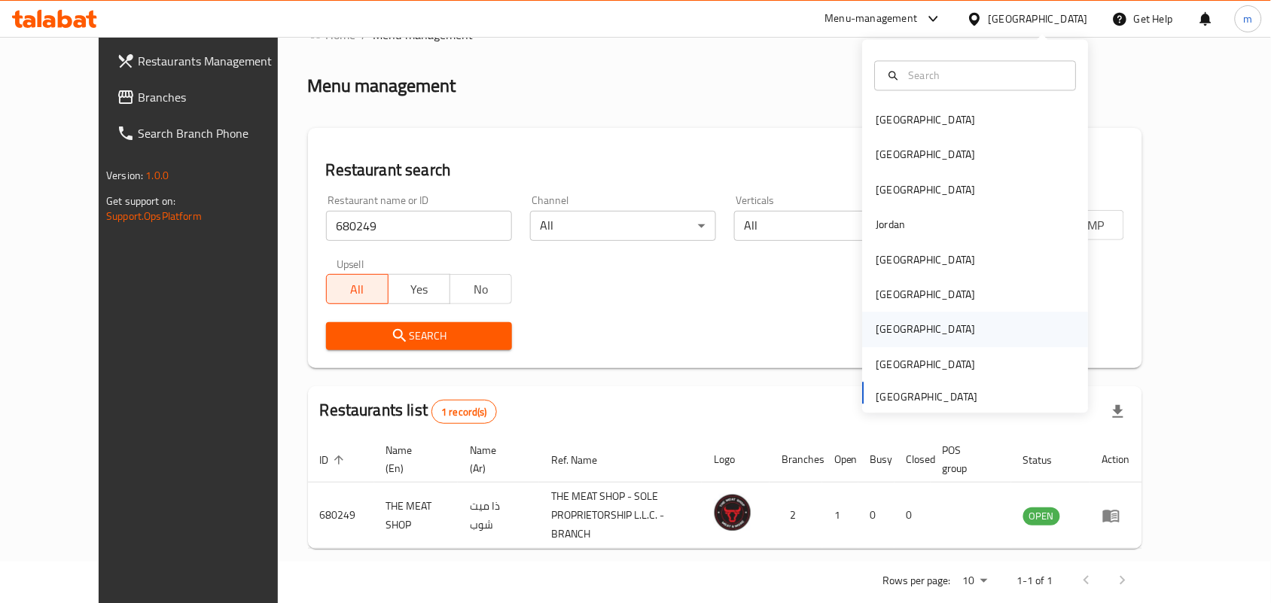
click at [904, 333] on div "[GEOGRAPHIC_DATA]" at bounding box center [976, 330] width 226 height 35
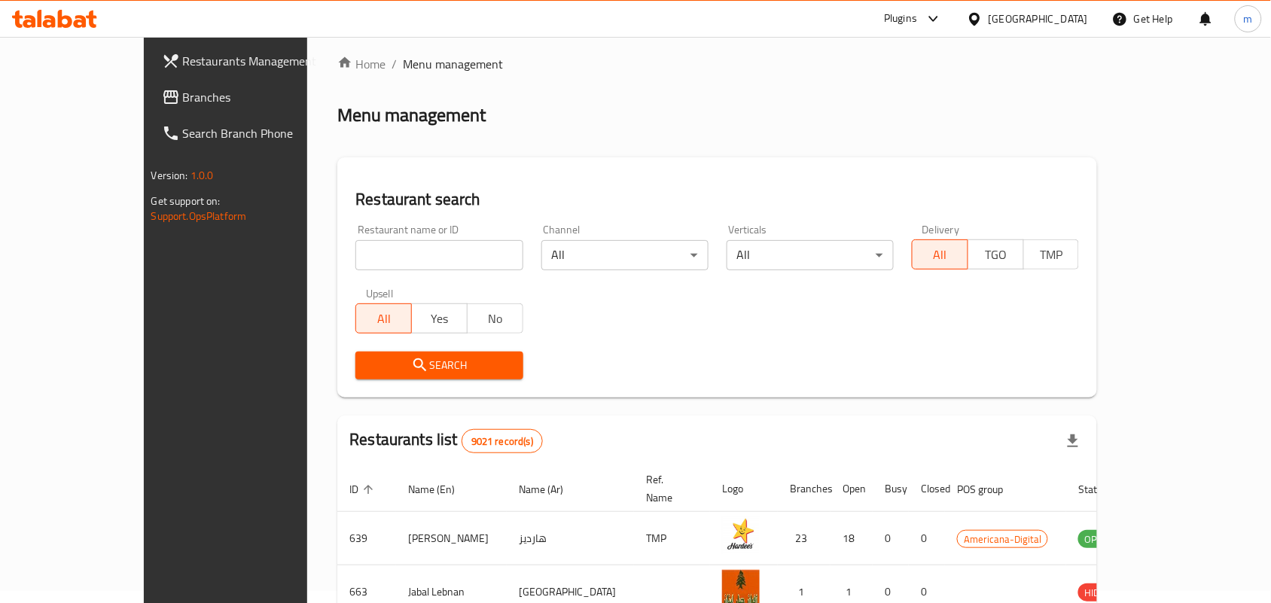
scroll to position [41, 0]
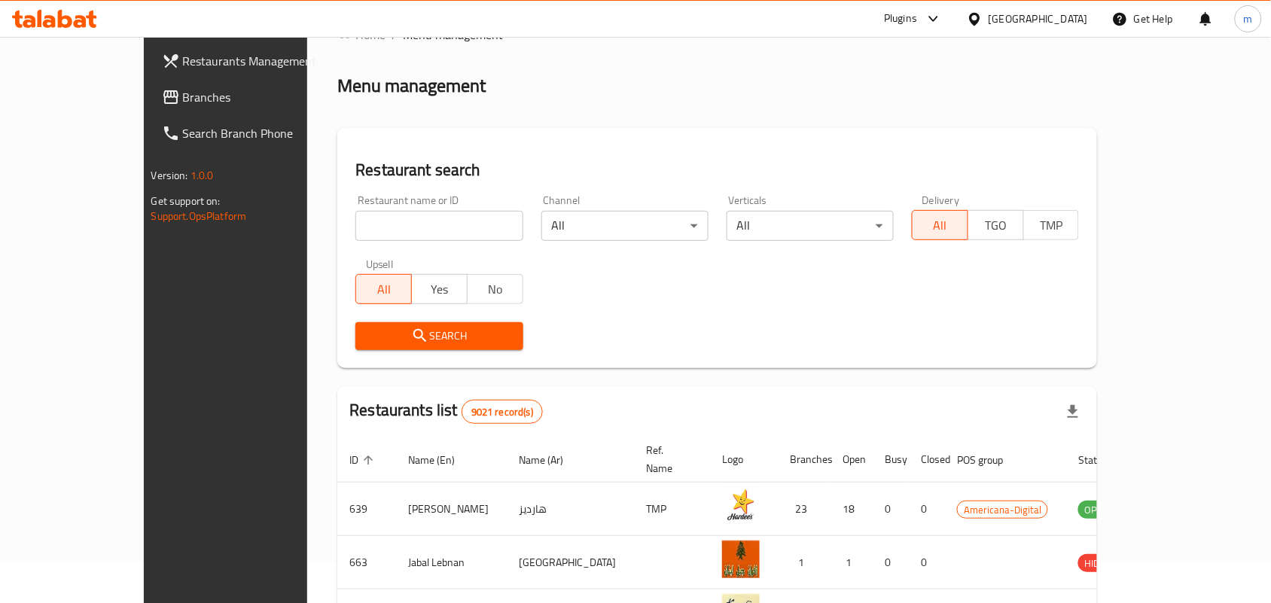
click at [183, 102] on span "Branches" at bounding box center [263, 97] width 161 height 18
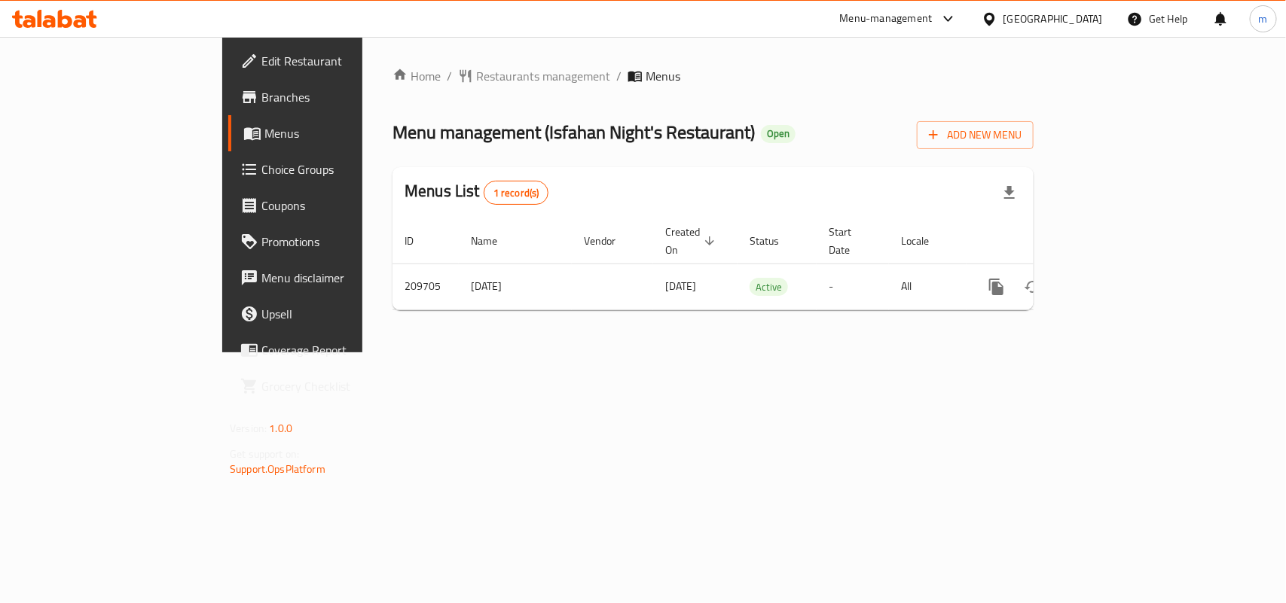
click at [392, 87] on div "Home / Restaurants management / Menus Menu management ( [GEOGRAPHIC_DATA] Night…" at bounding box center [712, 194] width 641 height 255
click at [476, 76] on span "Restaurants management" at bounding box center [543, 76] width 134 height 18
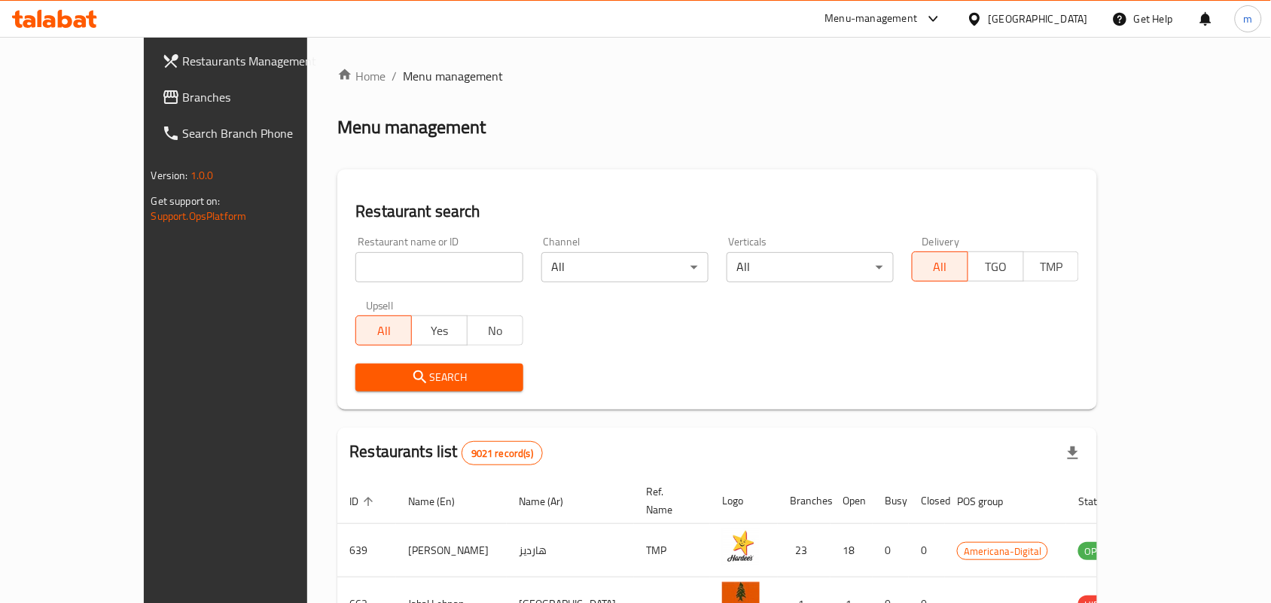
click at [310, 269] on div at bounding box center [635, 301] width 1271 height 603
click at [355, 269] on input "search" at bounding box center [438, 267] width 167 height 30
paste input "623451"
type input "623451"
click button "Search" at bounding box center [438, 378] width 167 height 28
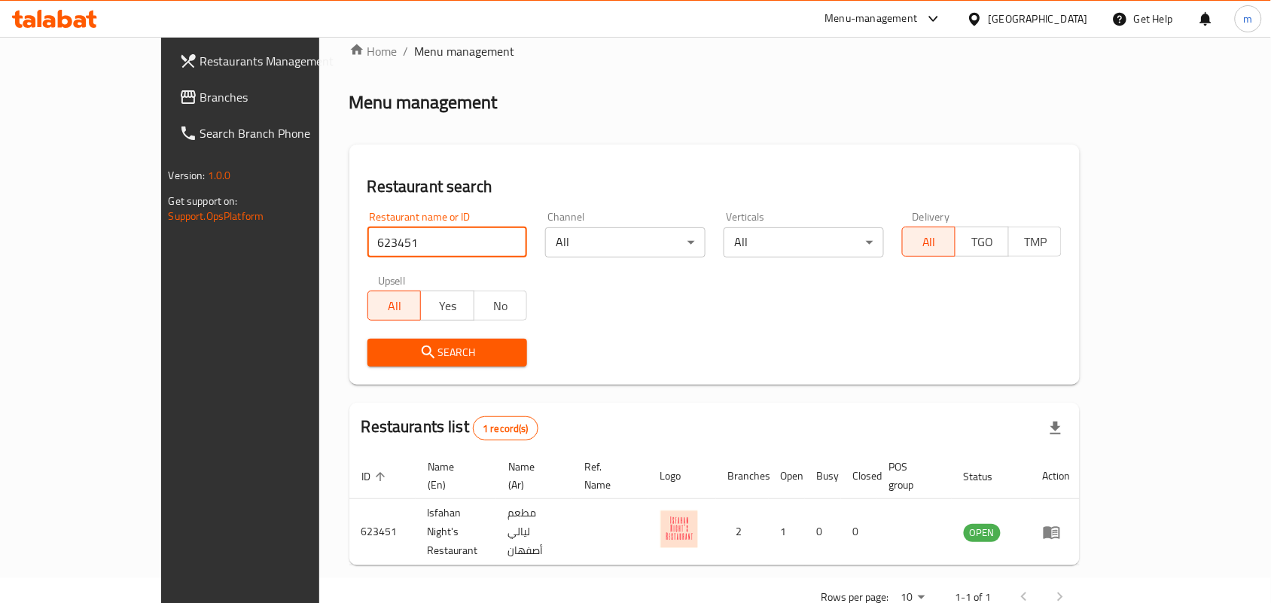
scroll to position [39, 0]
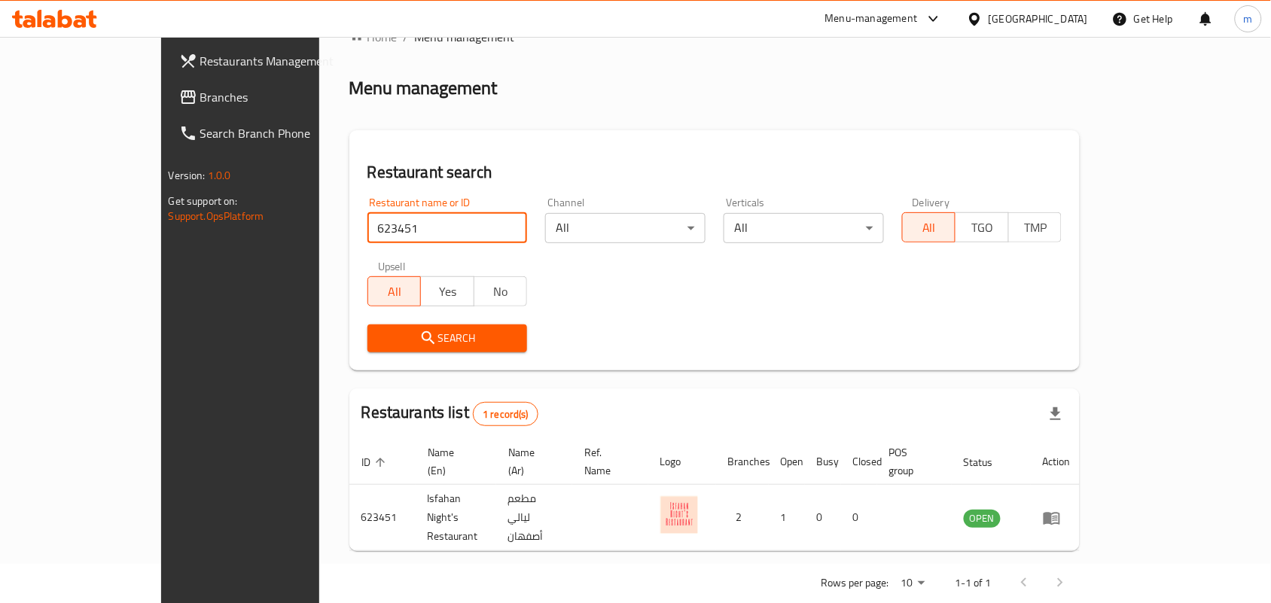
click at [1063, 17] on div "Qatar" at bounding box center [1038, 19] width 99 height 17
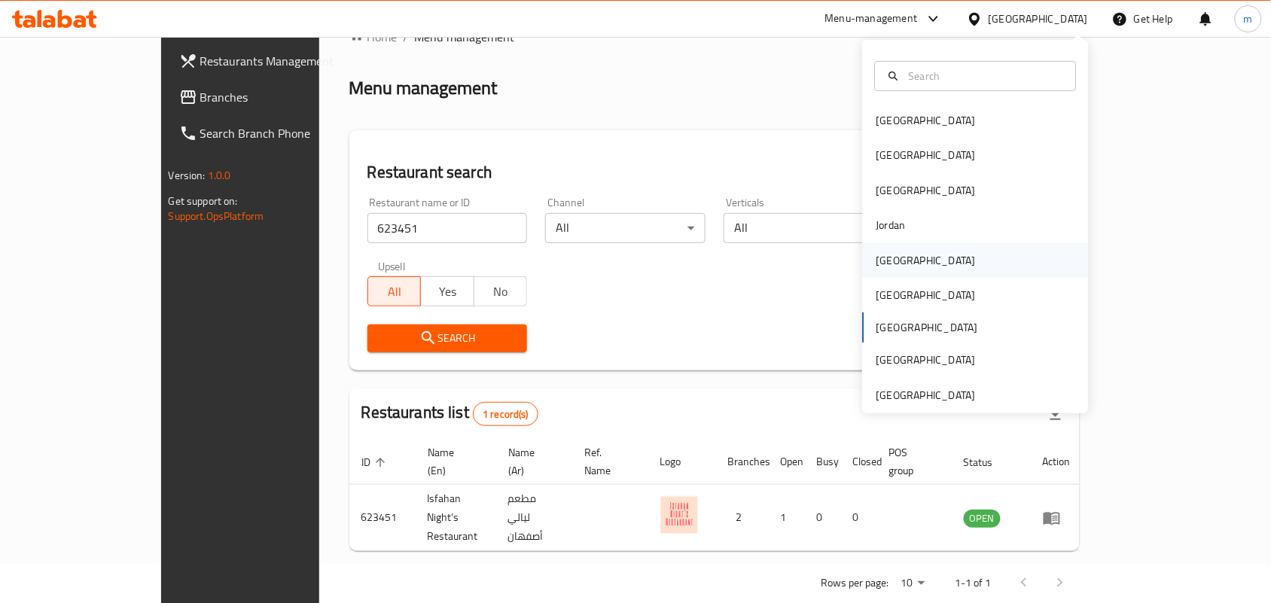
click at [879, 256] on div "[GEOGRAPHIC_DATA]" at bounding box center [926, 260] width 99 height 17
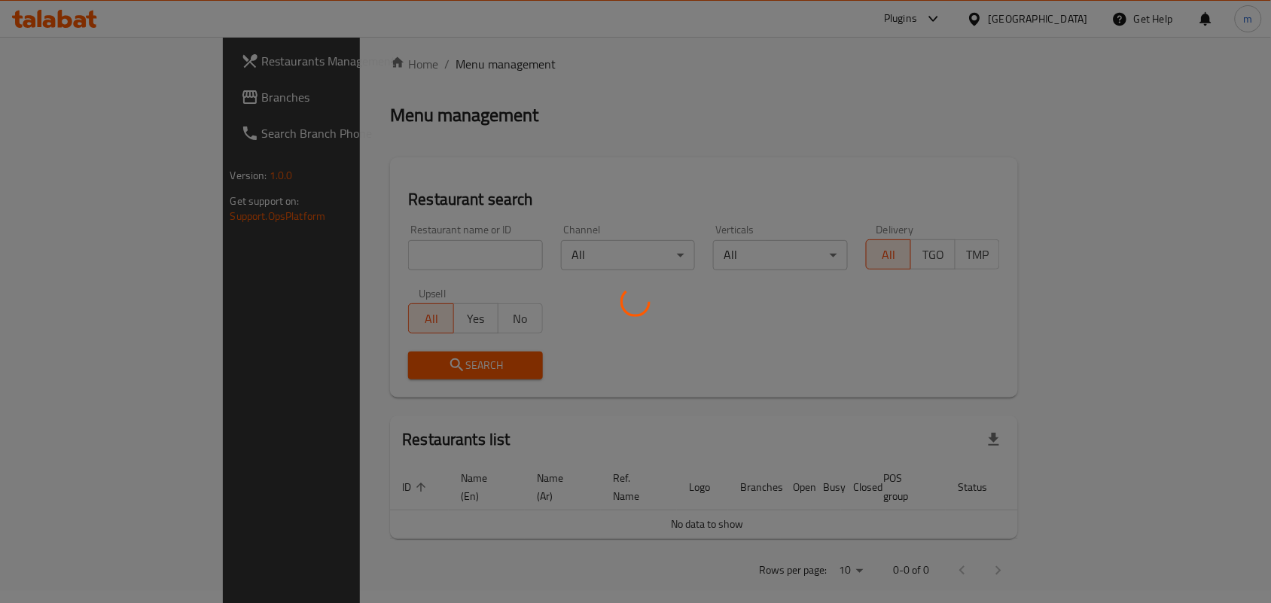
scroll to position [39, 0]
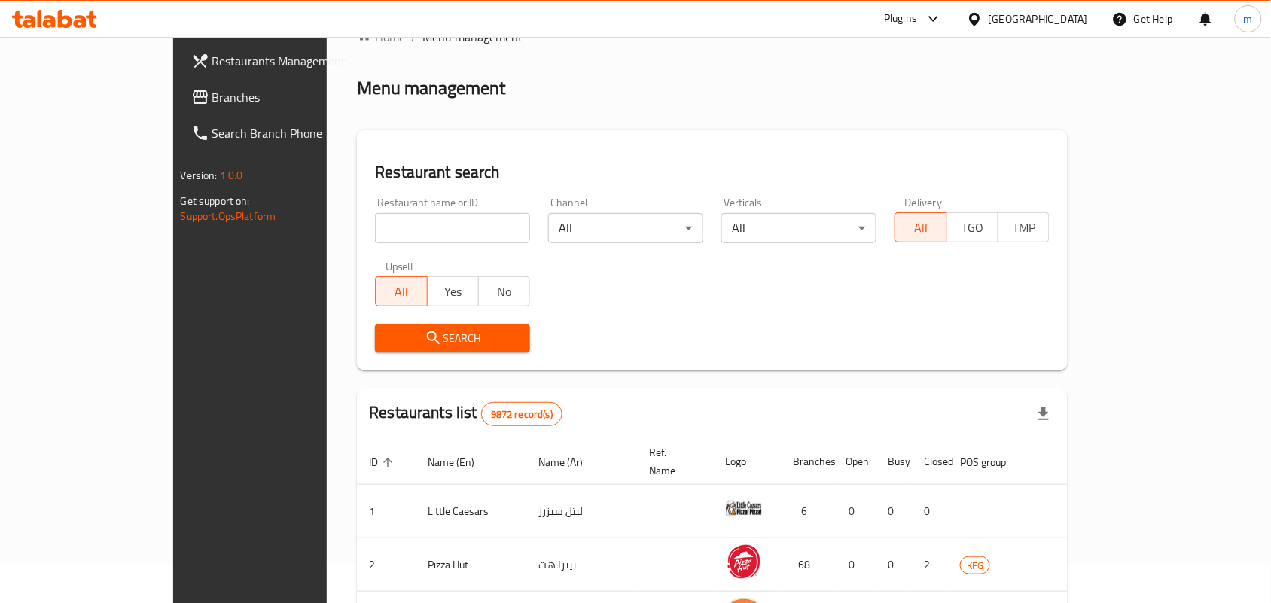
click at [212, 95] on span "Branches" at bounding box center [292, 97] width 161 height 18
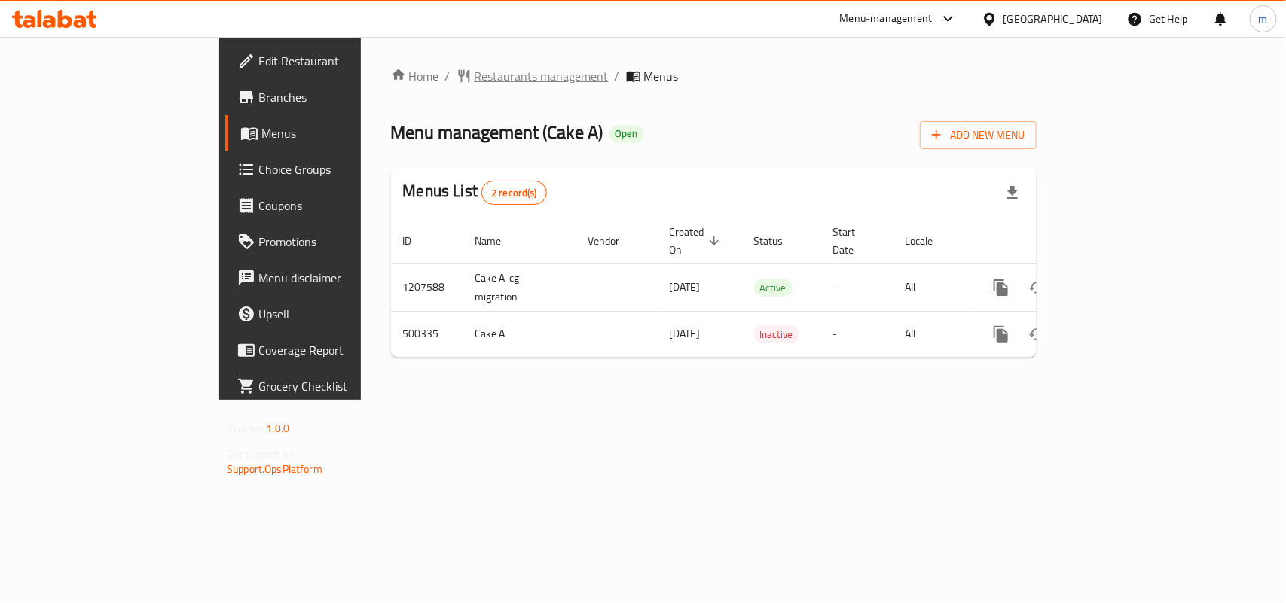
click at [474, 77] on span "Restaurants management" at bounding box center [541, 76] width 134 height 18
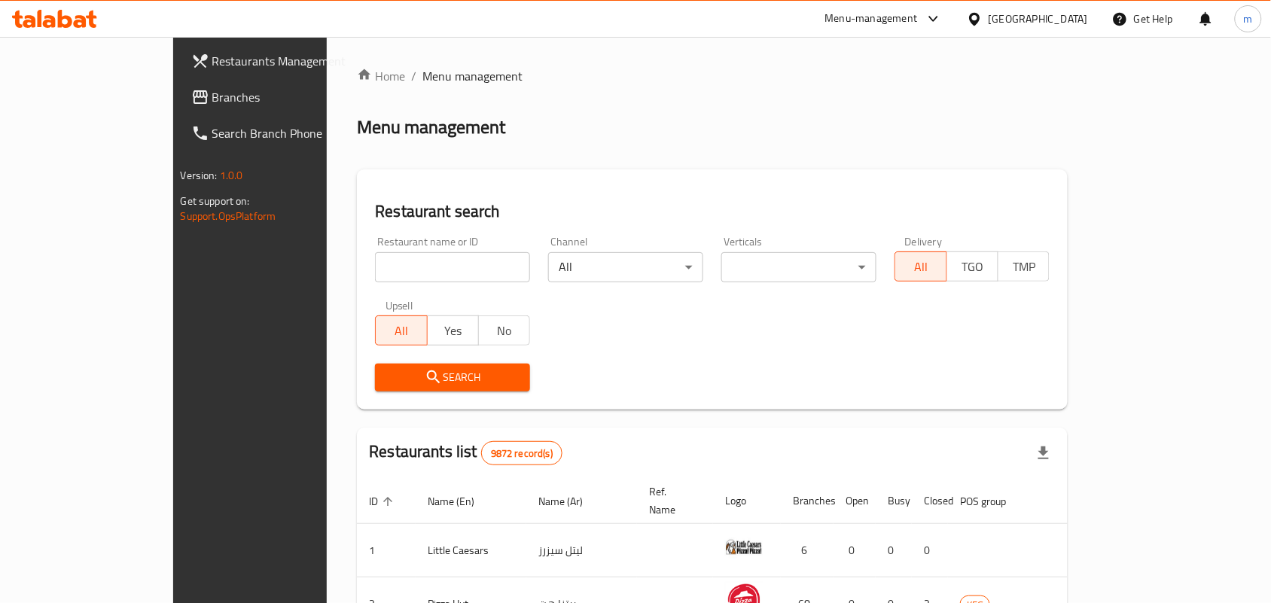
click at [375, 264] on input "search" at bounding box center [452, 267] width 155 height 30
paste input "634562"
type input "634562"
click button "Search" at bounding box center [452, 378] width 155 height 28
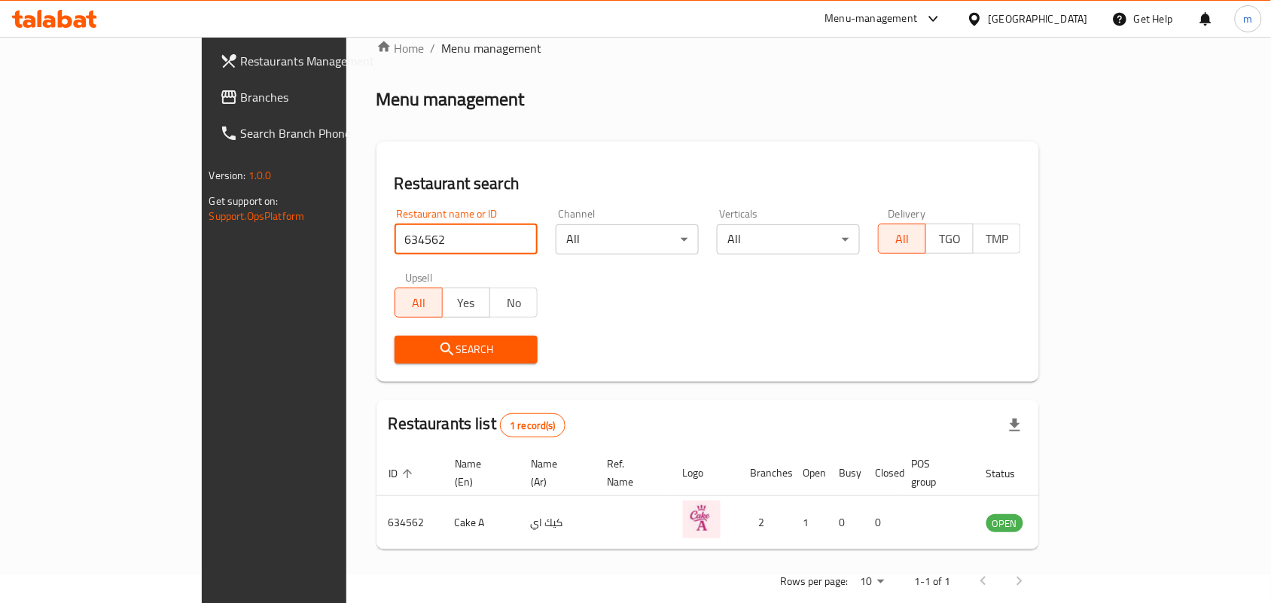
scroll to position [39, 0]
